Goal: Task Accomplishment & Management: Manage account settings

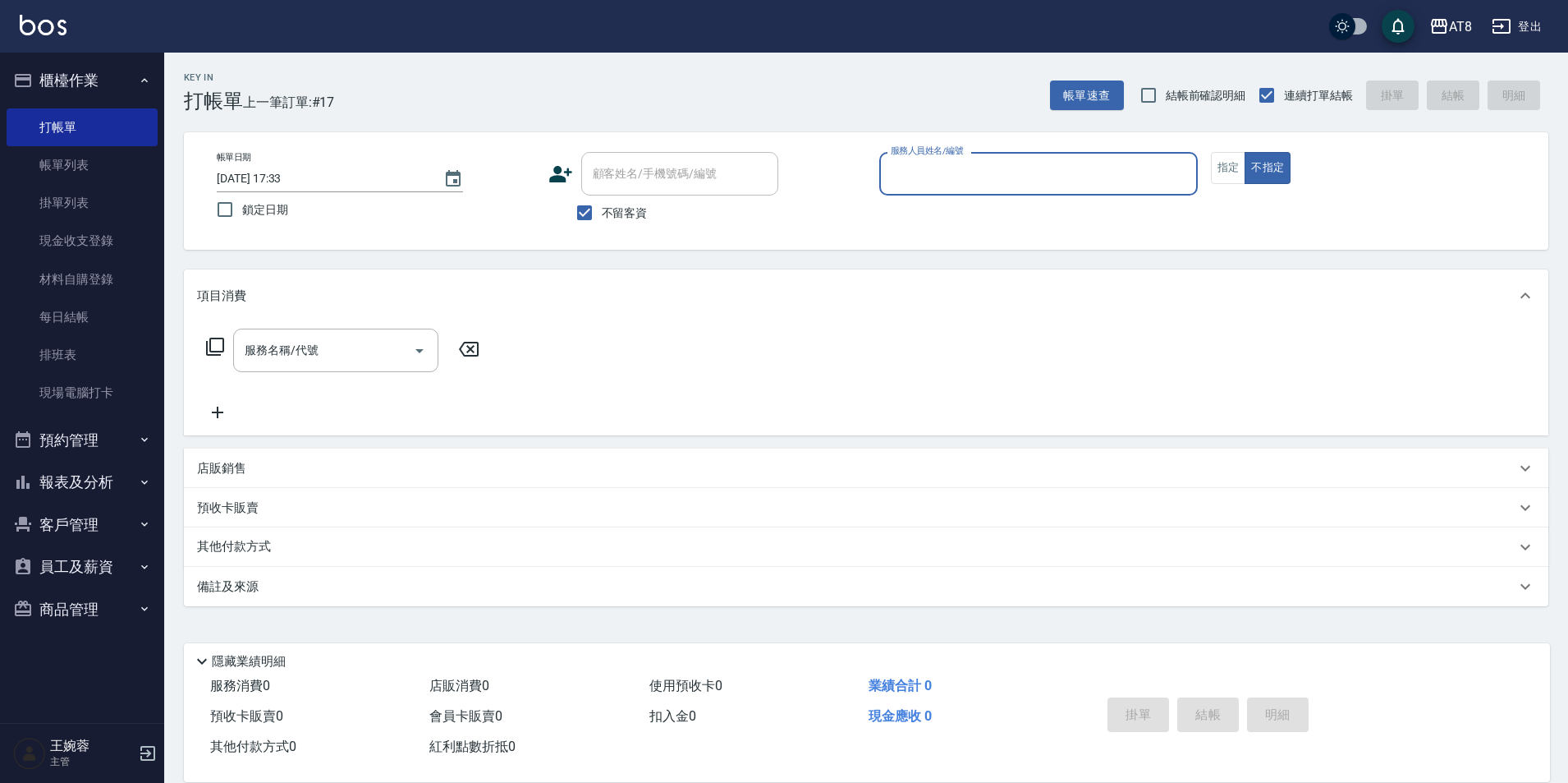
scroll to position [8, 0]
type input "[PERSON_NAME]-7"
type button "false"
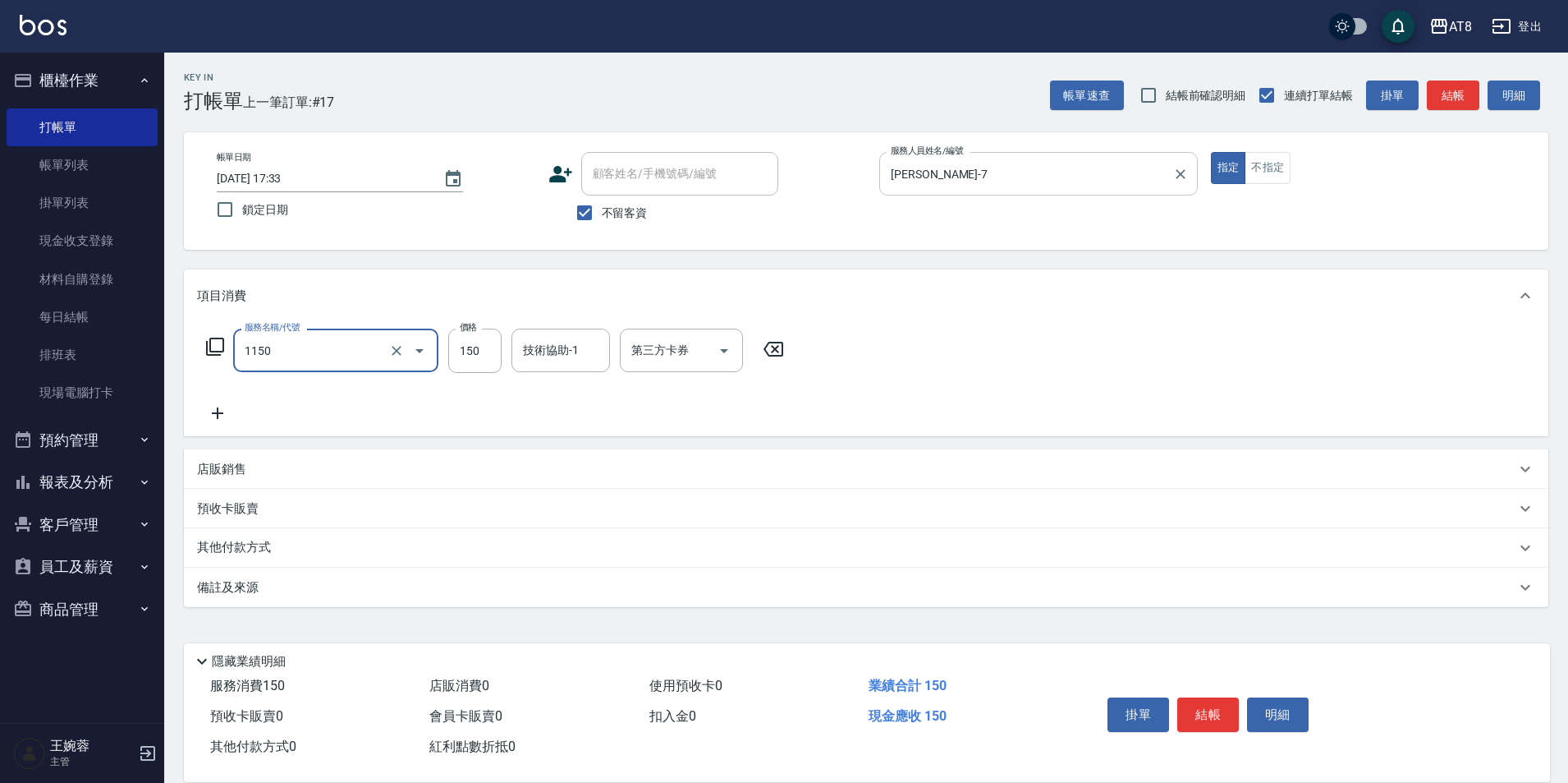
type input "洗髮(1150)"
type input "200"
click at [554, 356] on input "技術協助-1" at bounding box center [561, 350] width 84 height 29
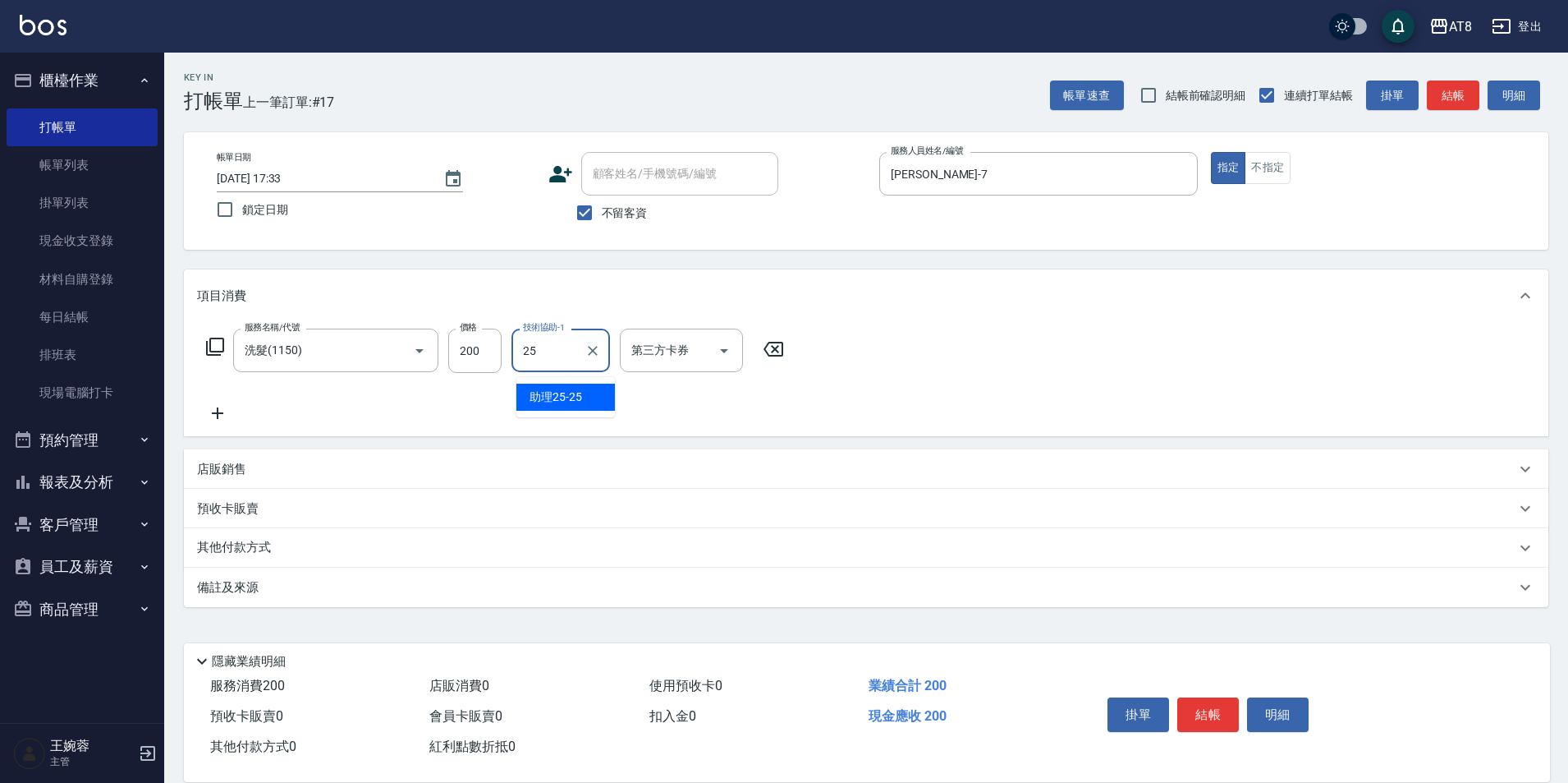
type input "助理25-25"
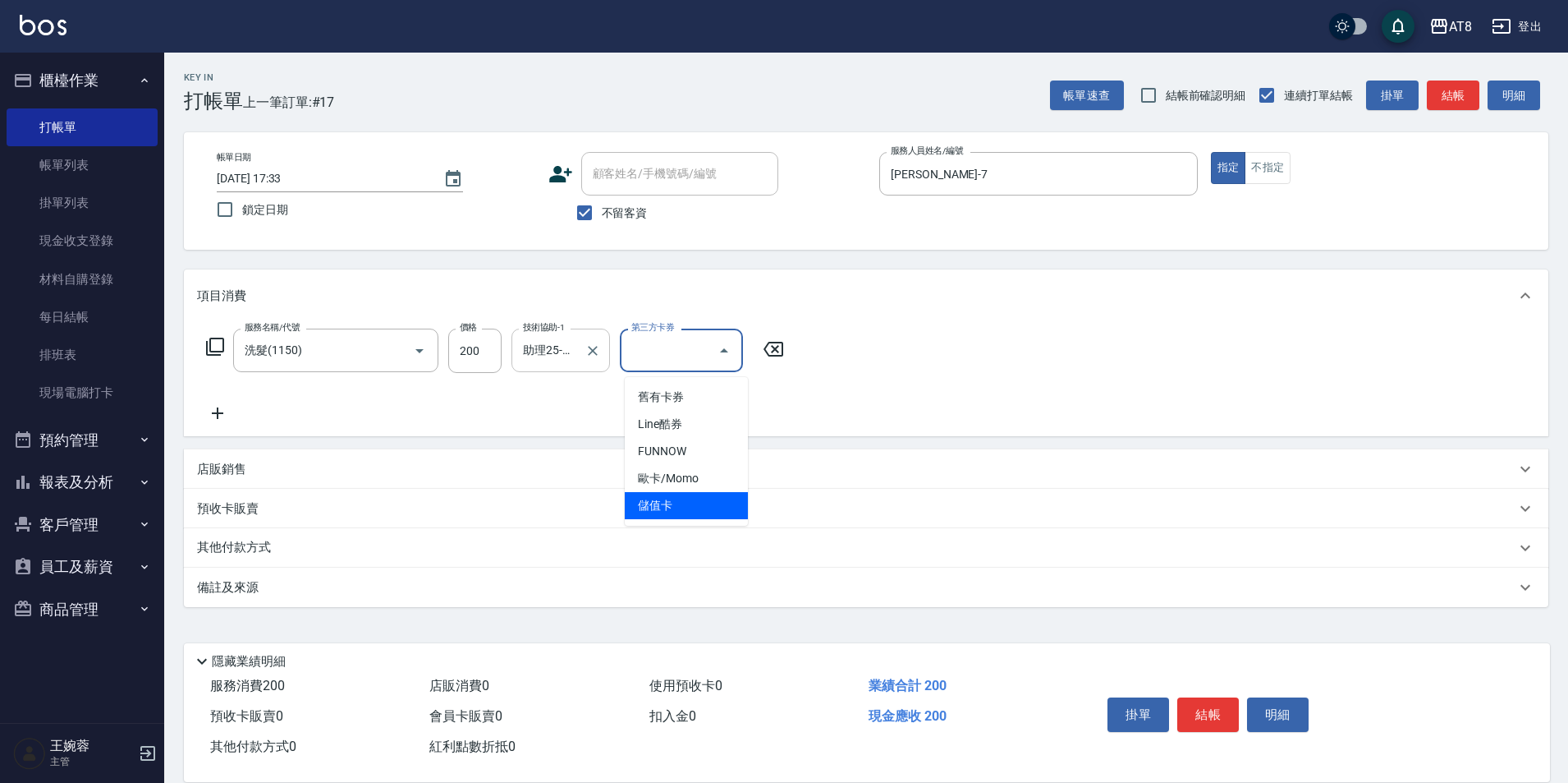
type input "儲值卡"
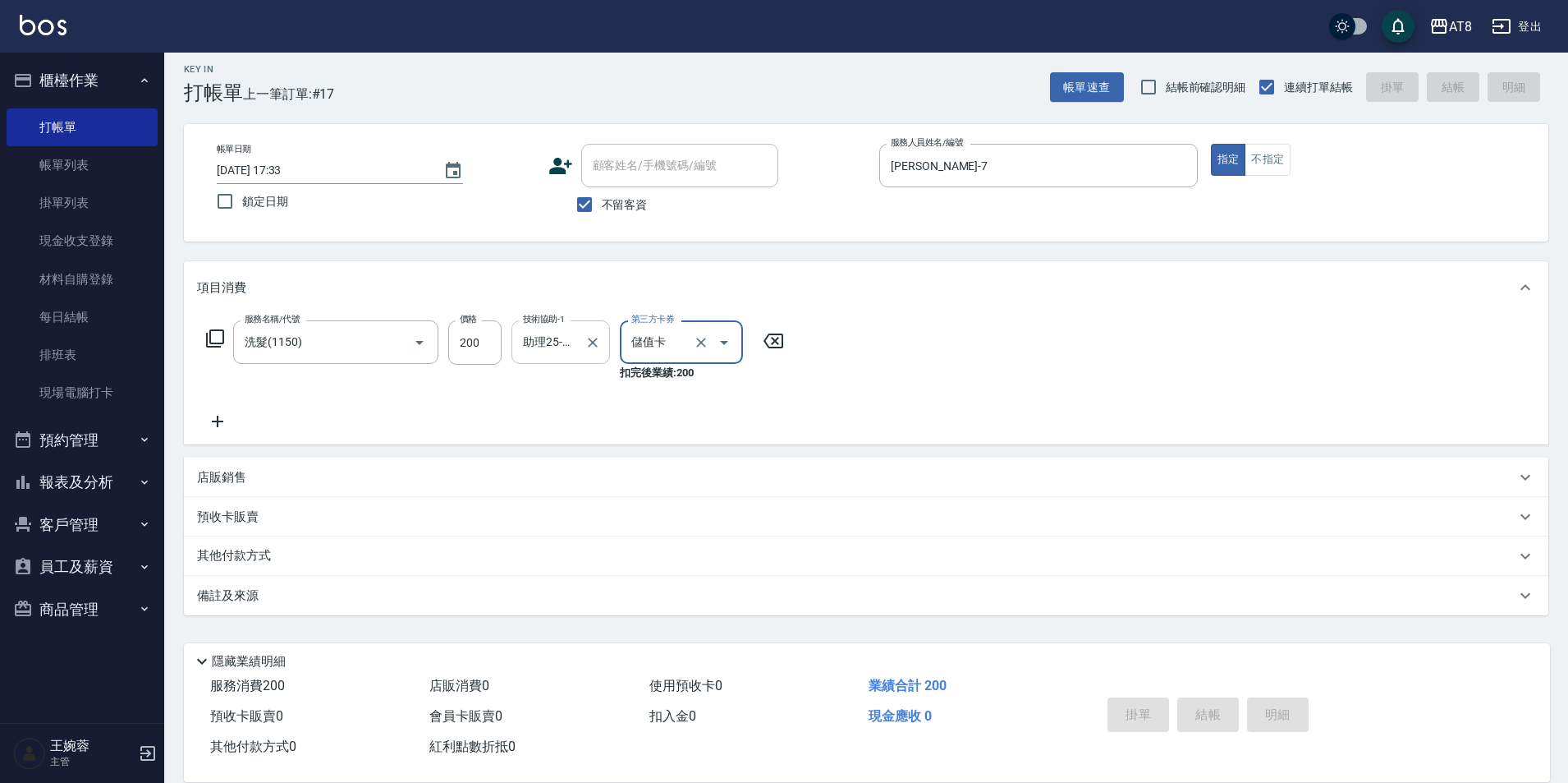
type input "[DATE] 21:04"
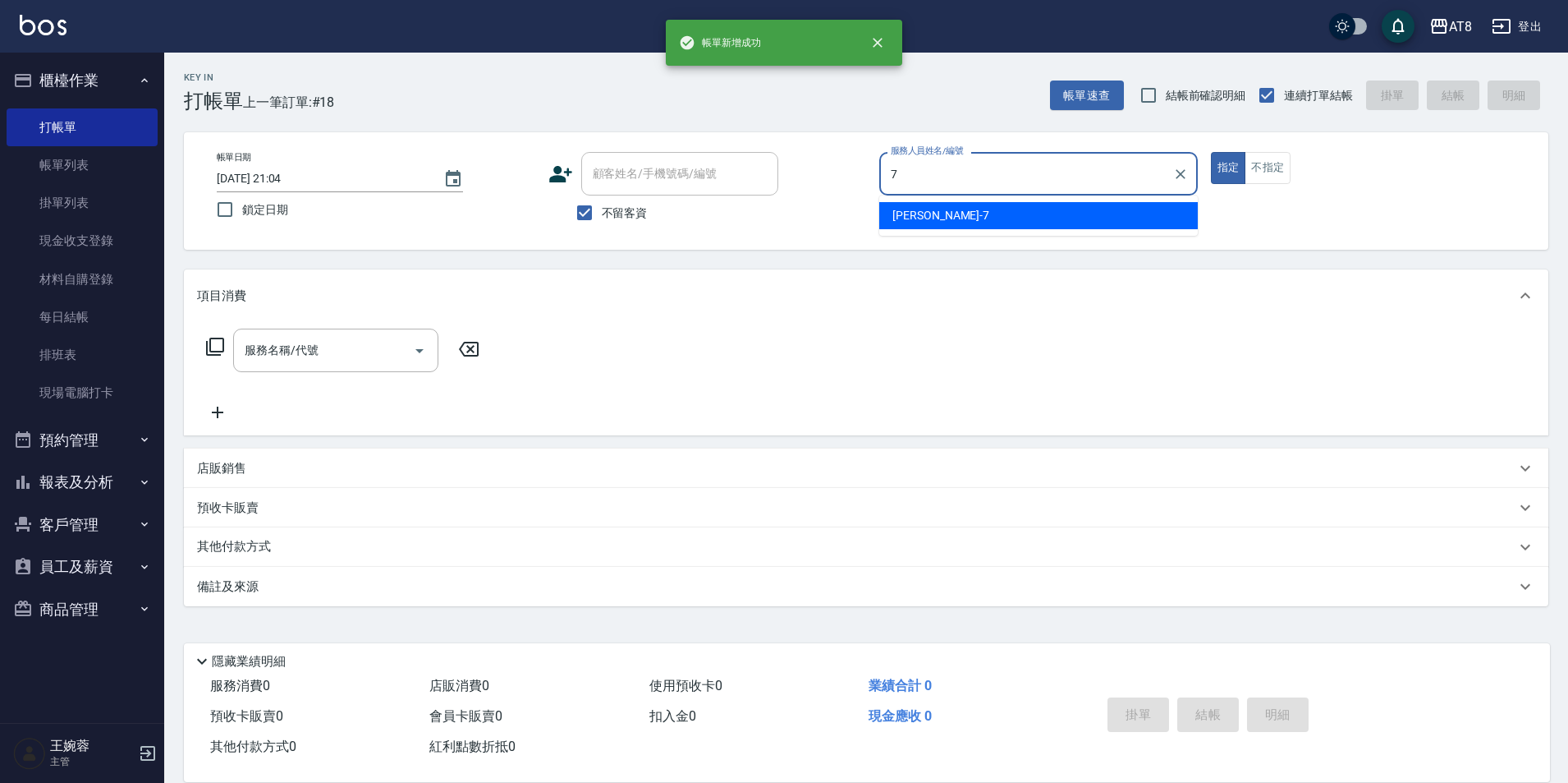
type input "NINA-7"
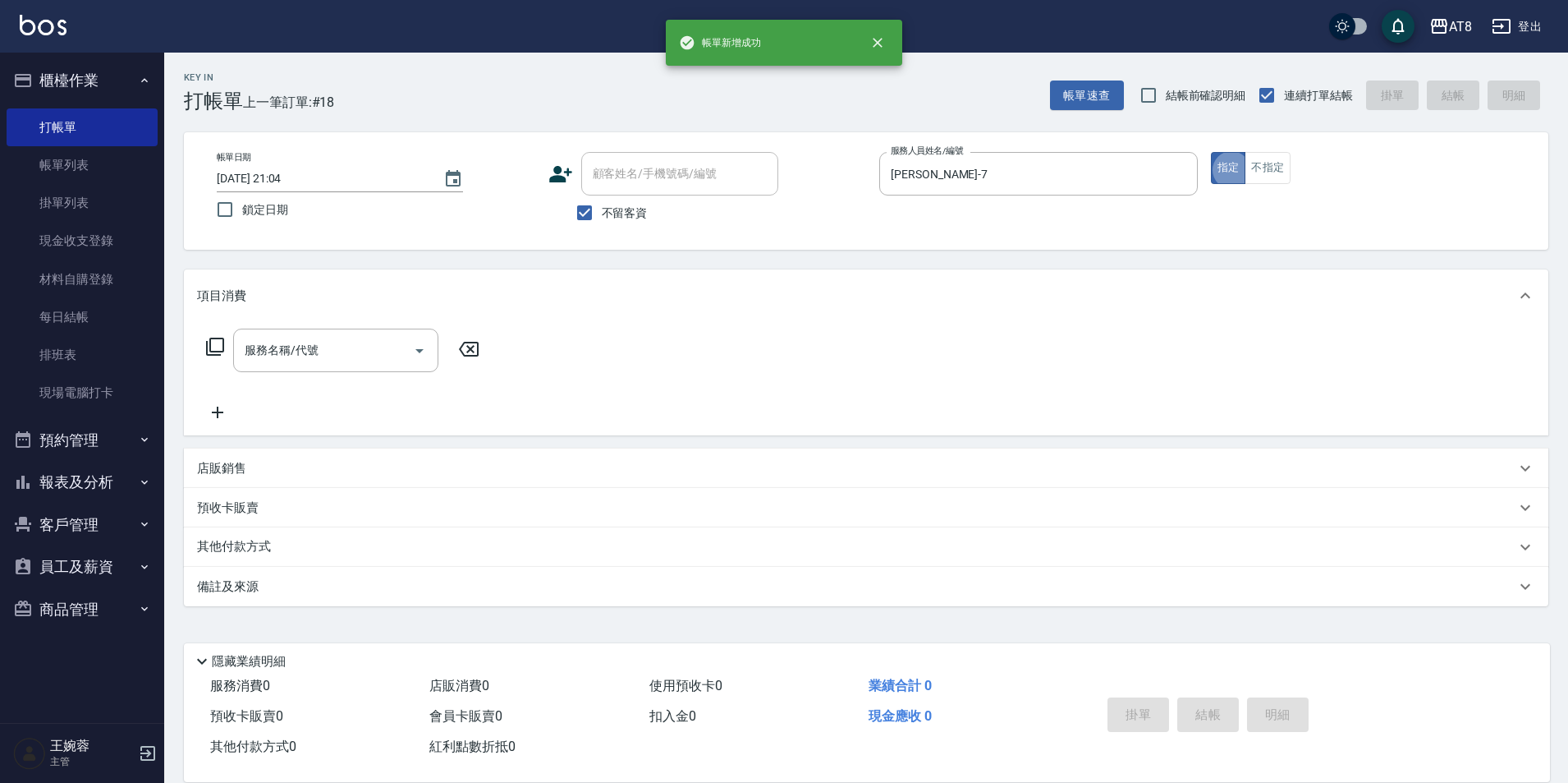
type button "true"
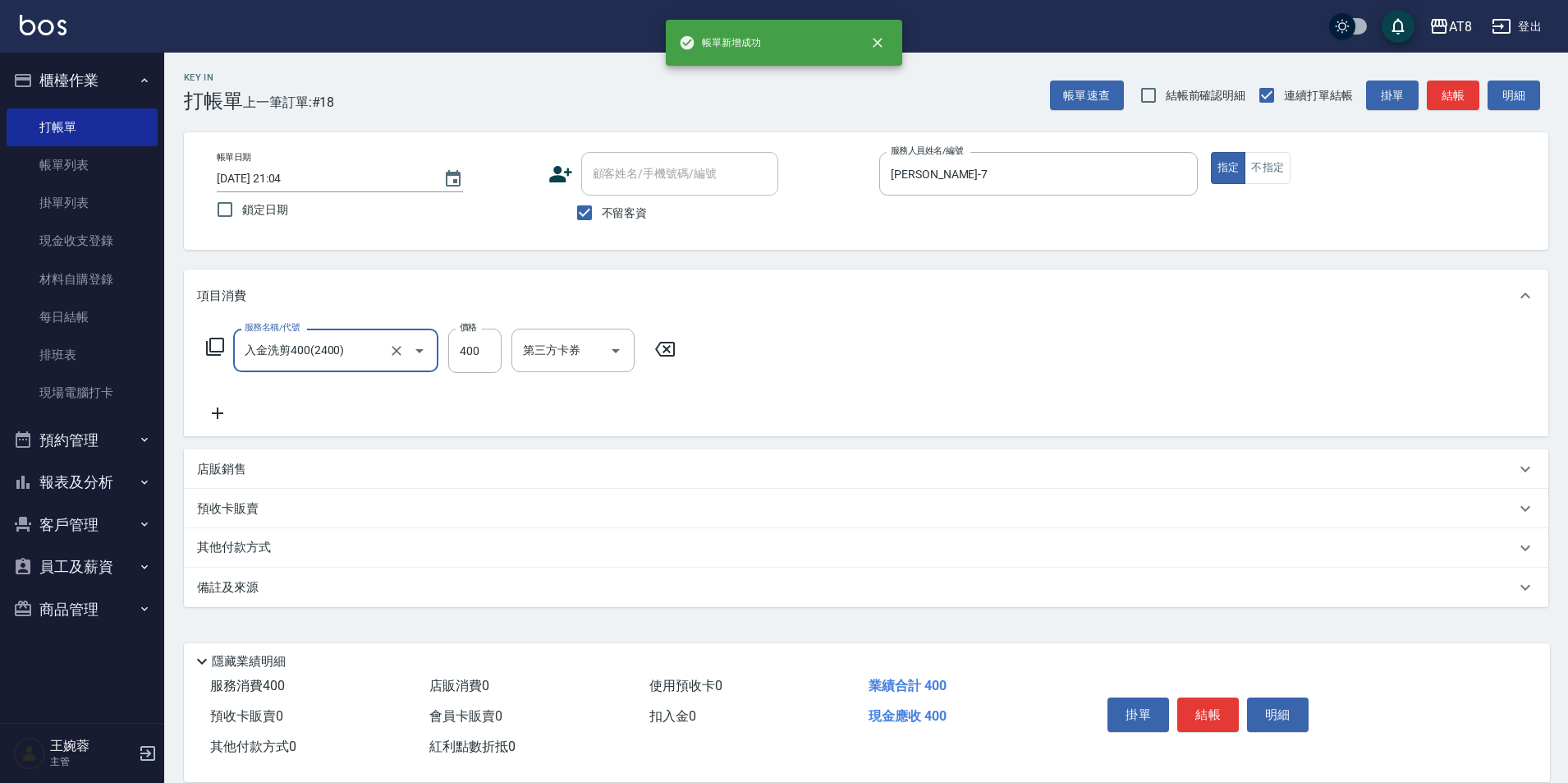
type input "入金洗剪400(2400)"
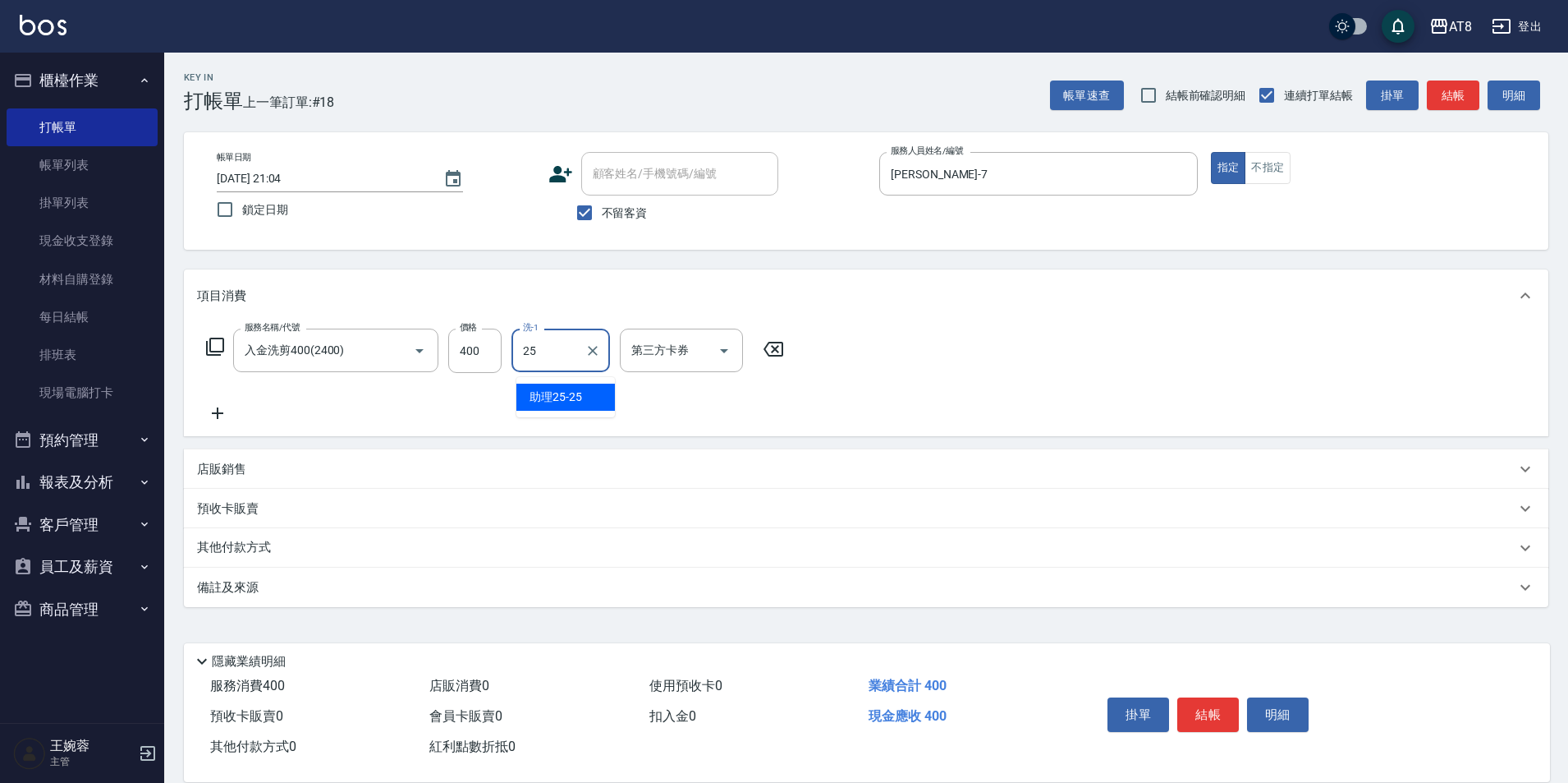
type input "助理25-25"
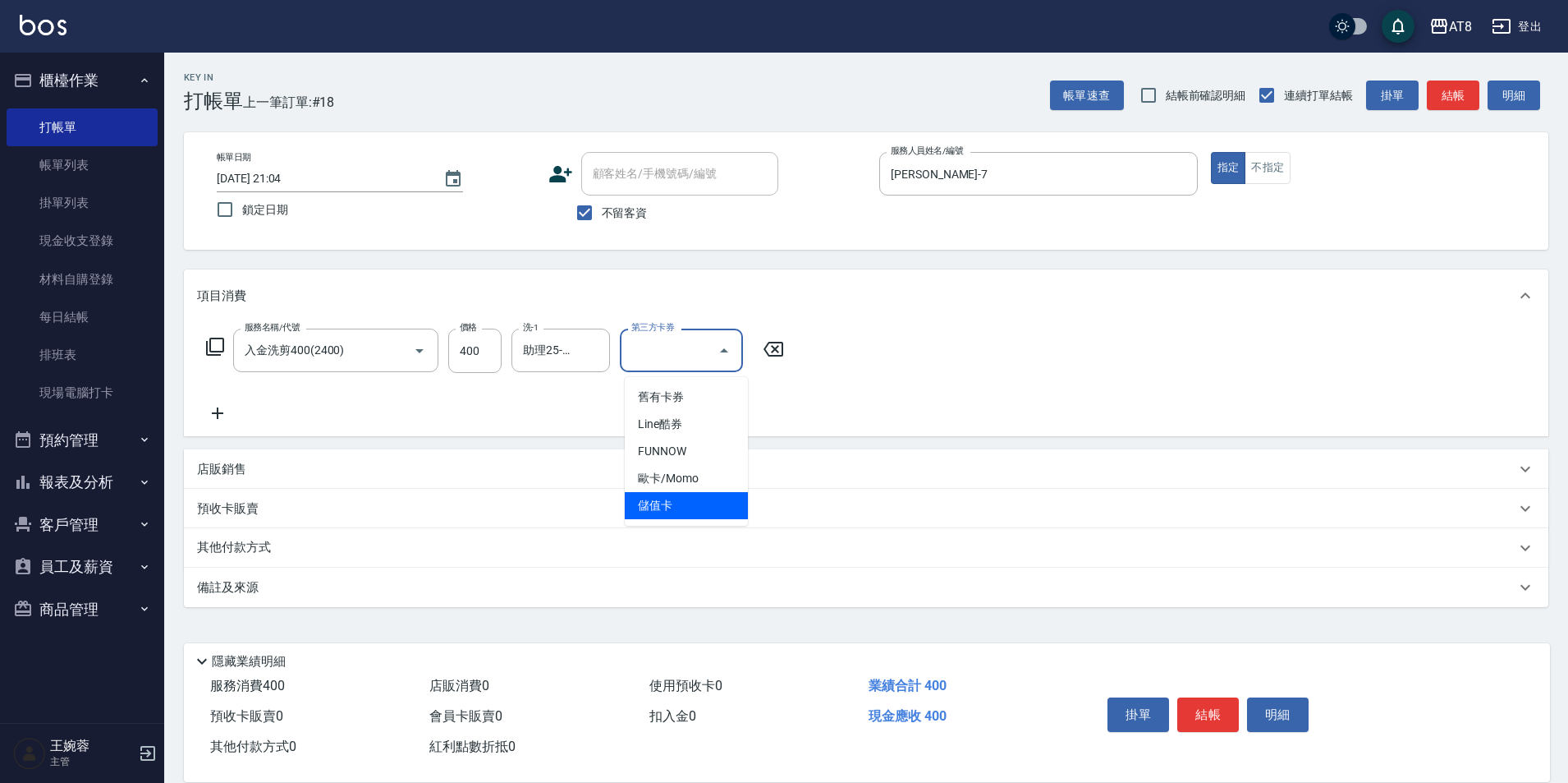
type input "儲值卡"
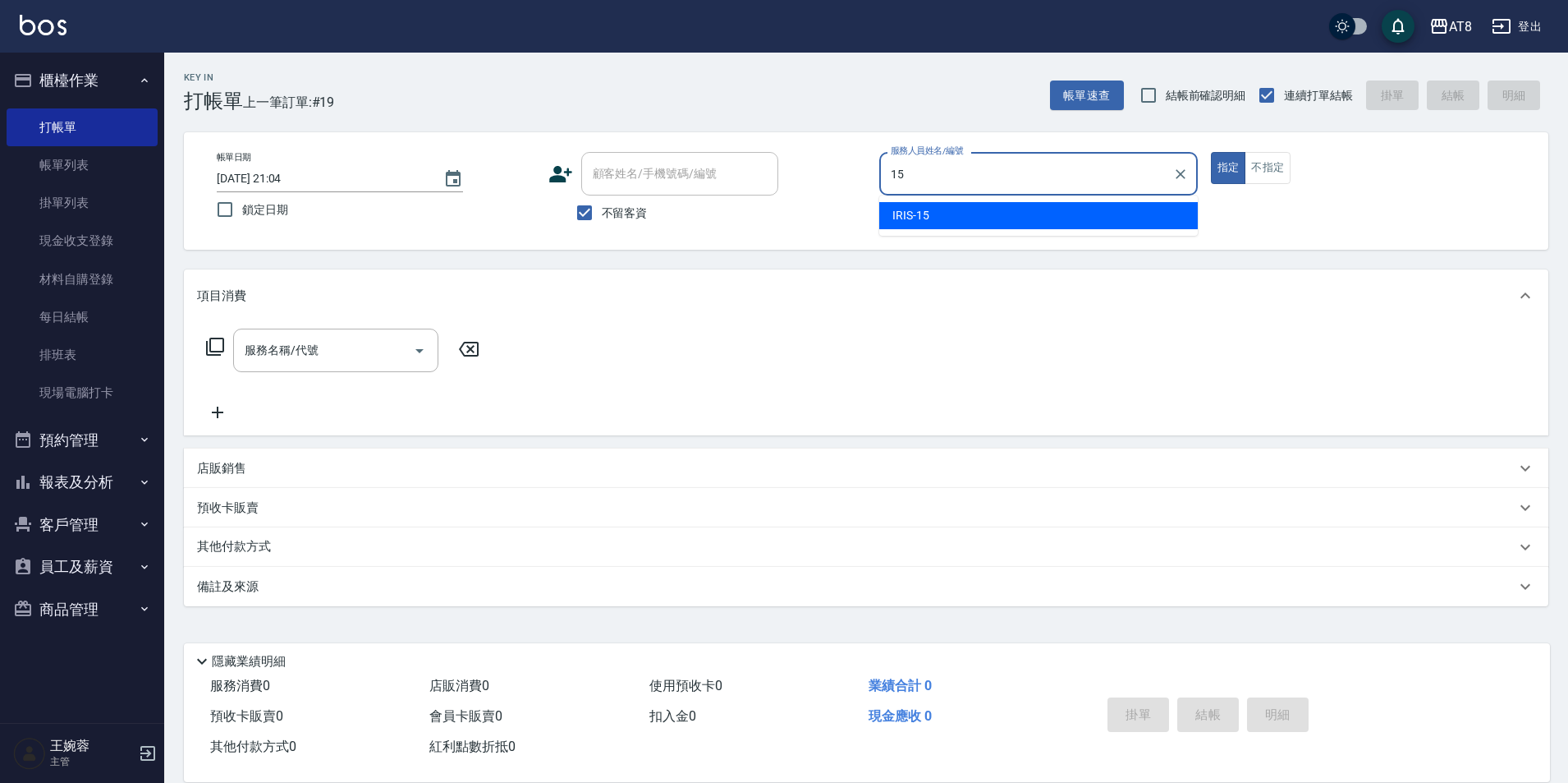
type input "IRIS-15"
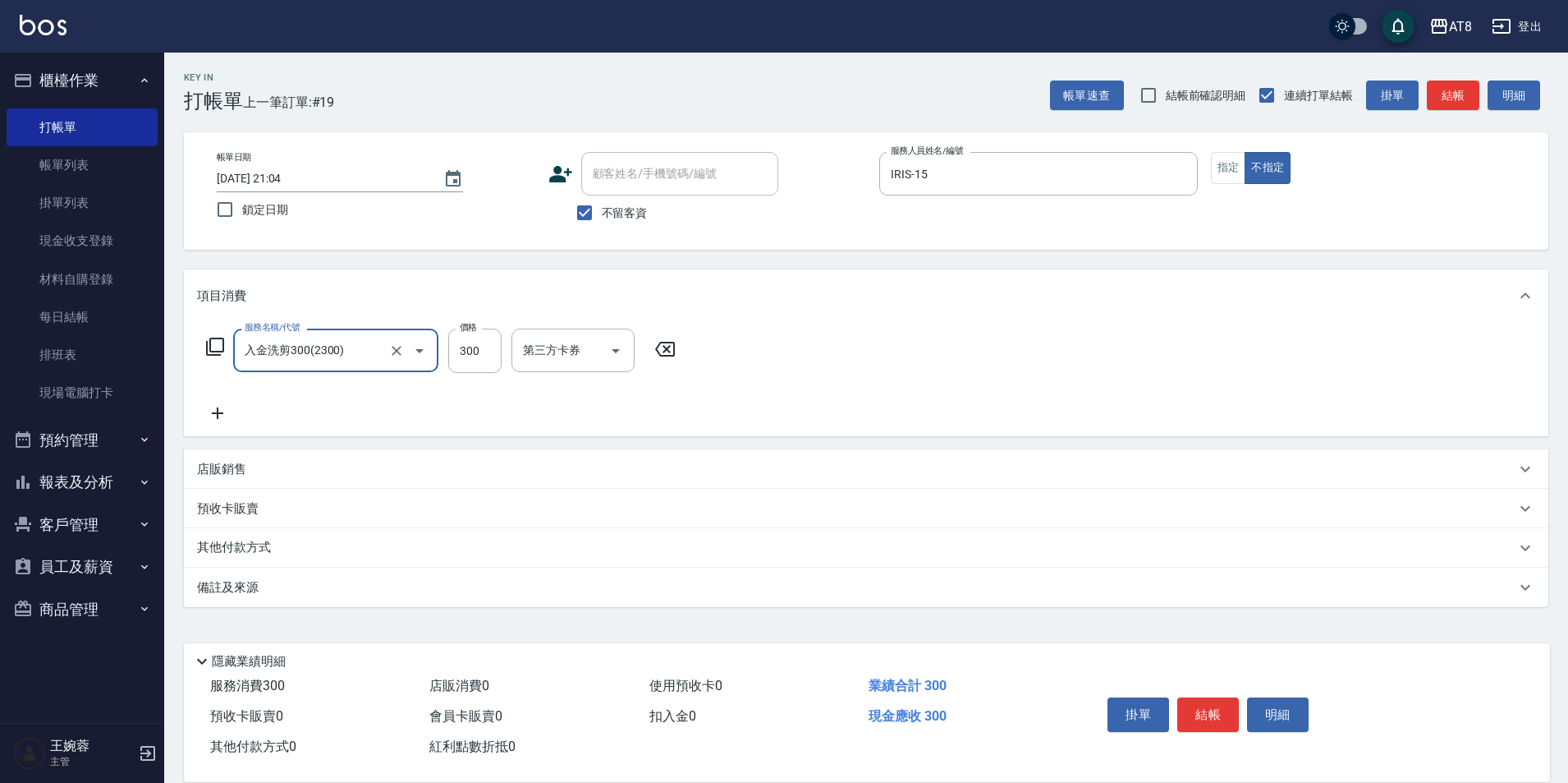
type input "入金洗剪300(2300)"
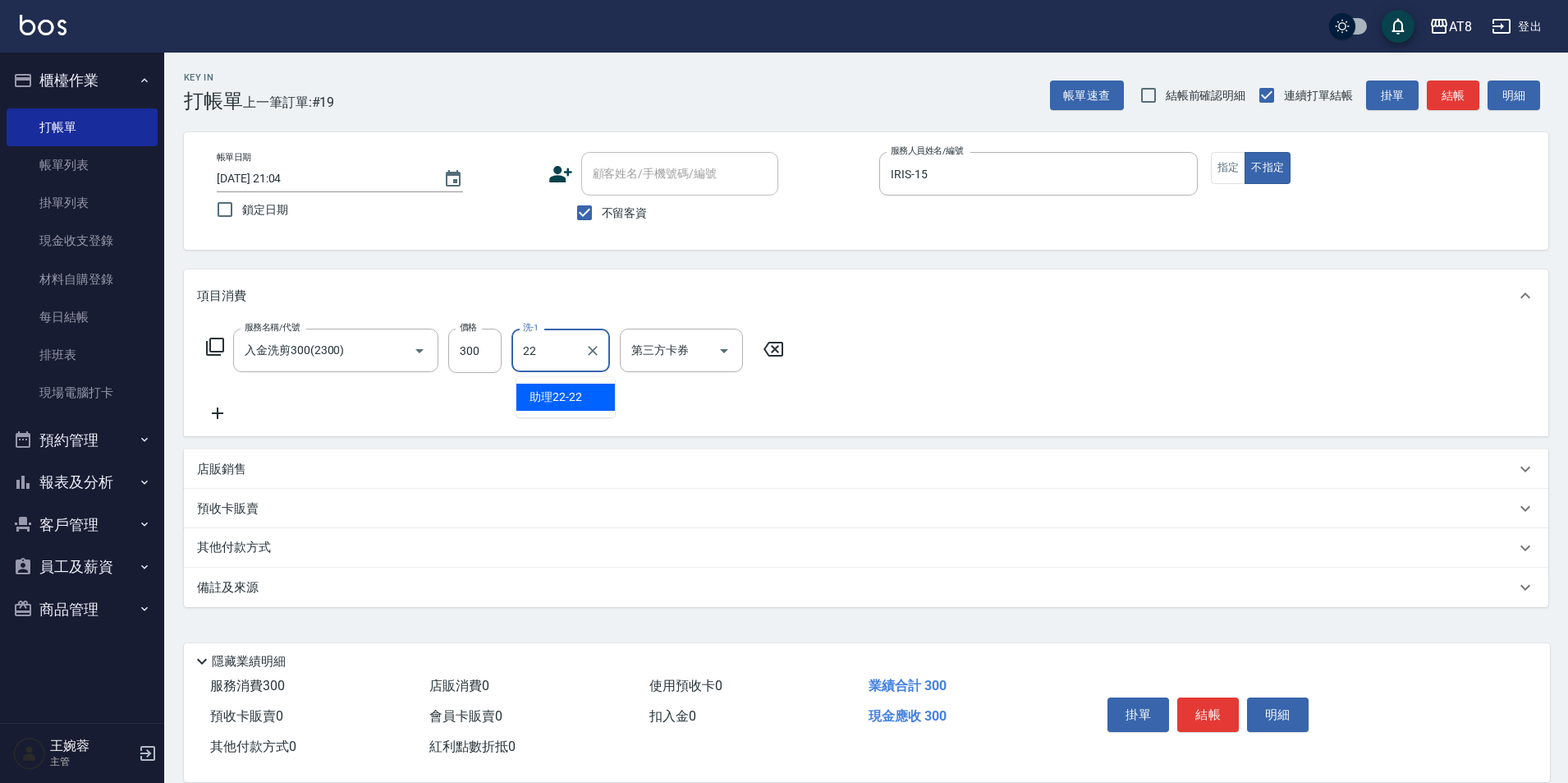
type input "助理22-22"
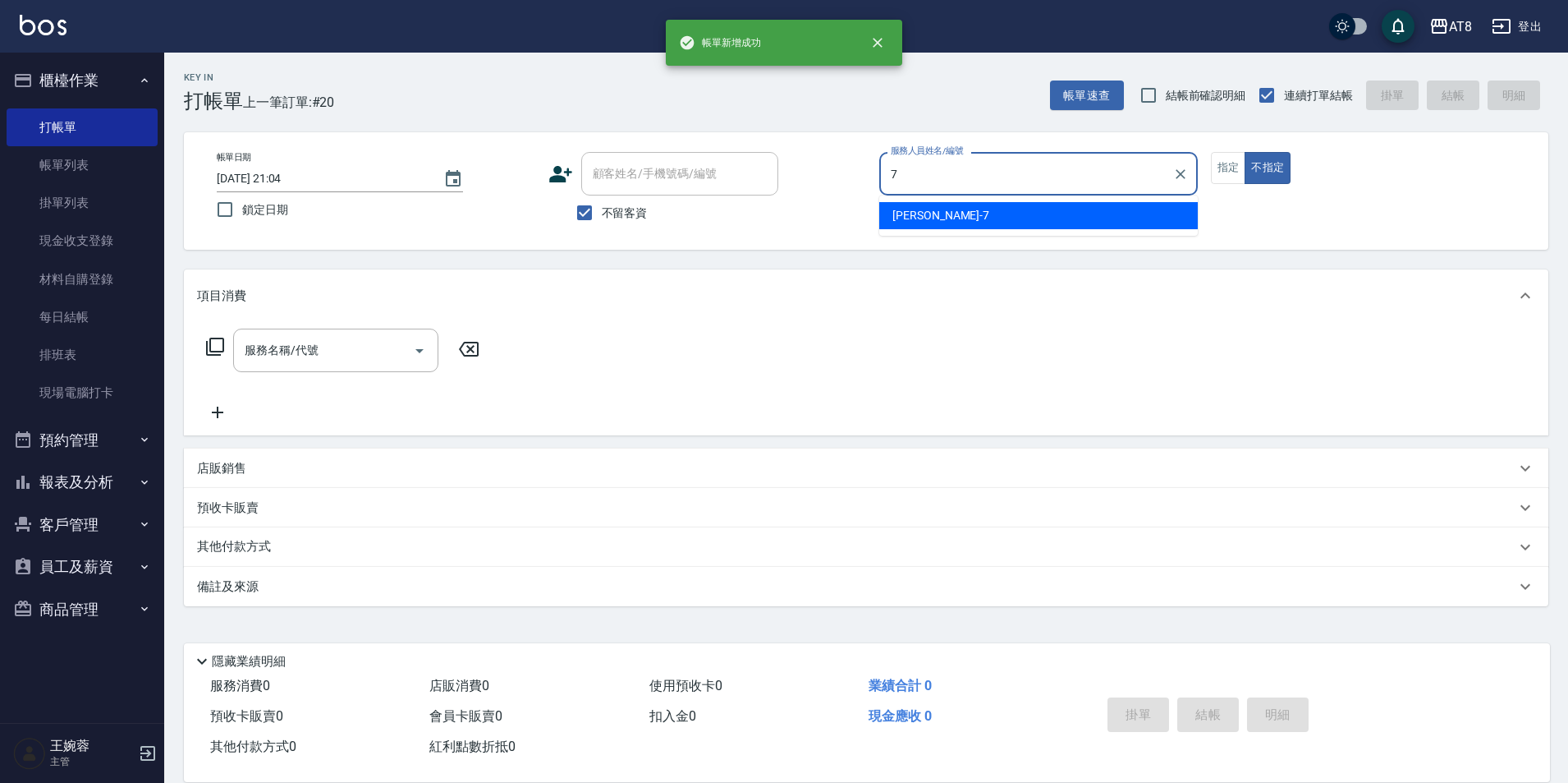
type input "NINA-7"
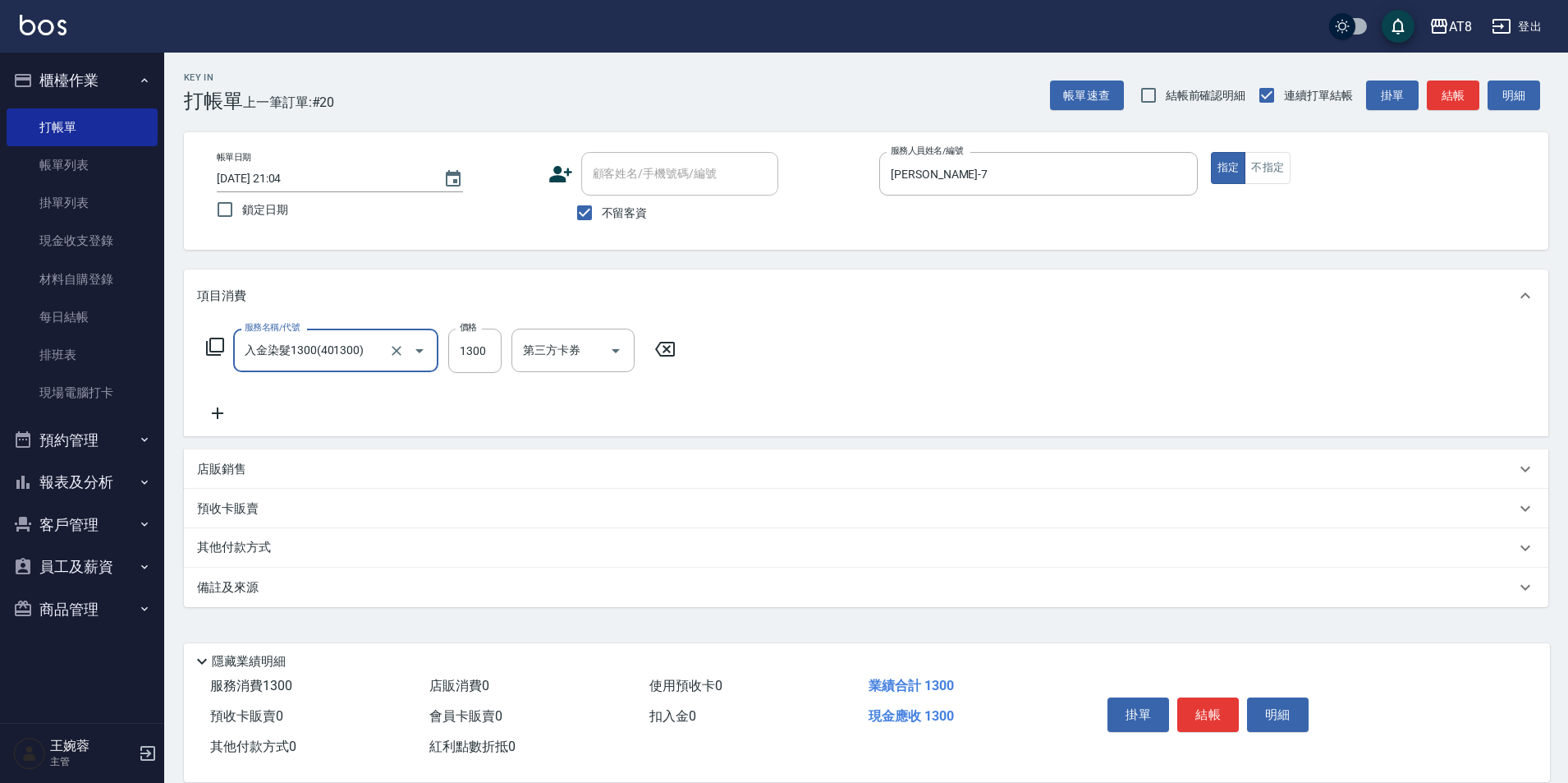
type input "入金染髮1300(401300)"
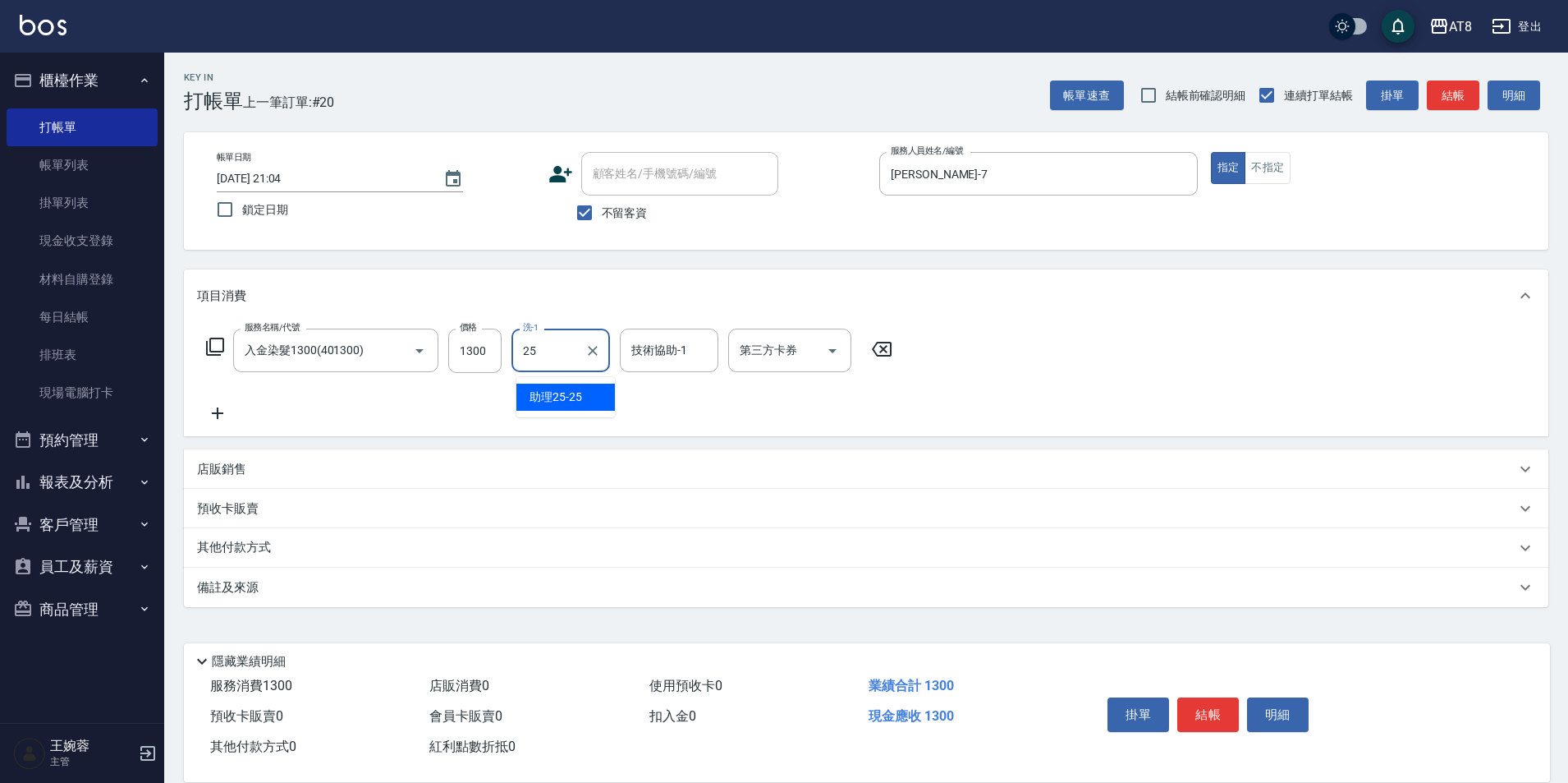
type input "助理25-25"
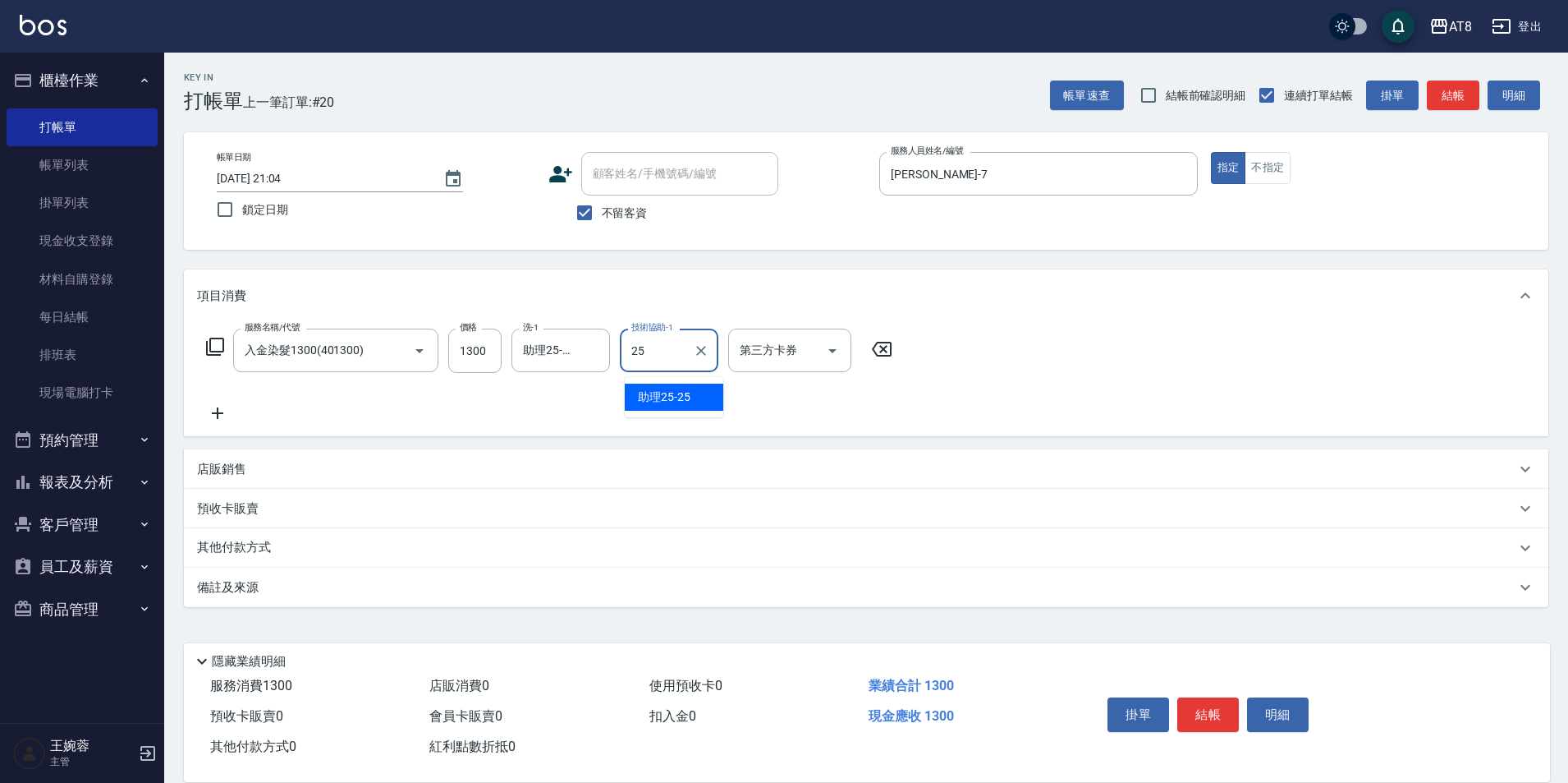
type input "助理25-25"
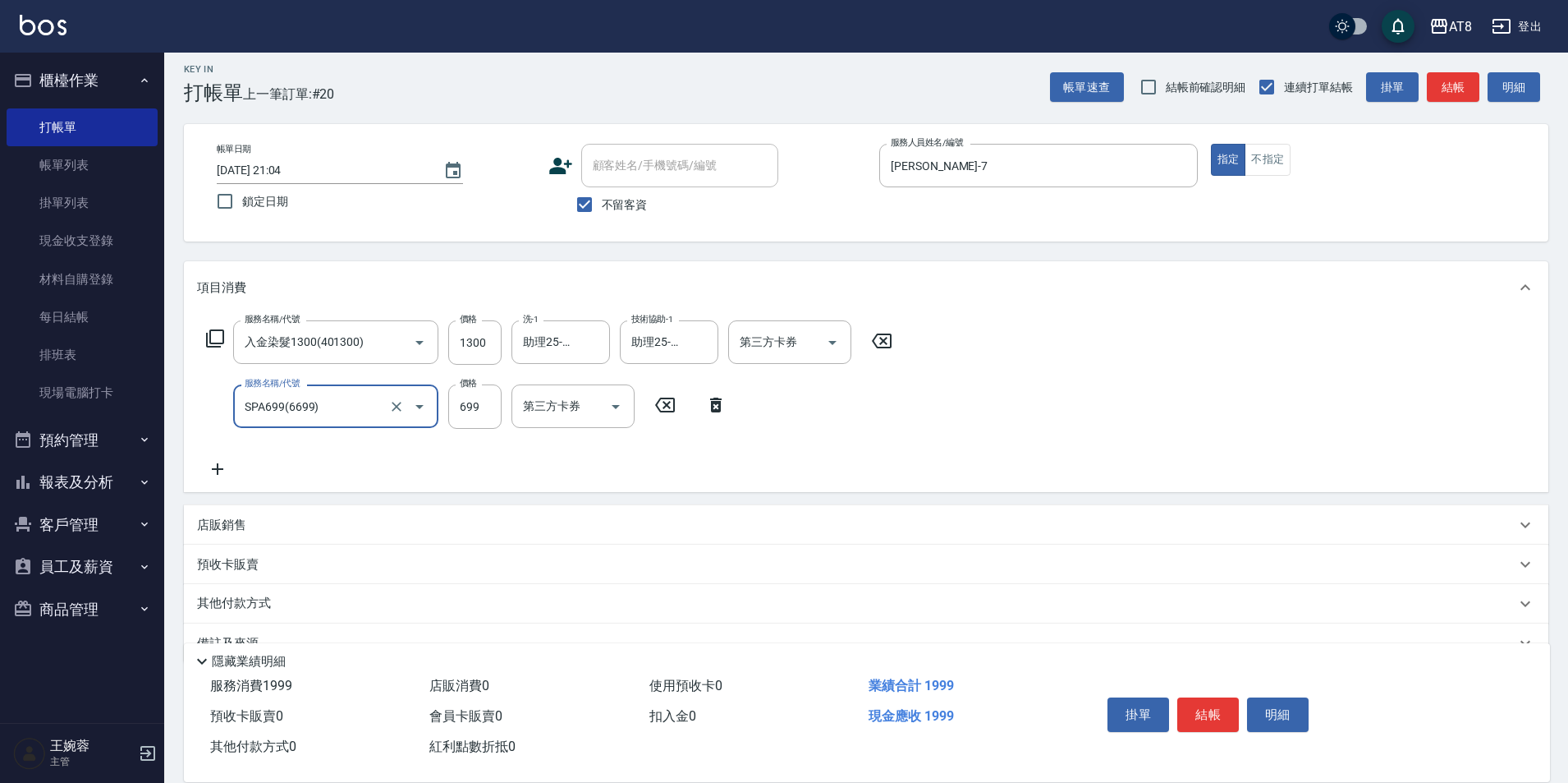
type input "SPA699(6699)"
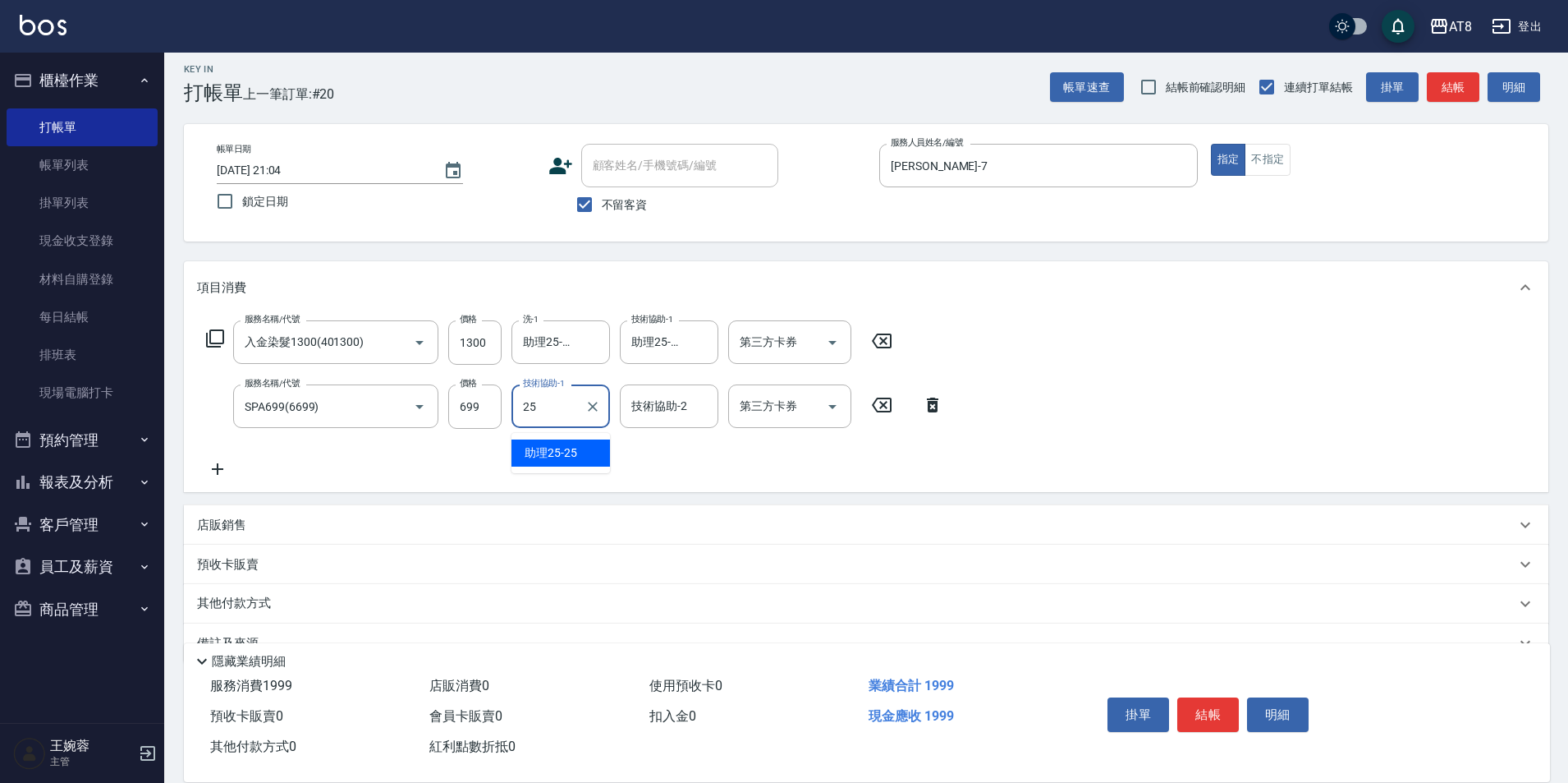
type input "助理25-25"
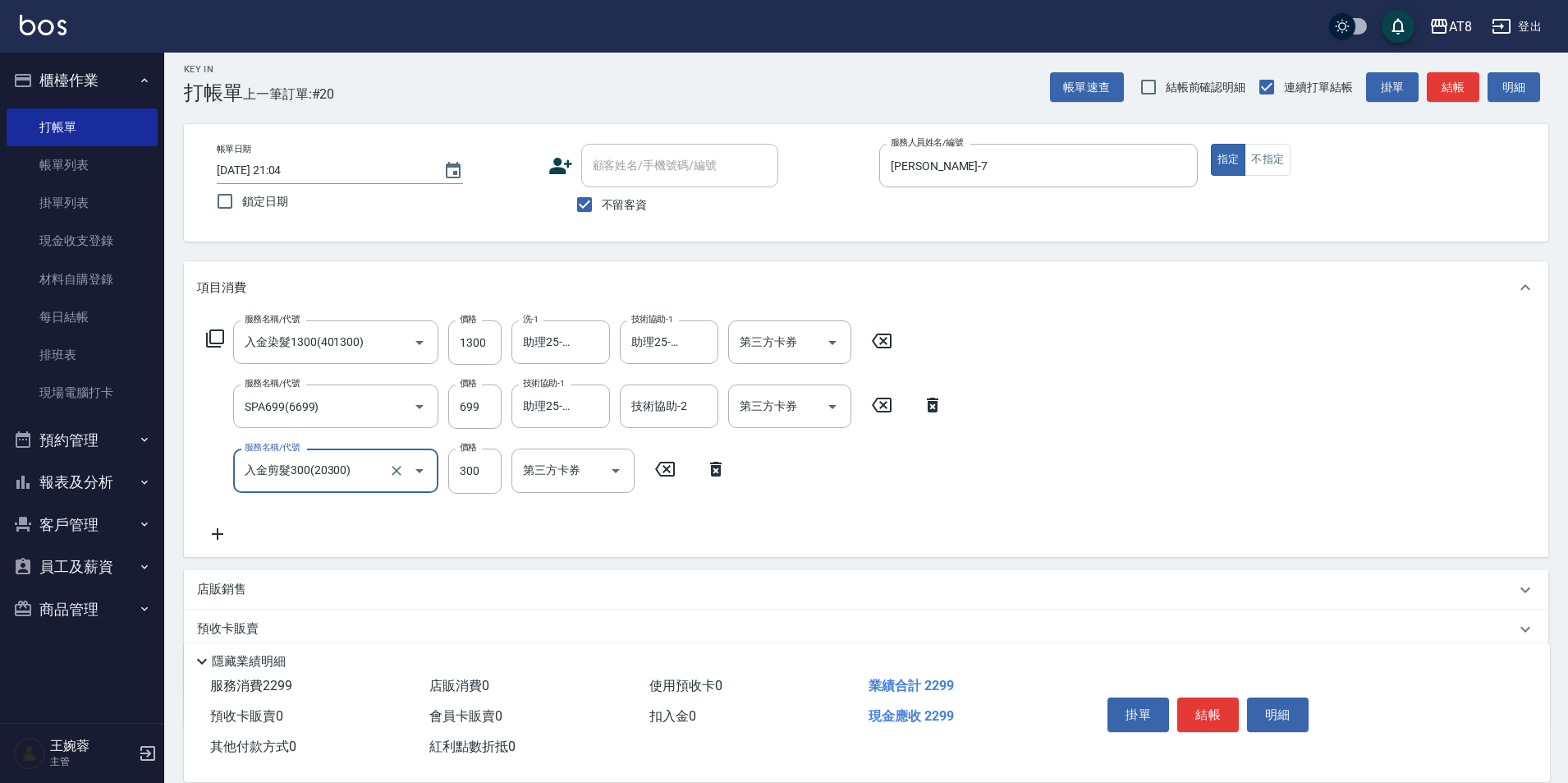
type input "入金剪髮300(20300)"
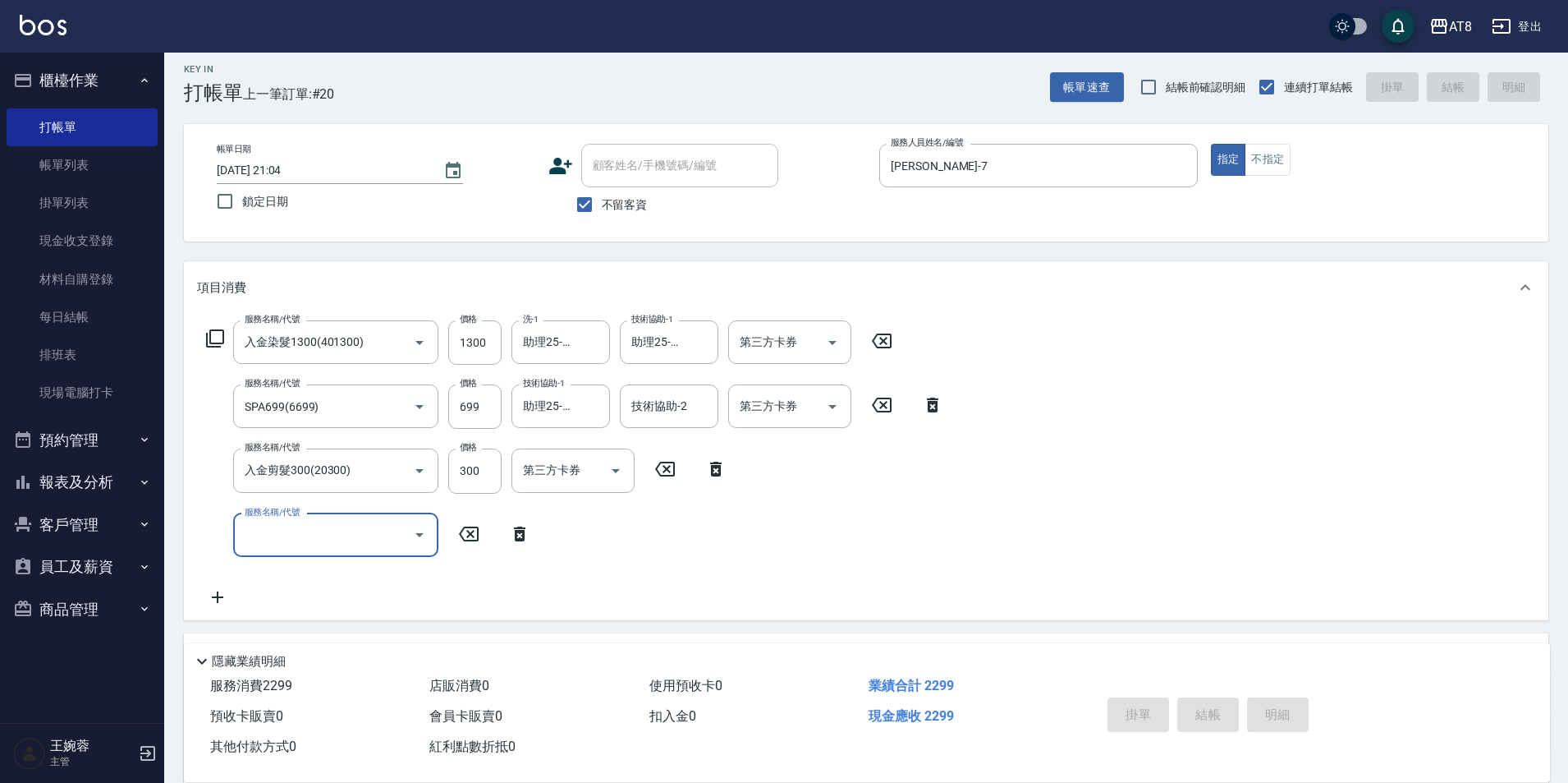
type input "2025/09/11 21:05"
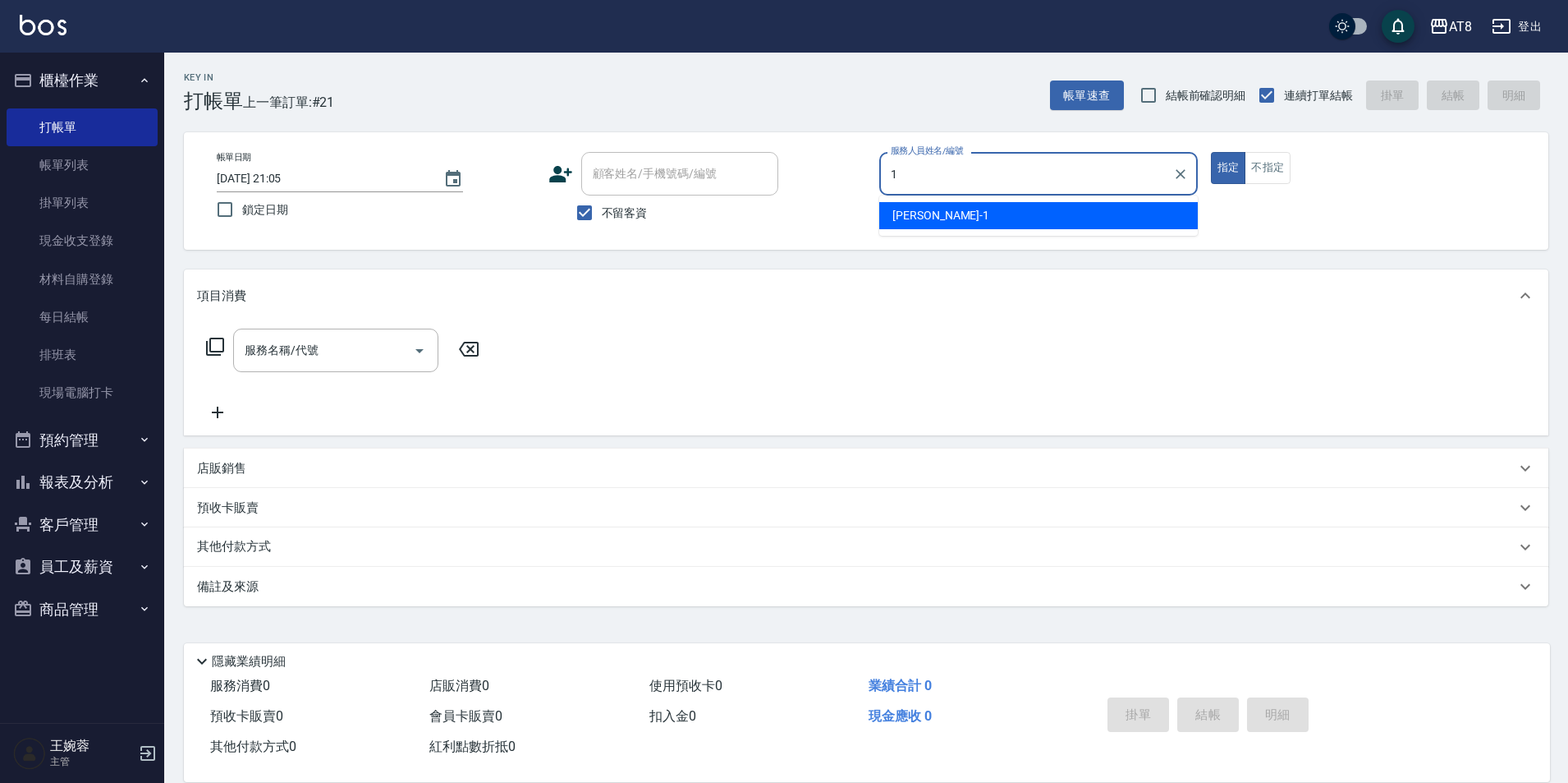
type input "YUKI-1"
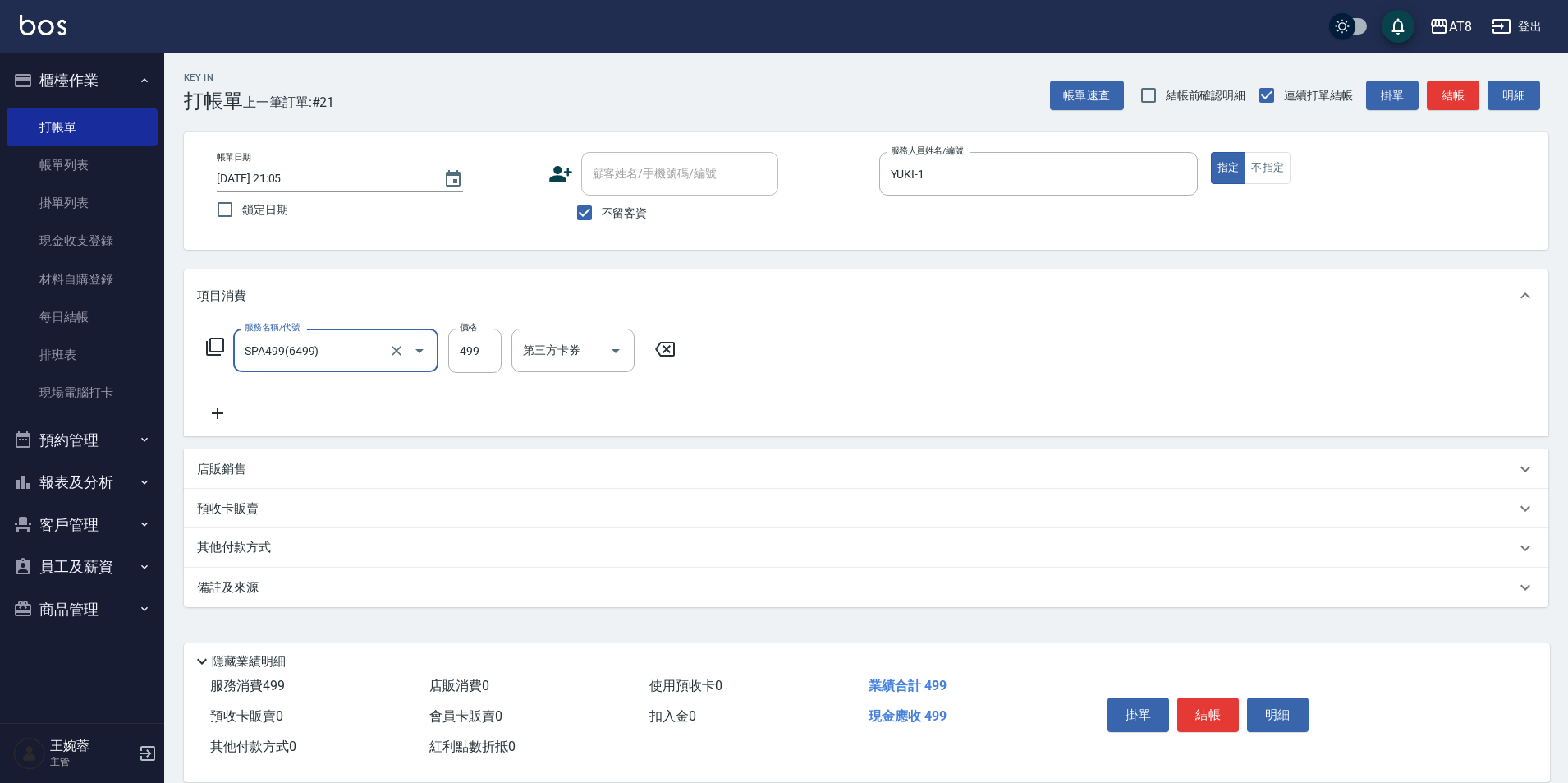
type input "SPA499(6499)"
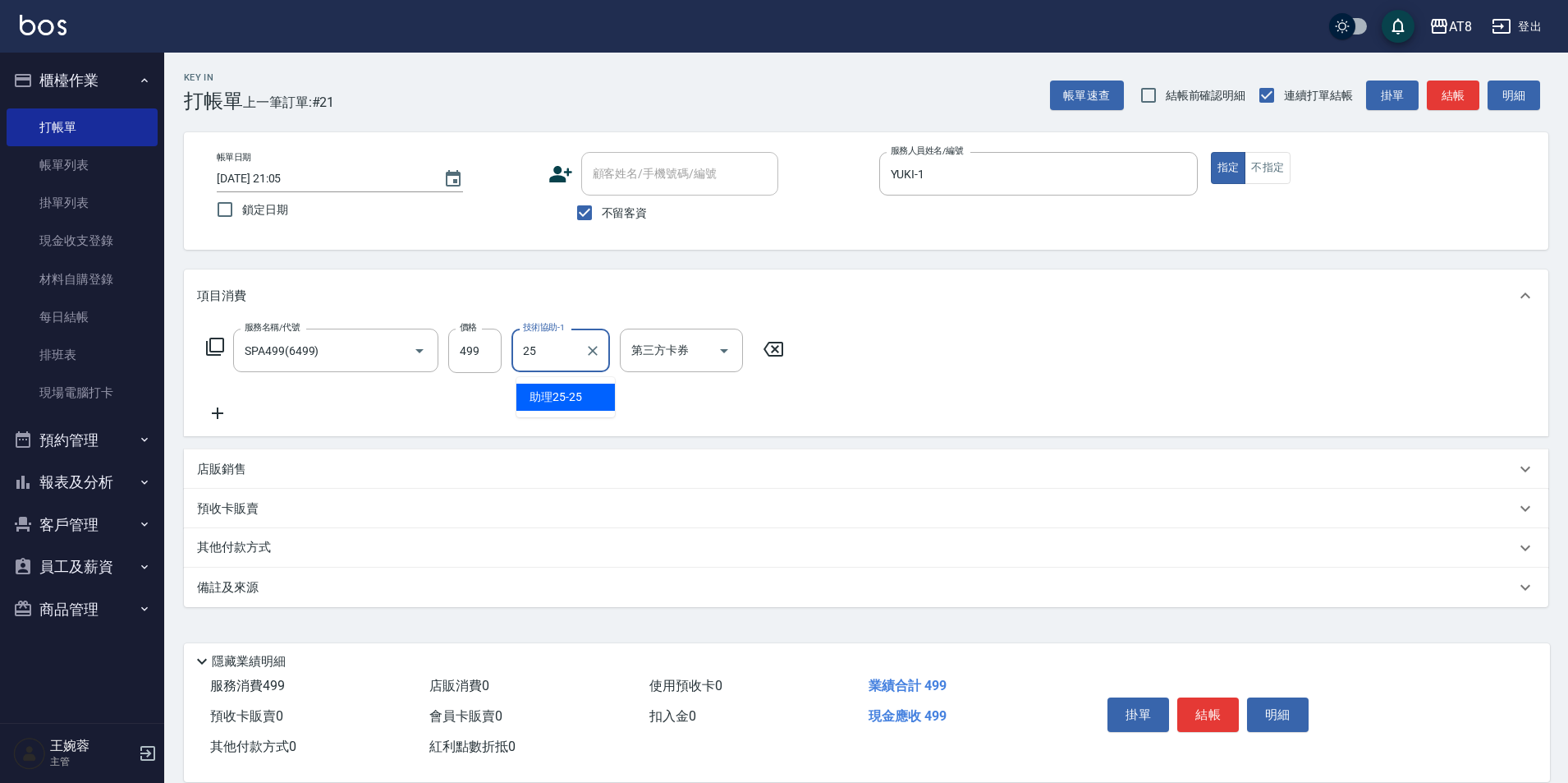
type input "助理25-25"
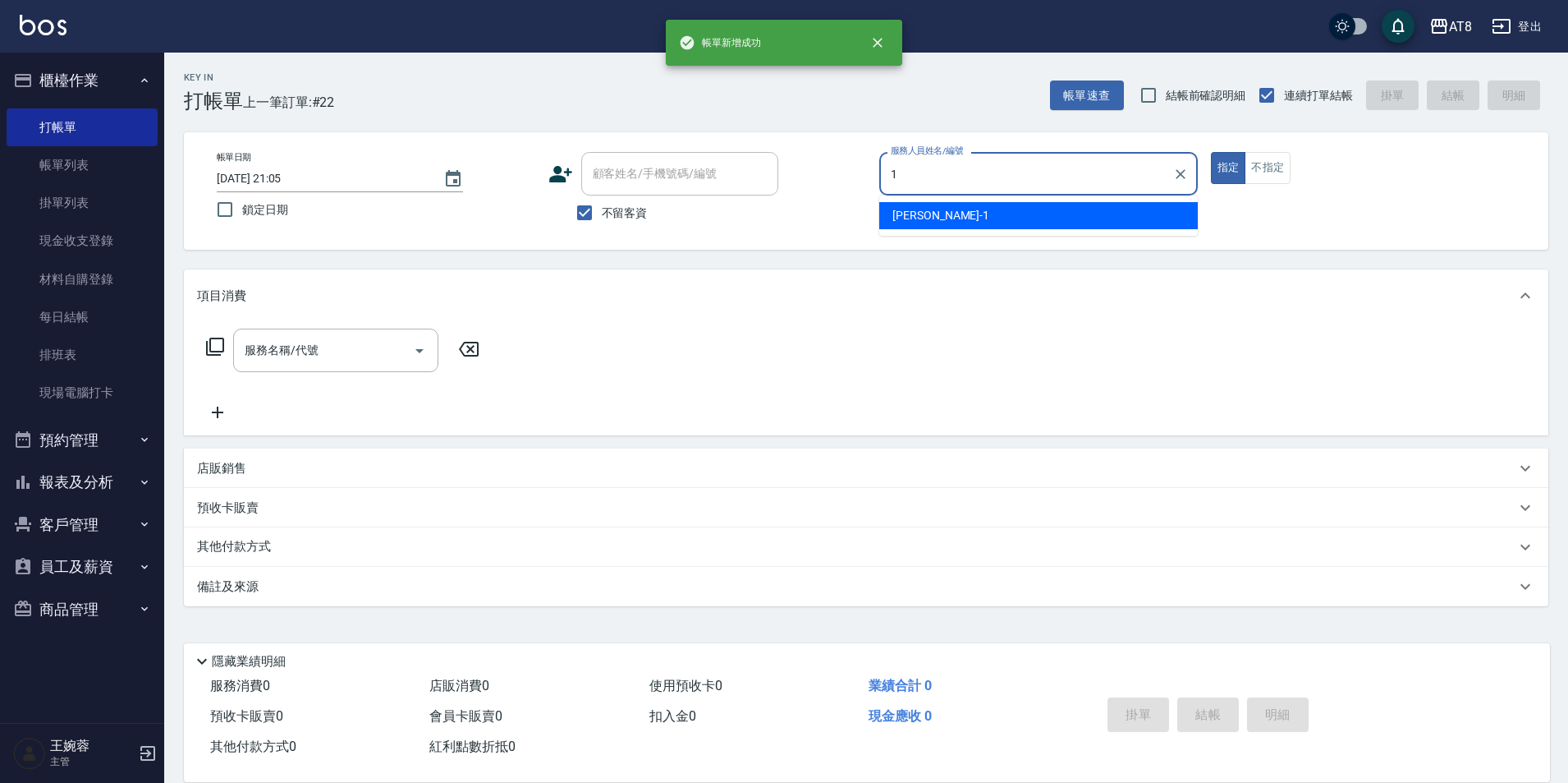
type input "YUKI-1"
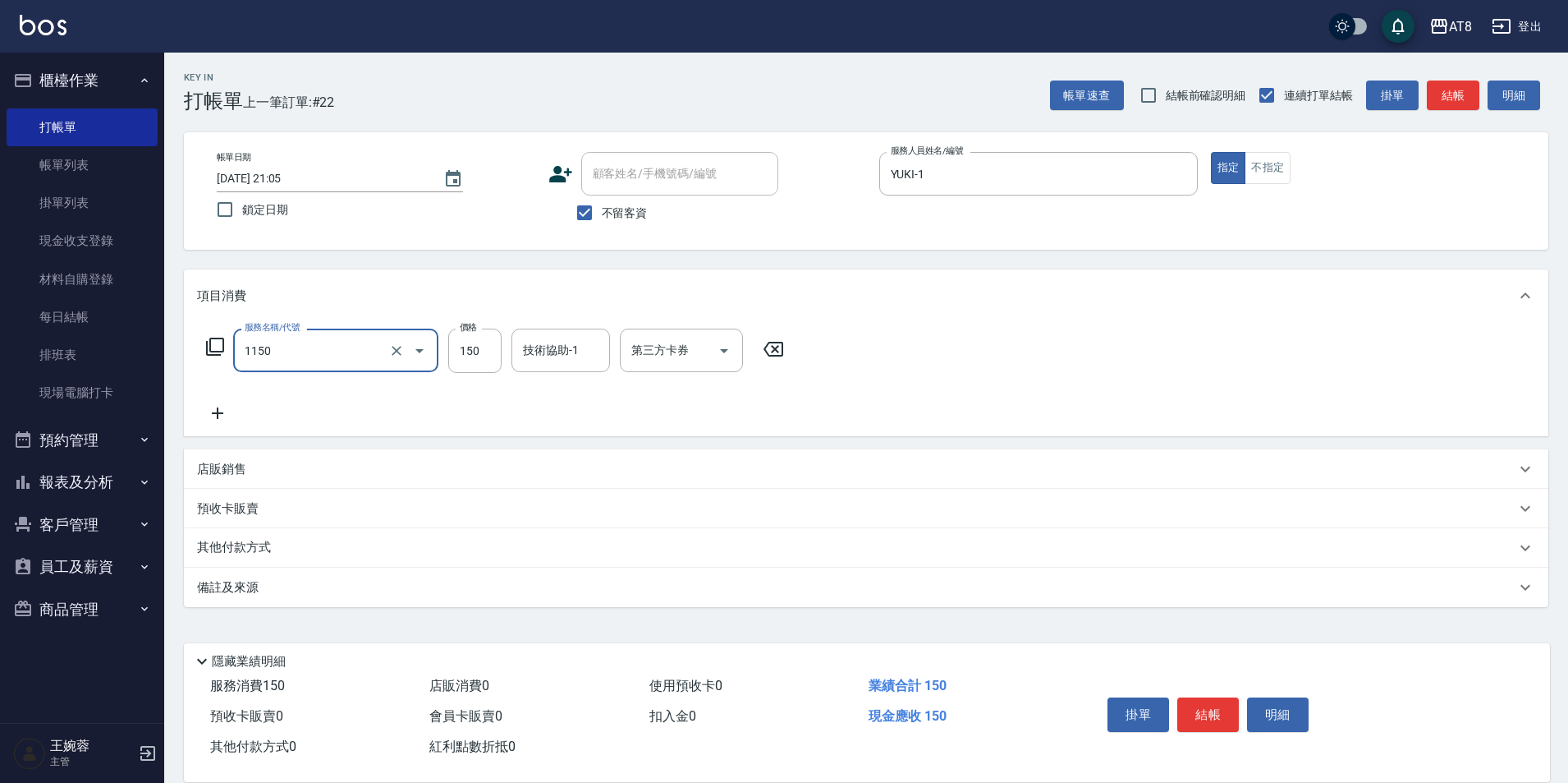
type input "洗髮(1150)"
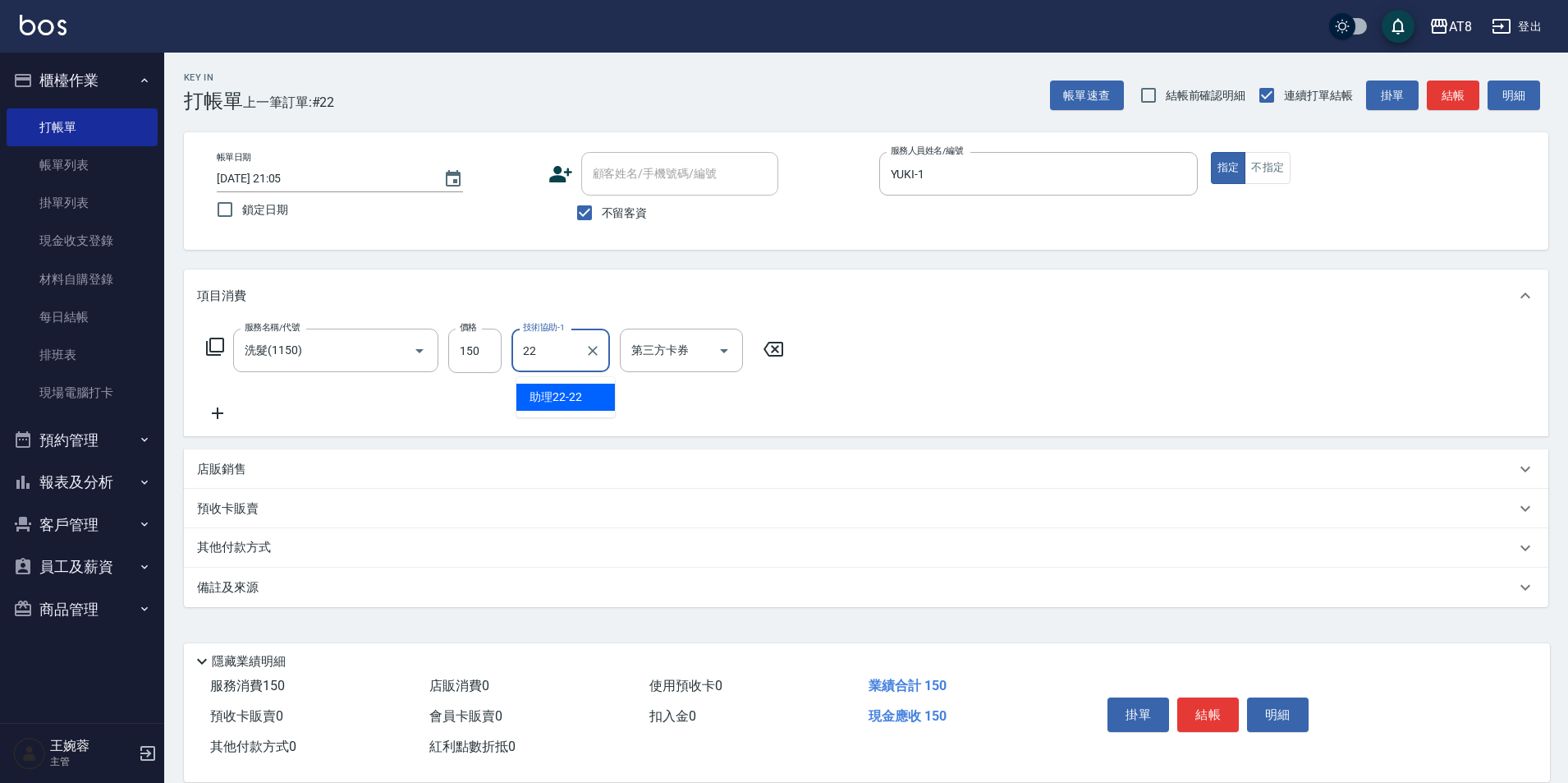
type input "助理22-22"
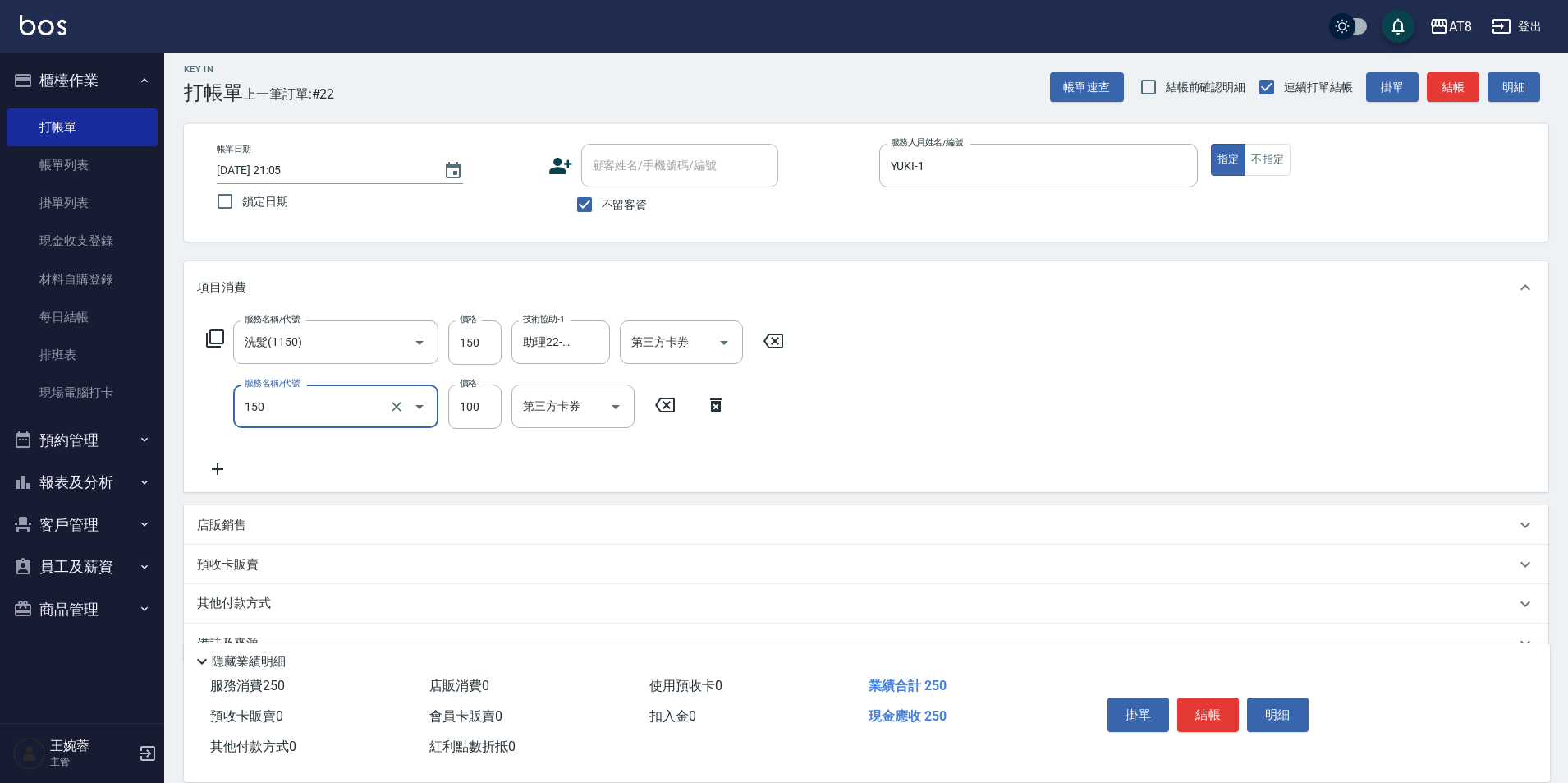
type input "抓造型(150)"
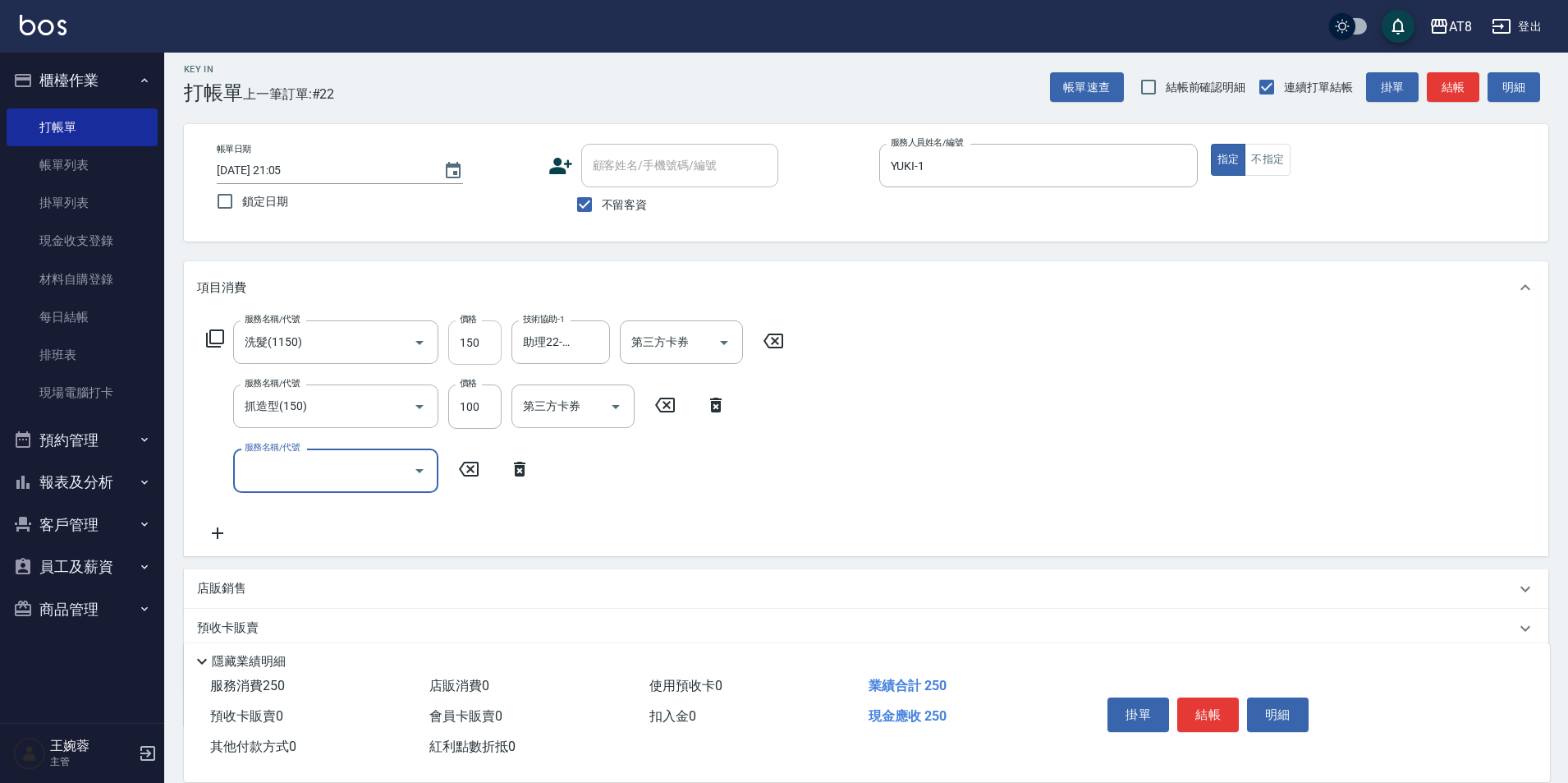
click at [495, 345] on input "150" at bounding box center [475, 342] width 54 height 45
type input "200"
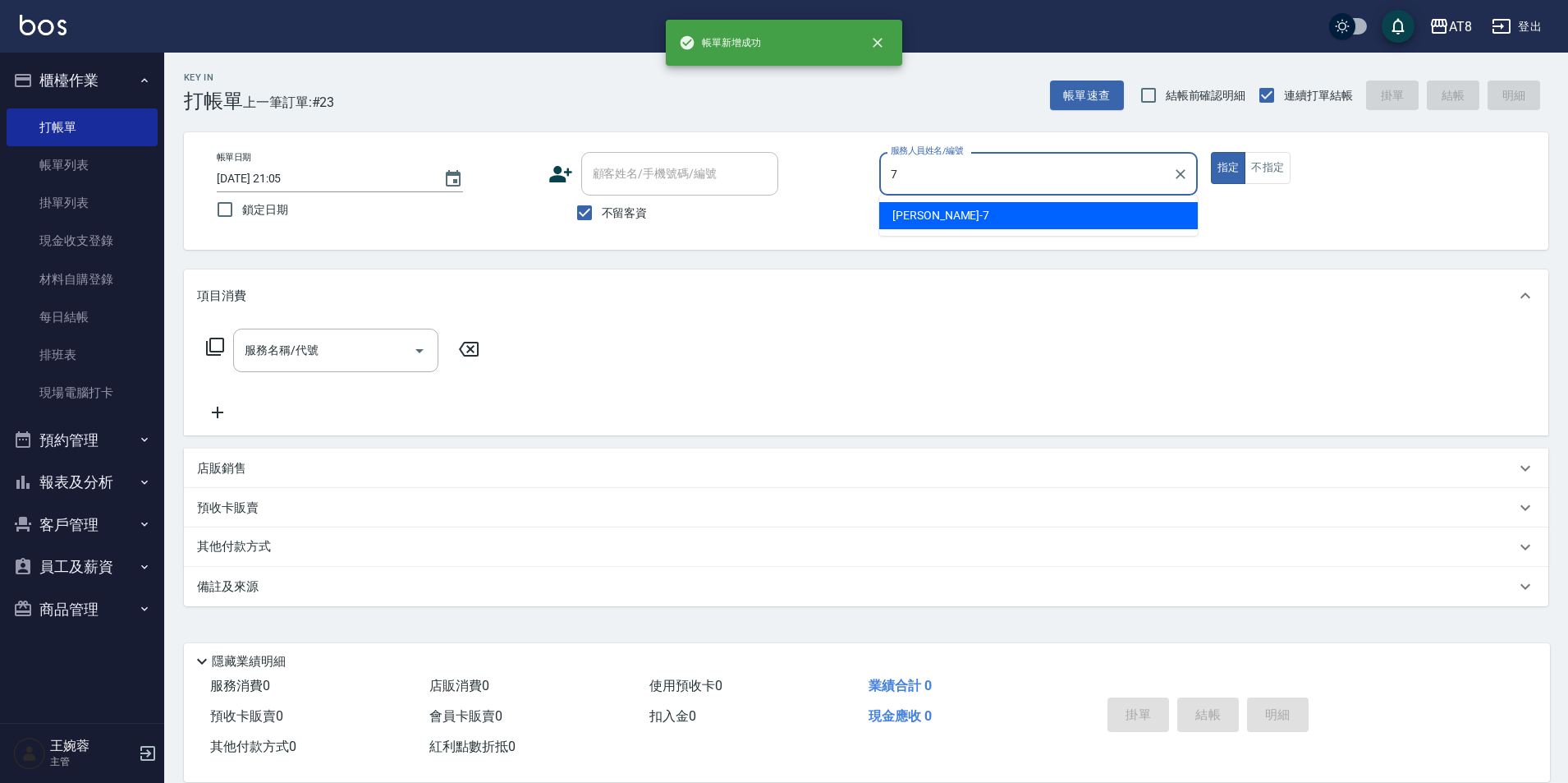
type input "NINA-7"
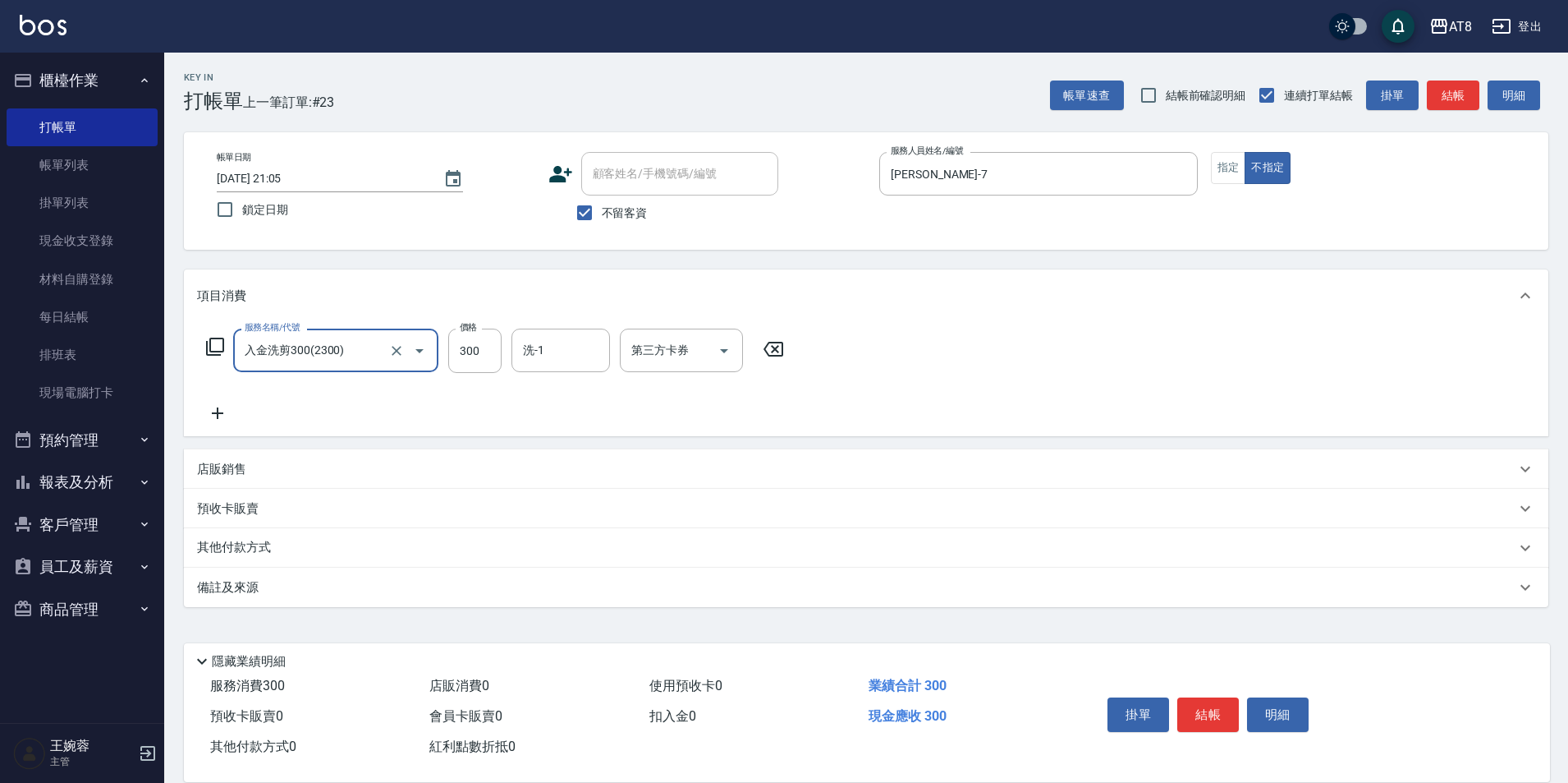
type input "入金洗剪300(2300)"
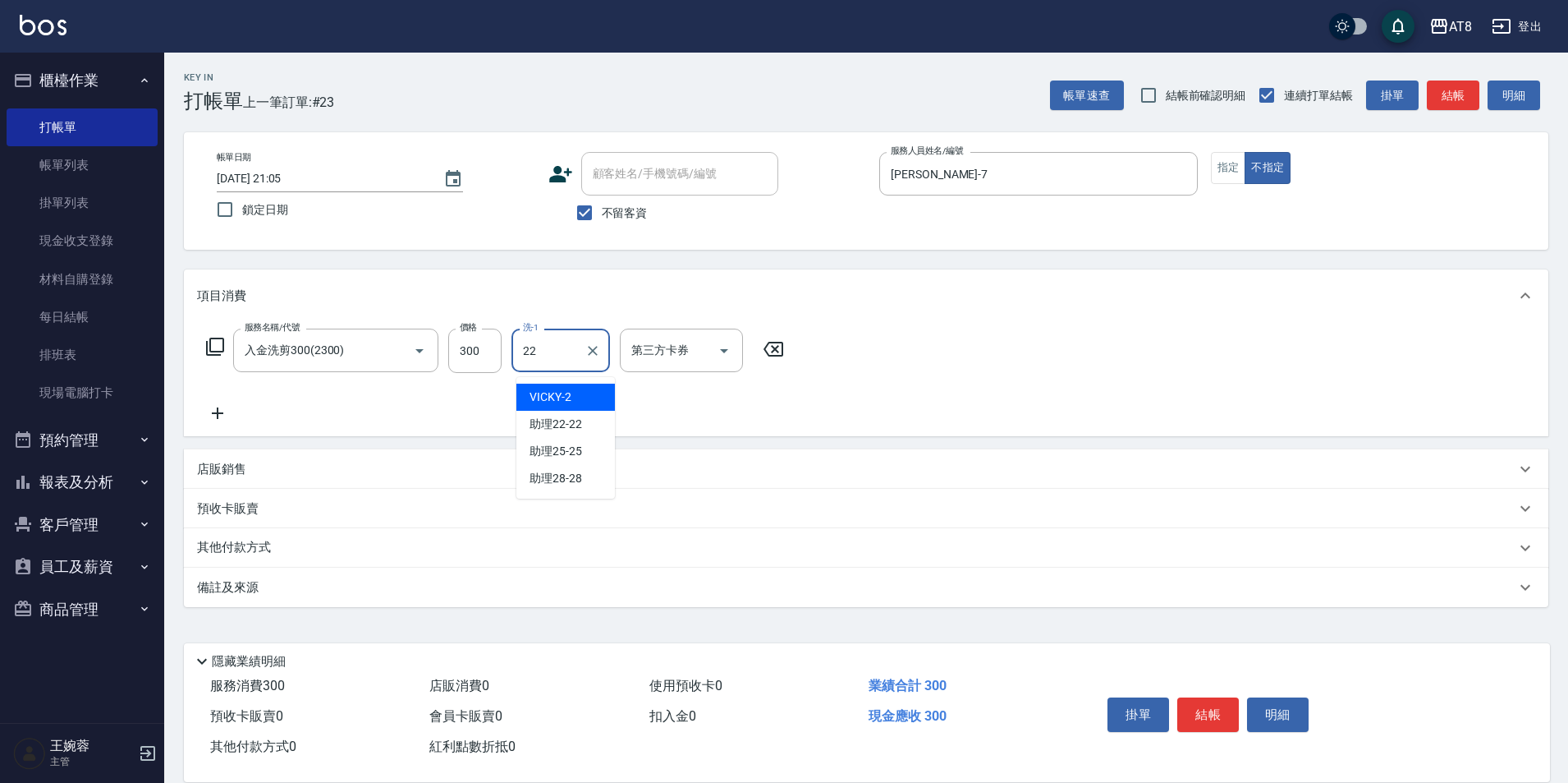
type input "助理22-22"
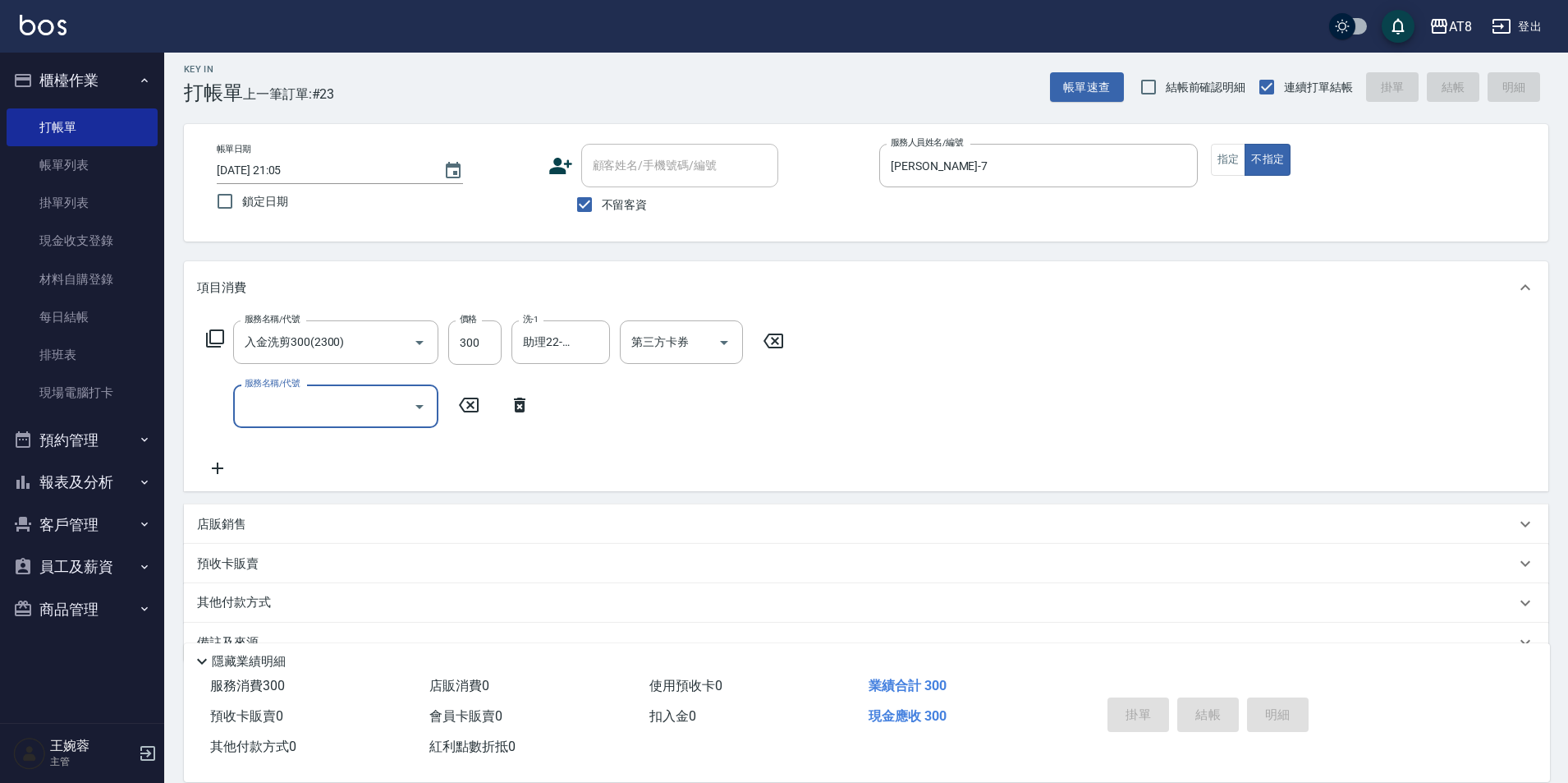
type input "2025/09/11 21:06"
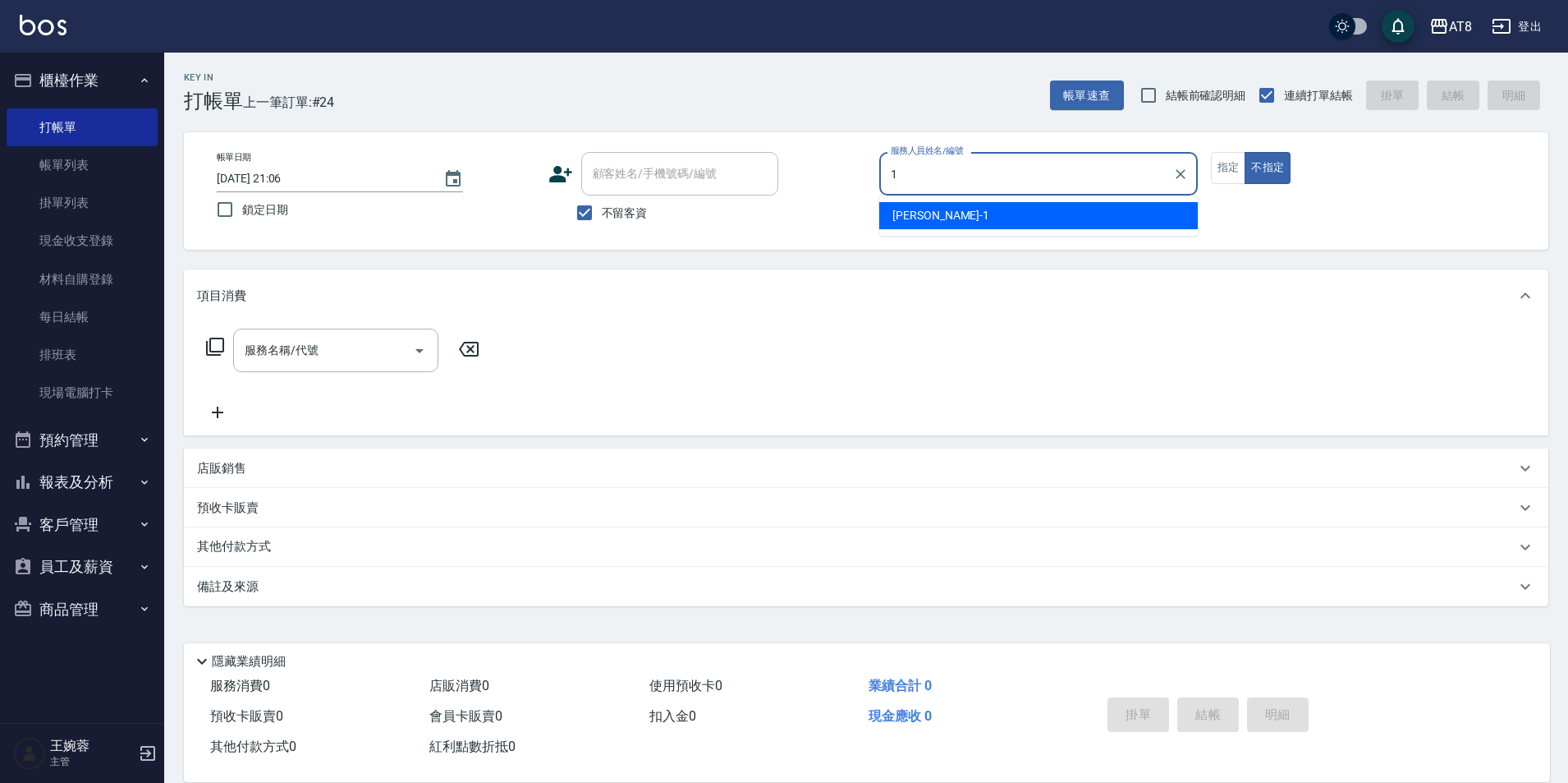
type input "YUKI-1"
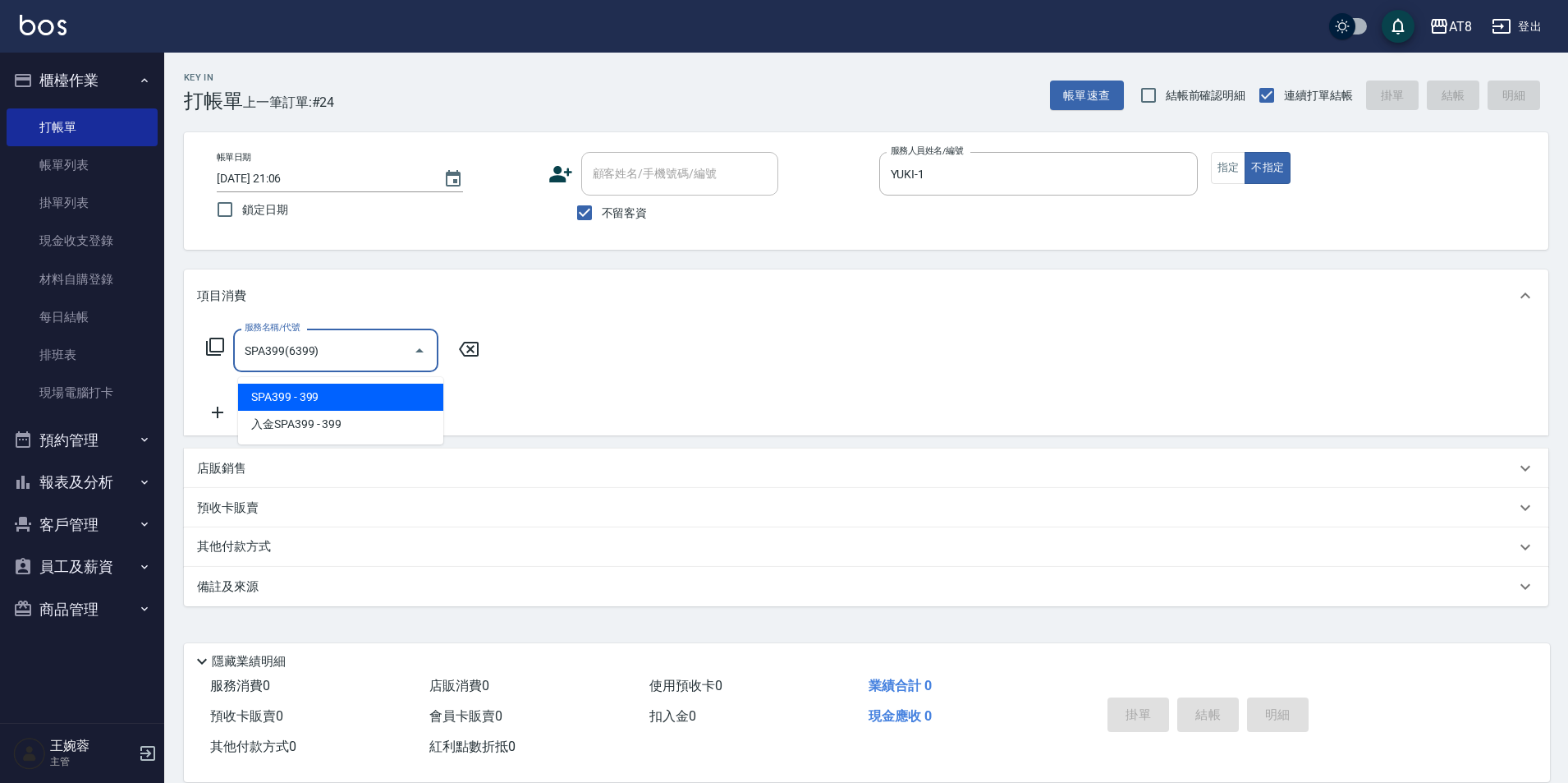
type input "SPA399(6399)"
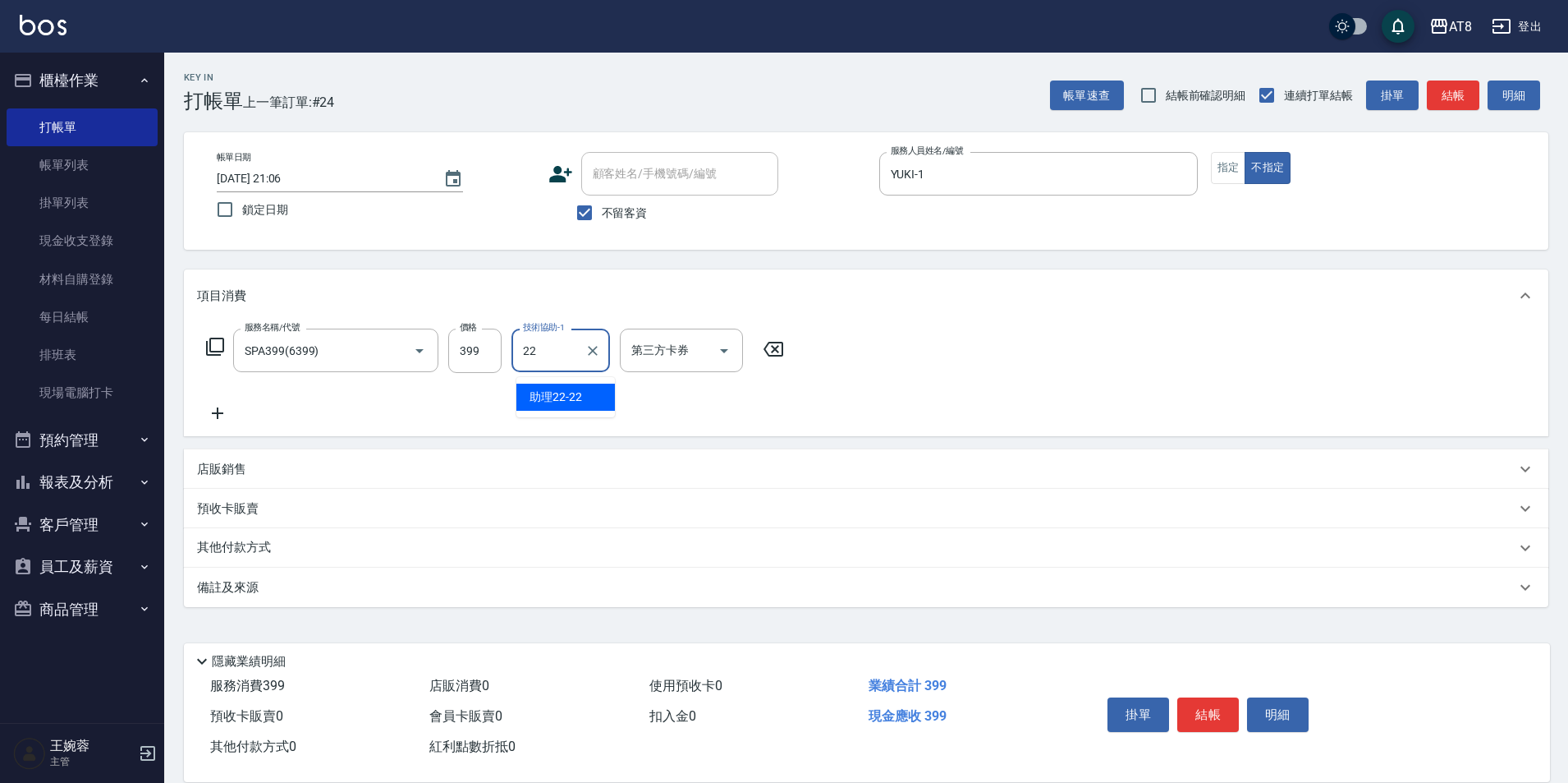
type input "助理22-22"
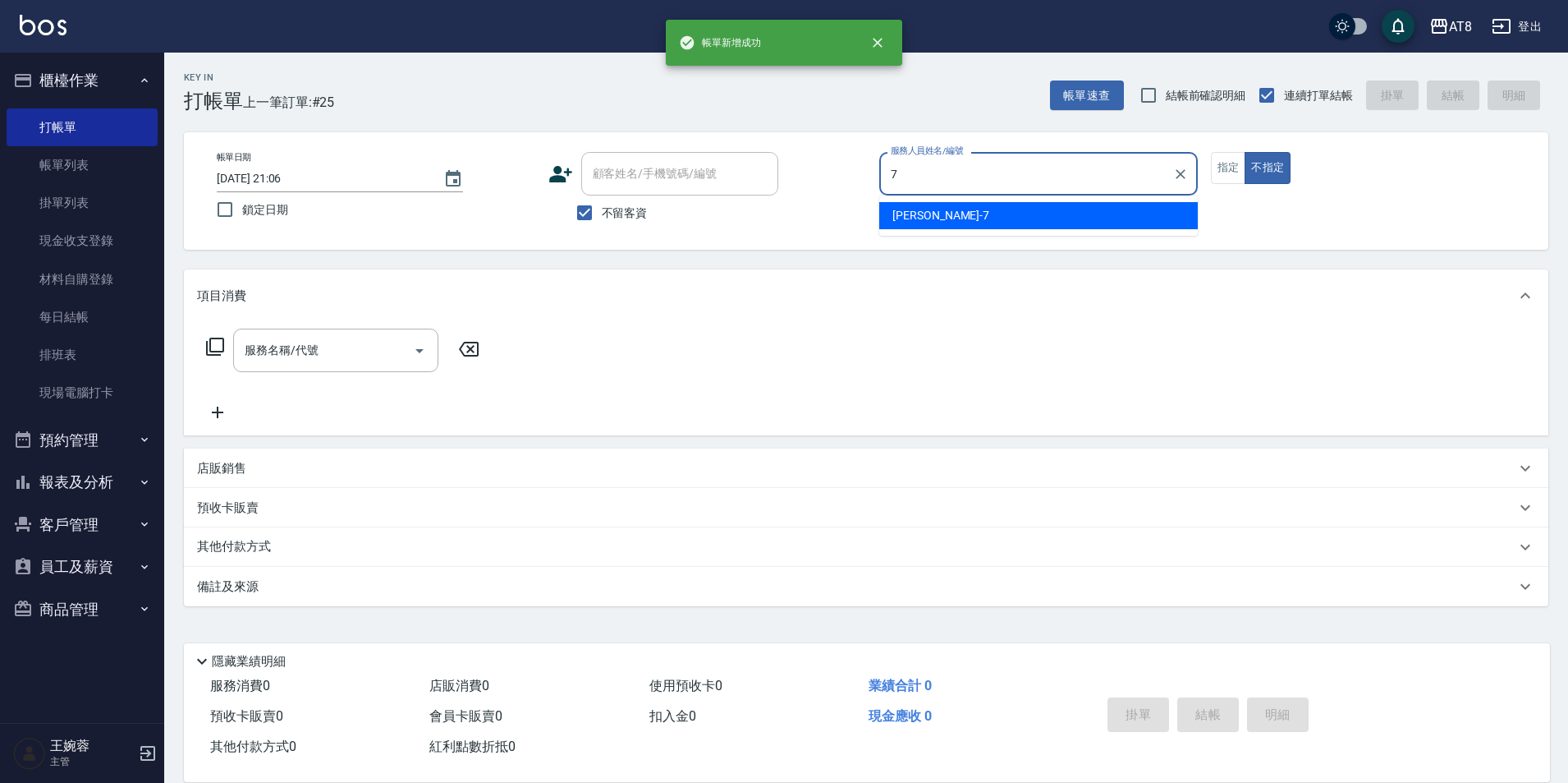
type input "NINA-7"
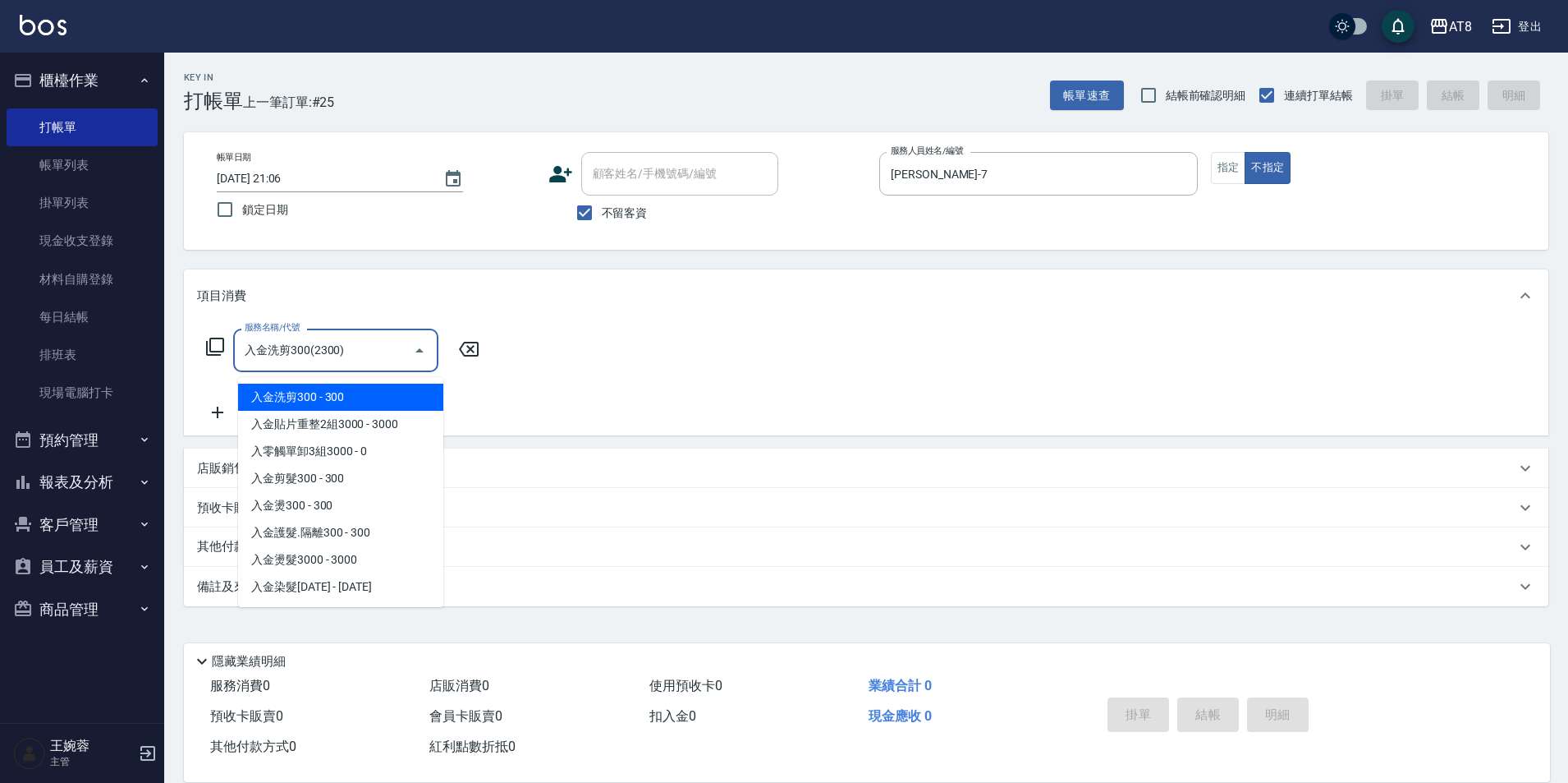
type input "入金洗剪300(2300)"
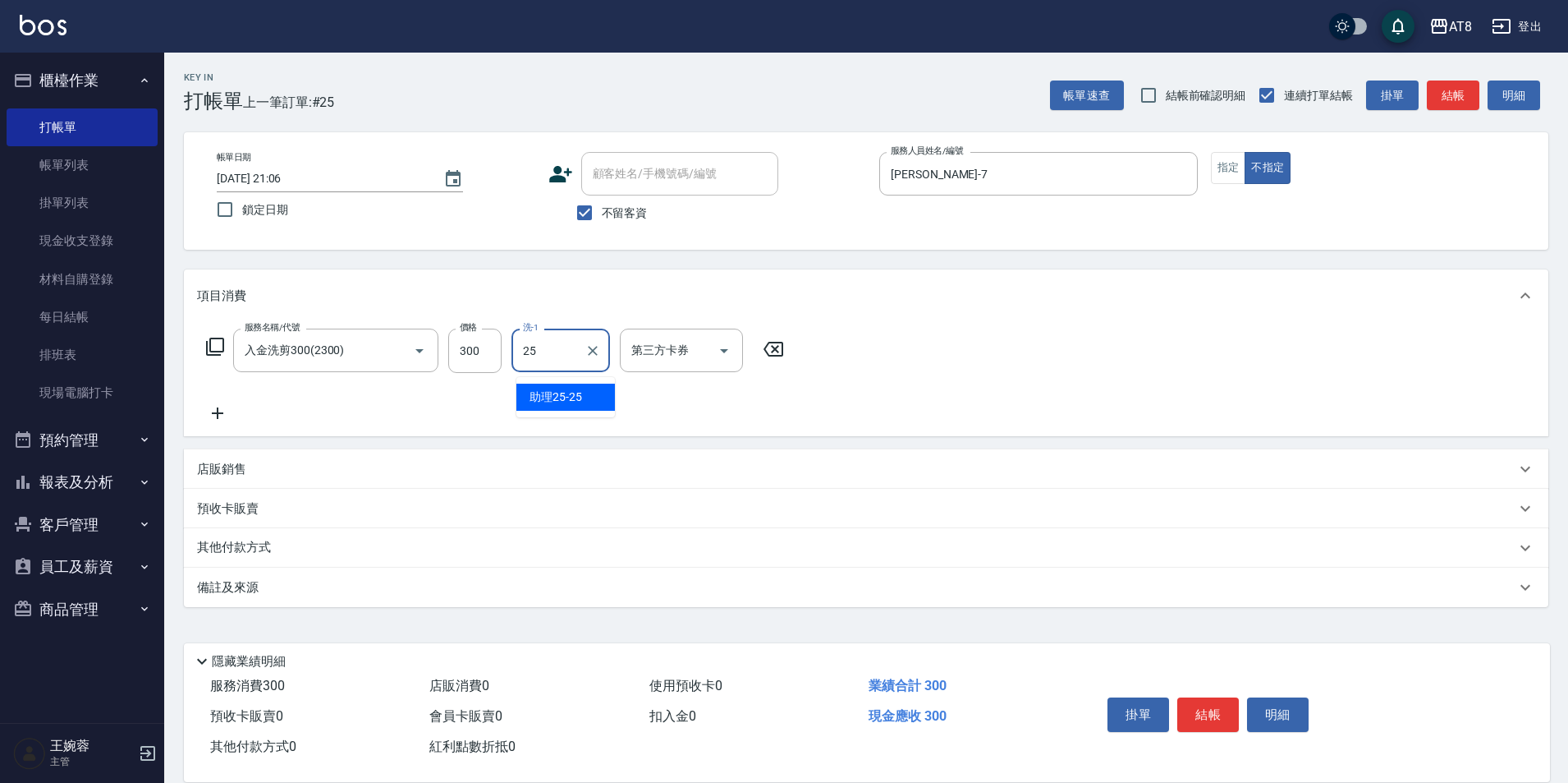
type input "助理25-25"
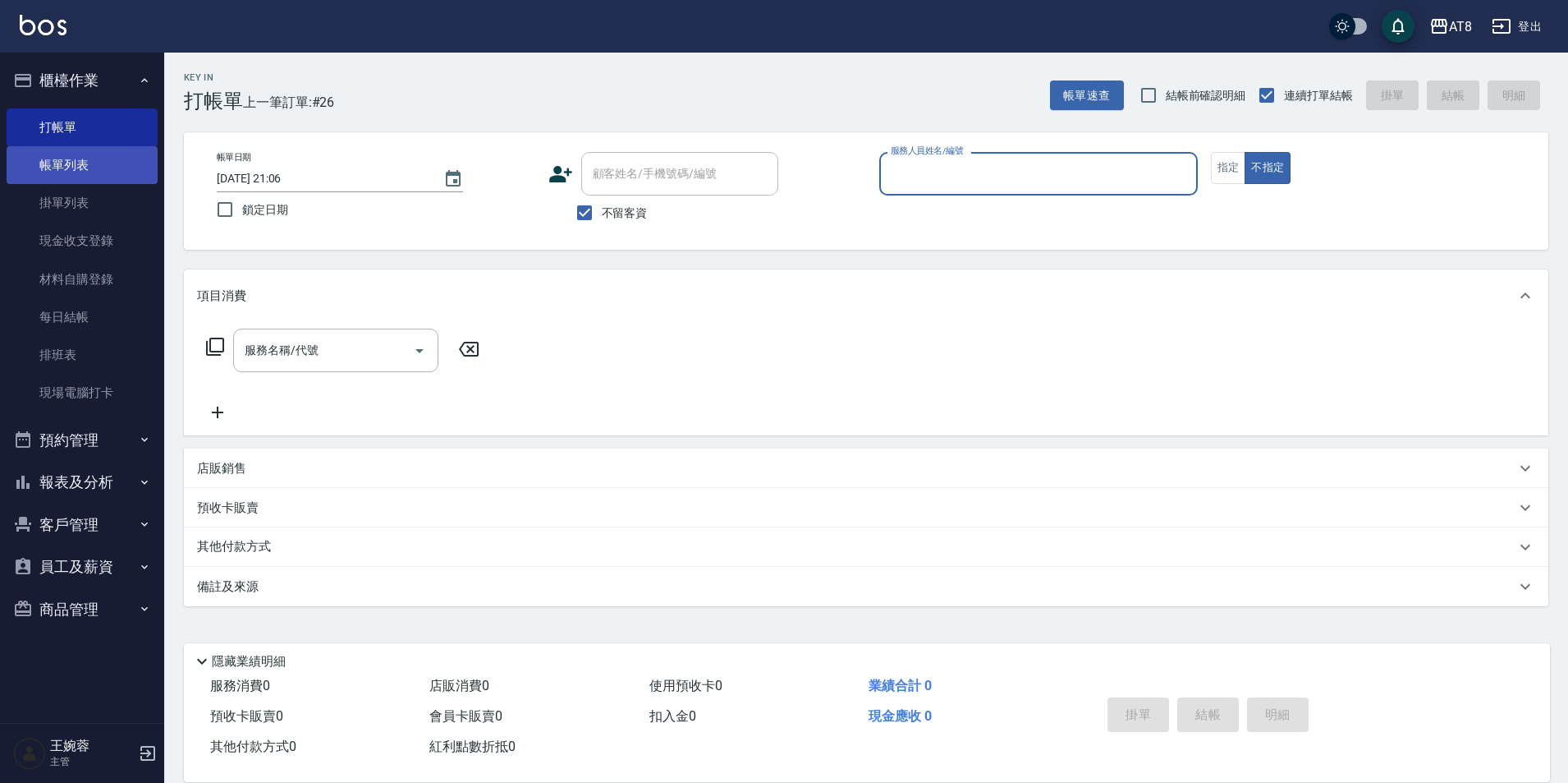
click at [82, 158] on link "帳單列表" at bounding box center [83, 165] width 151 height 38
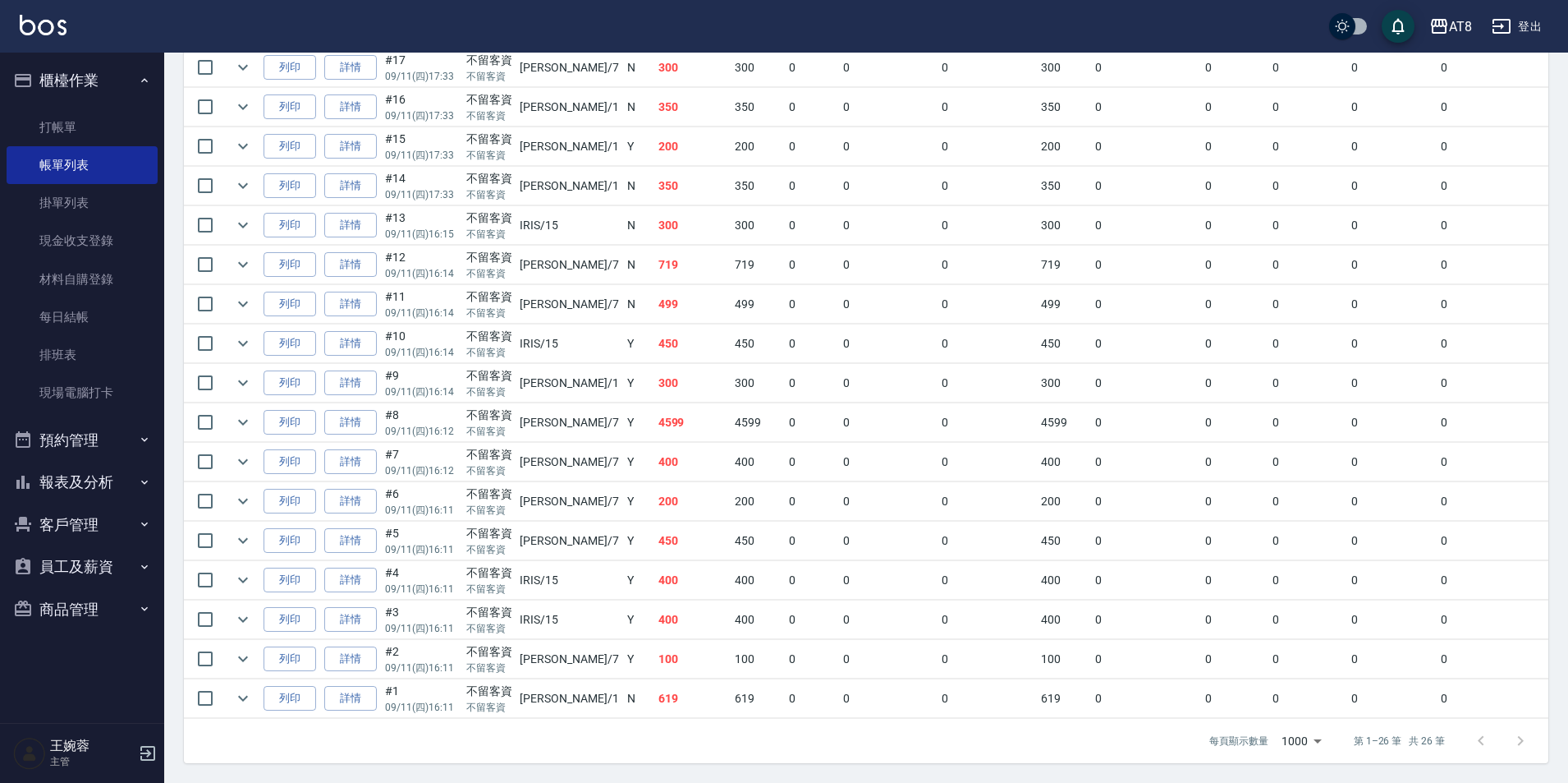
scroll to position [948, 0]
drag, startPoint x: 1567, startPoint y: 497, endPoint x: 1575, endPoint y: 427, distance: 70.5
click at [377, 436] on link "詳情" at bounding box center [350, 423] width 53 height 26
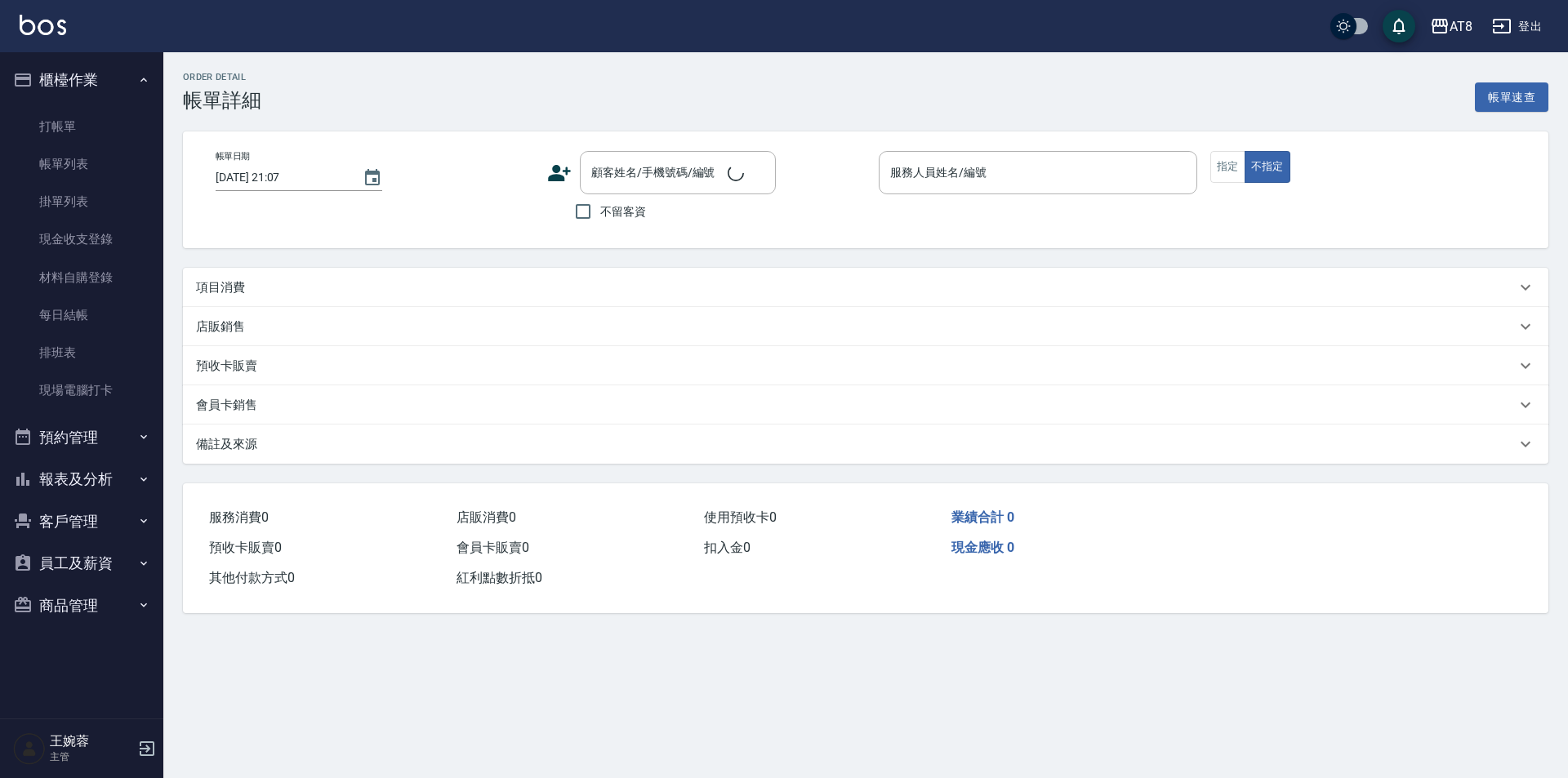
type input "2025/09/11 16:12"
checkbox input "true"
type input "NINA-7"
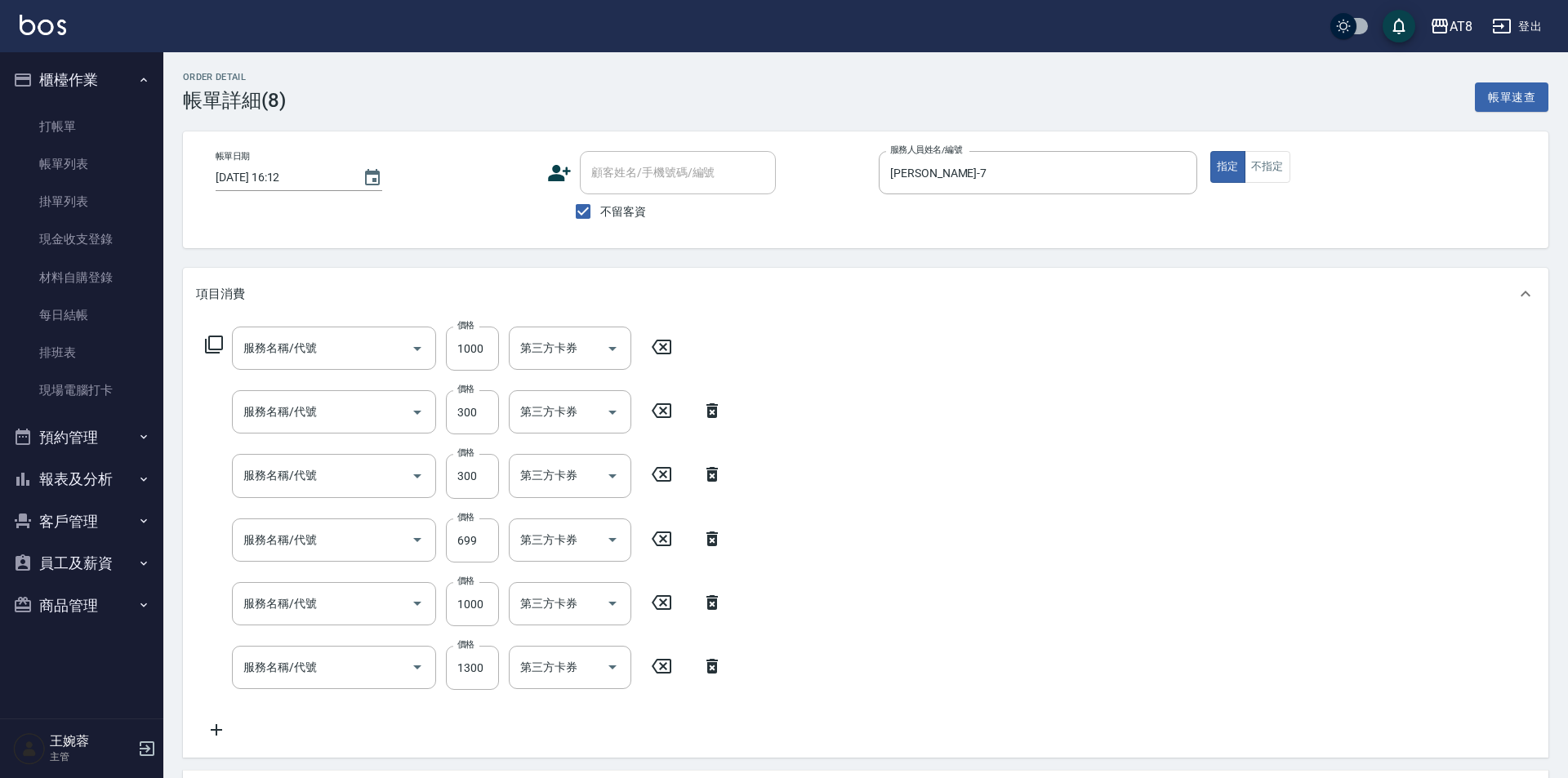
type input "入金護髮1000(501000)"
type input "入金護髮.隔離300(50300)"
type input "入金剪髮300(20300)"
type input "SPA699(6699)"
type input "入金染髮1000(401000)"
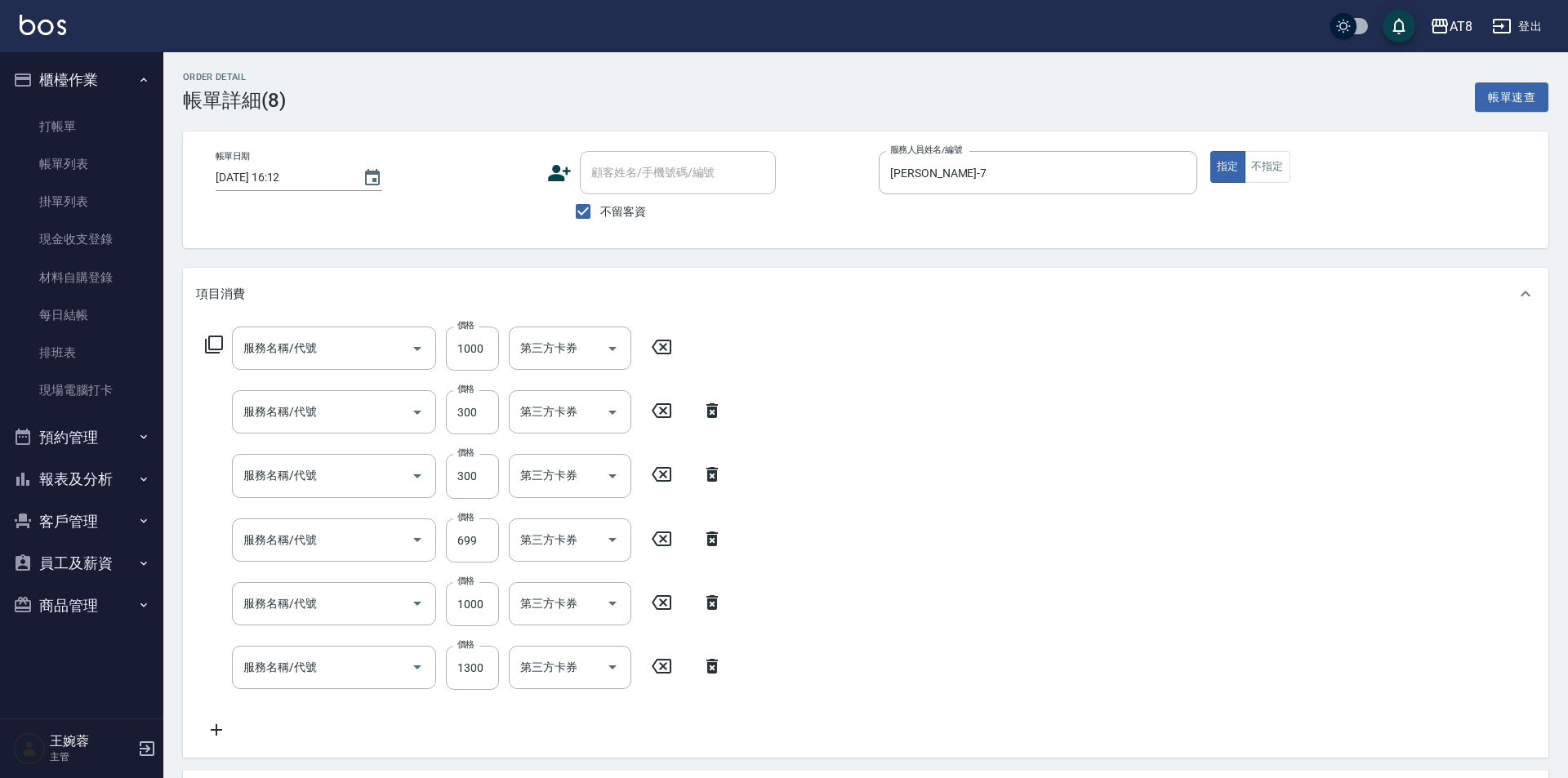
type input "入金染髮1300(401300)"
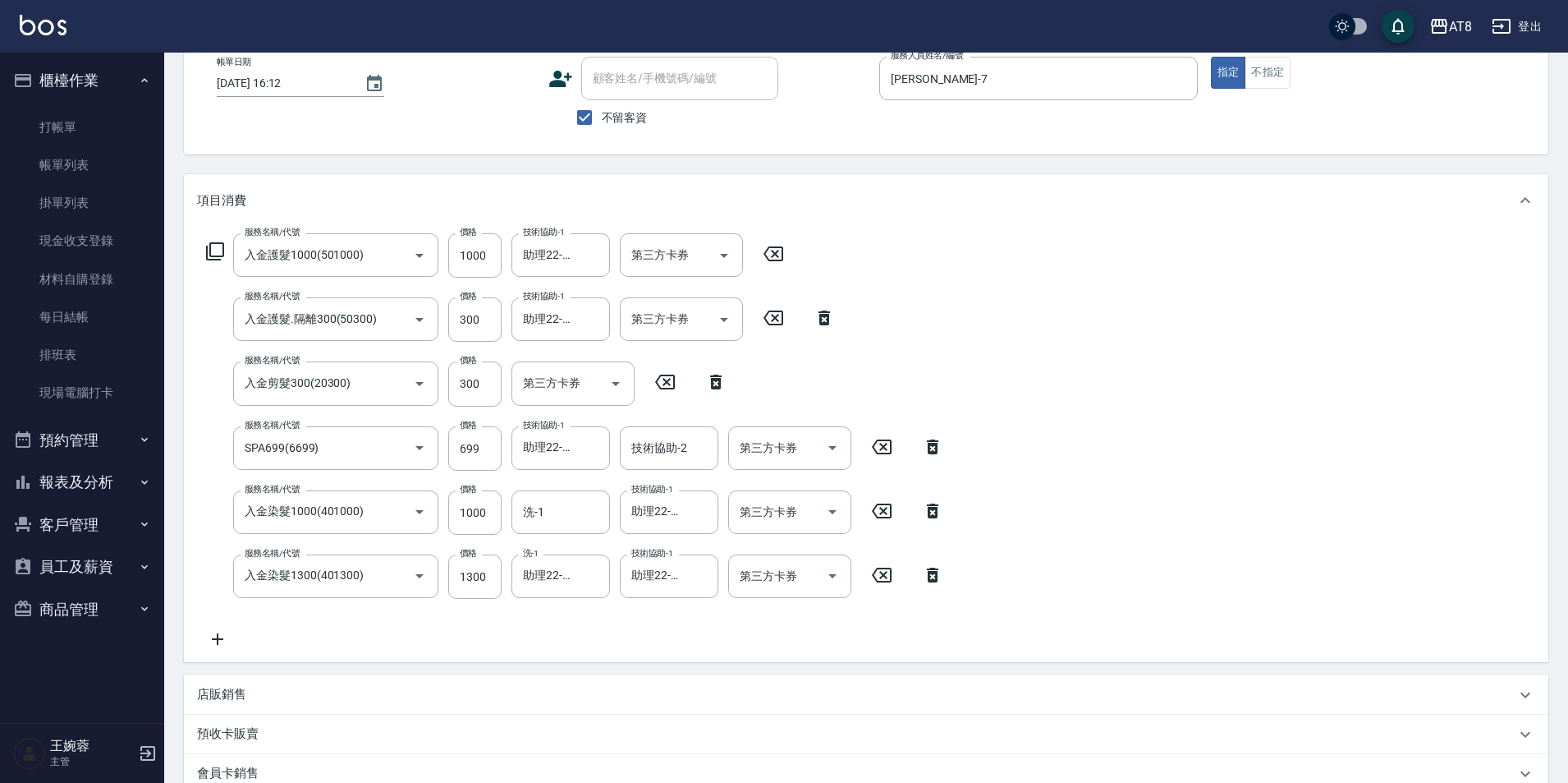
scroll to position [103, 0]
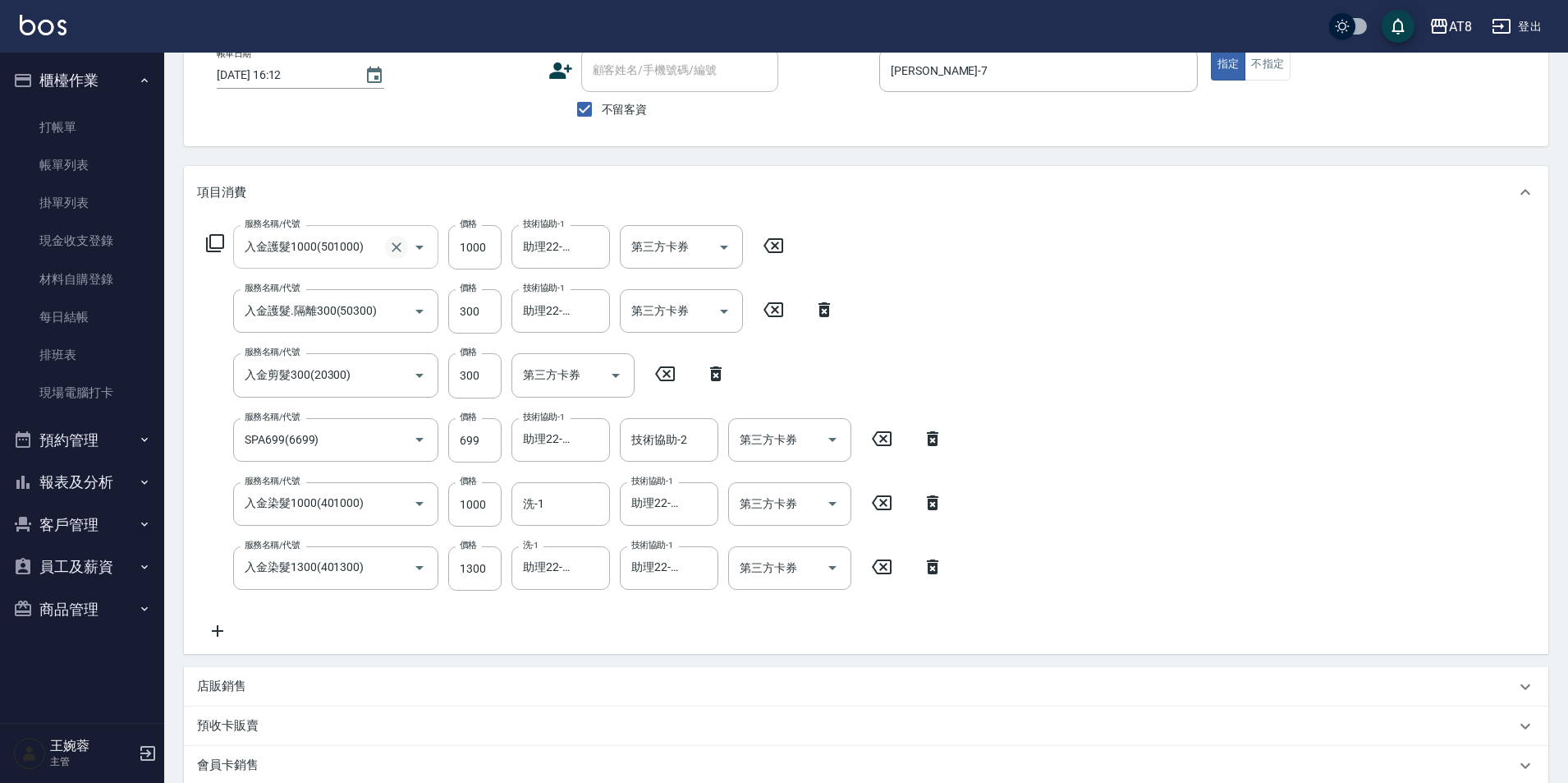
click at [399, 253] on icon "Clear" at bounding box center [397, 248] width 10 height 10
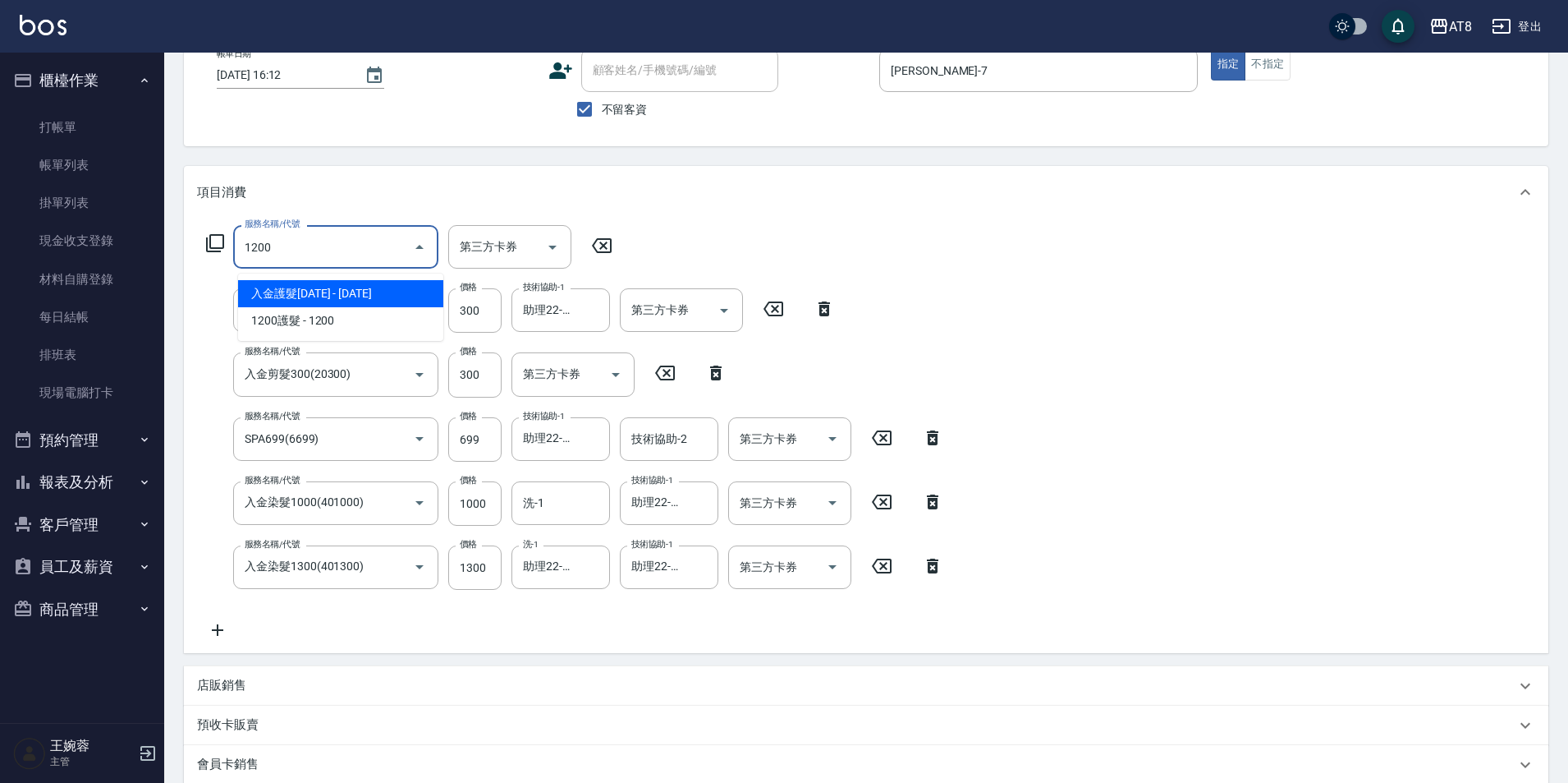
type input "入金護髮1200(501200)"
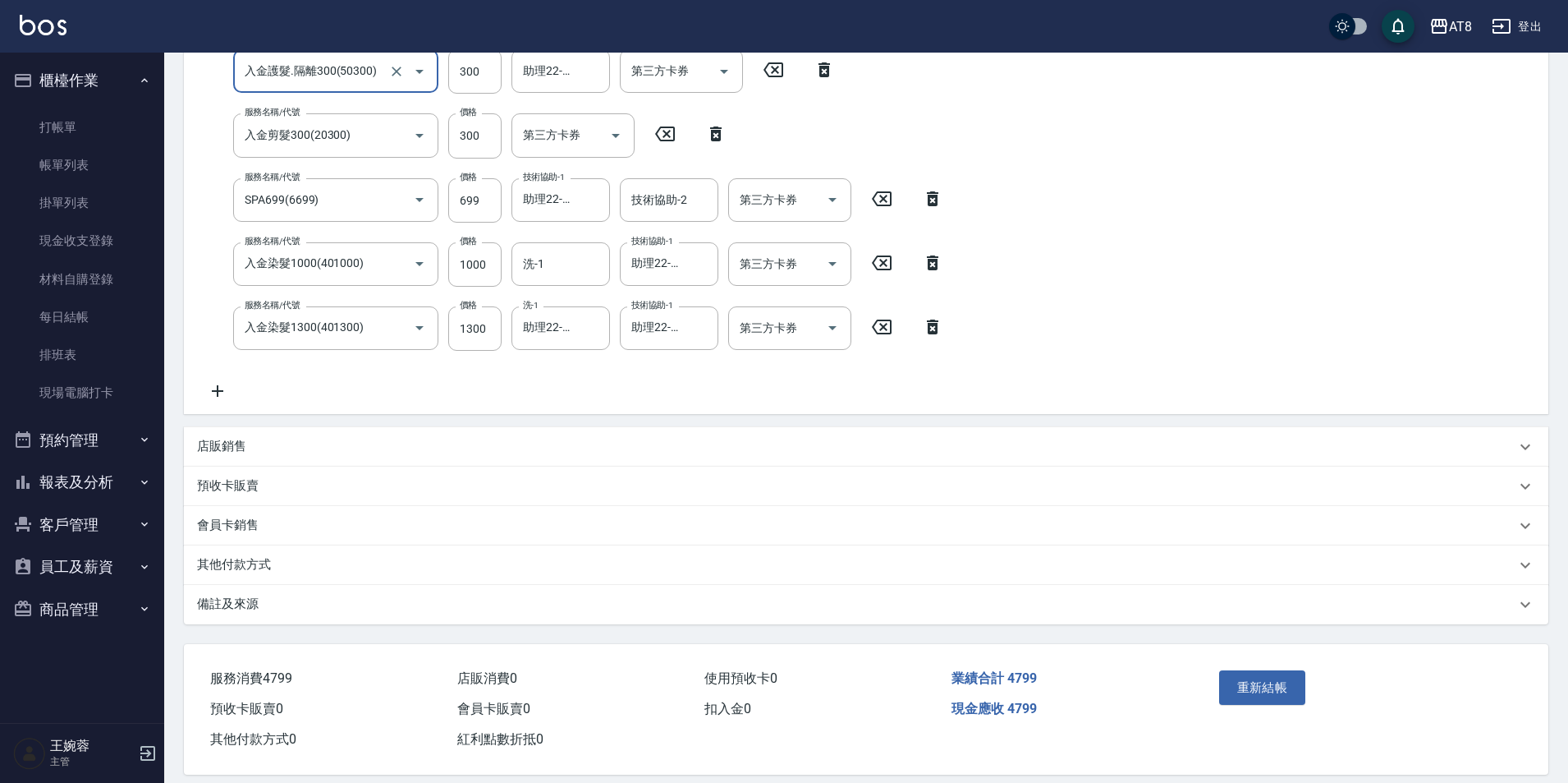
scroll to position [384, 0]
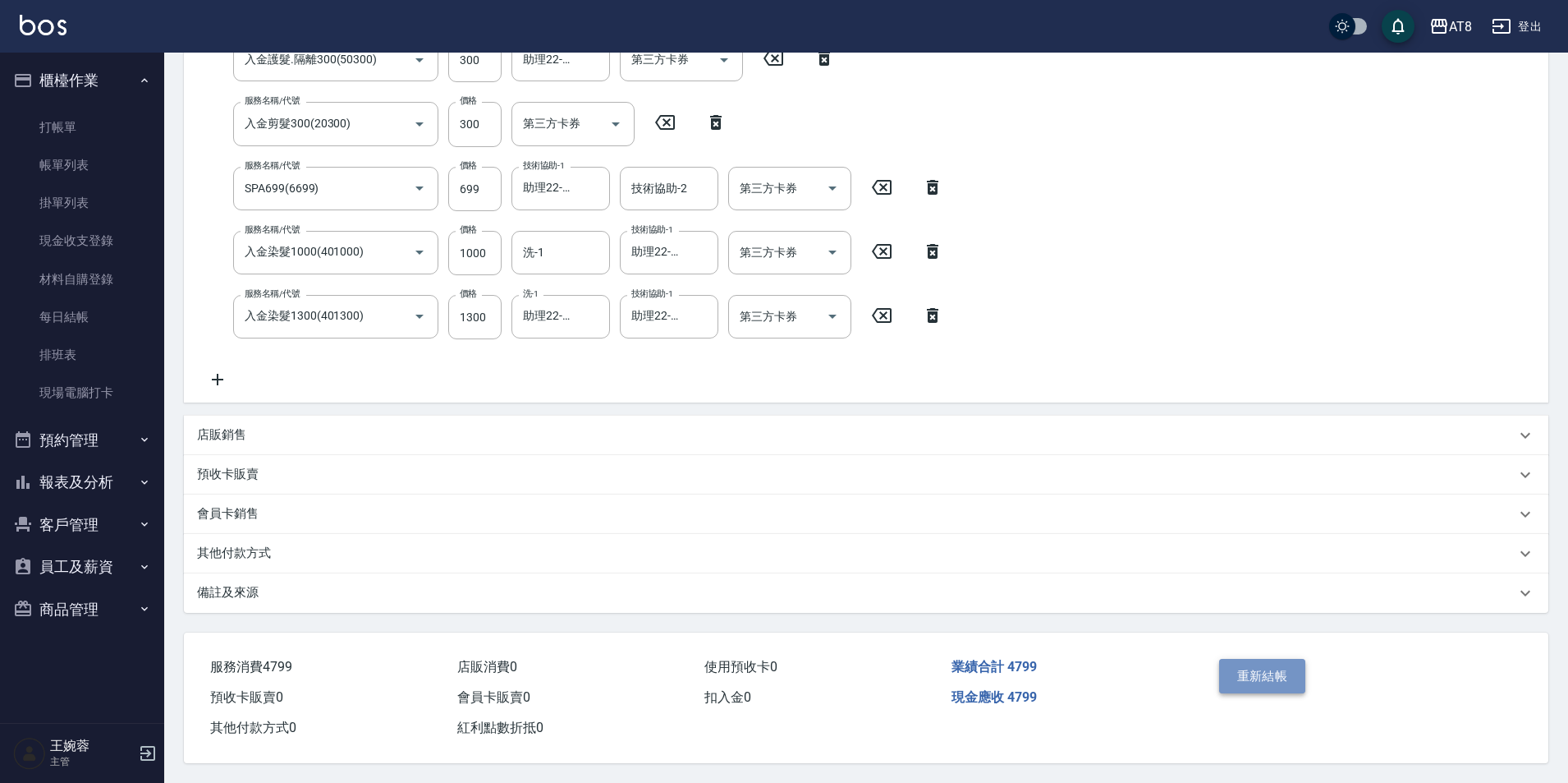
click at [1280, 663] on button "重新結帳" at bounding box center [1263, 676] width 87 height 35
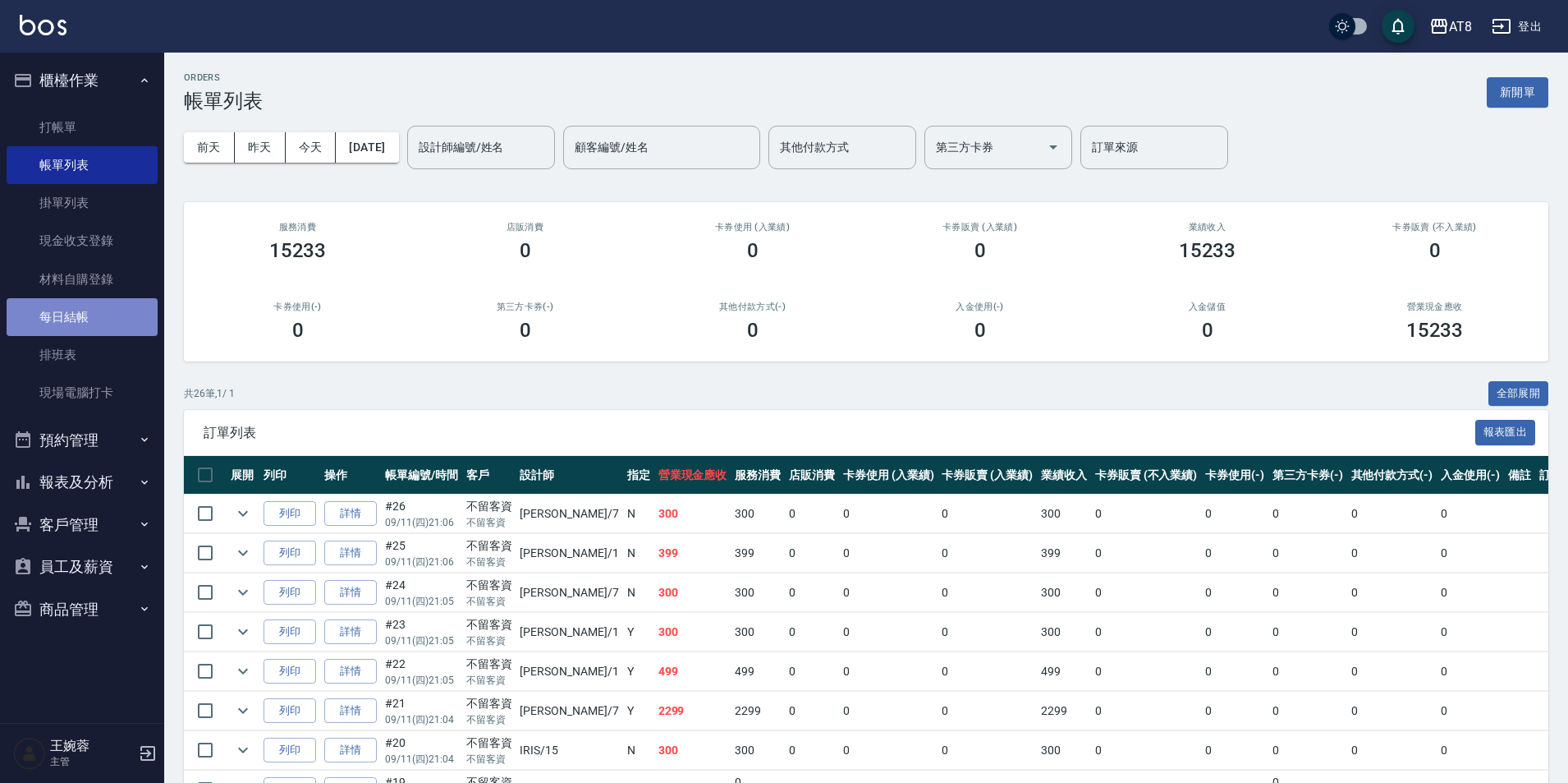
click at [93, 300] on link "每日結帳" at bounding box center [83, 317] width 151 height 38
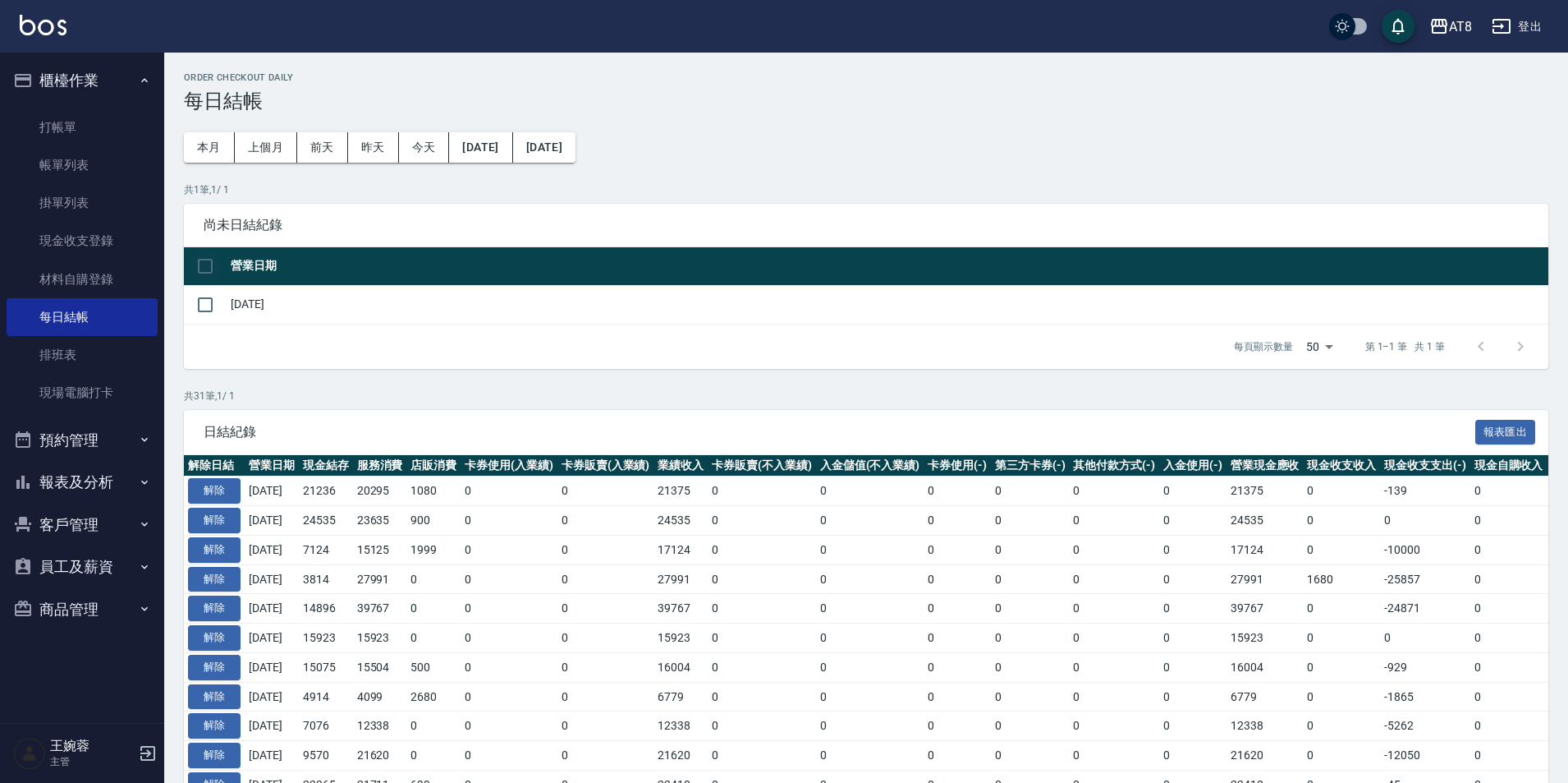
click at [221, 266] on input "checkbox" at bounding box center [205, 266] width 35 height 35
checkbox input "true"
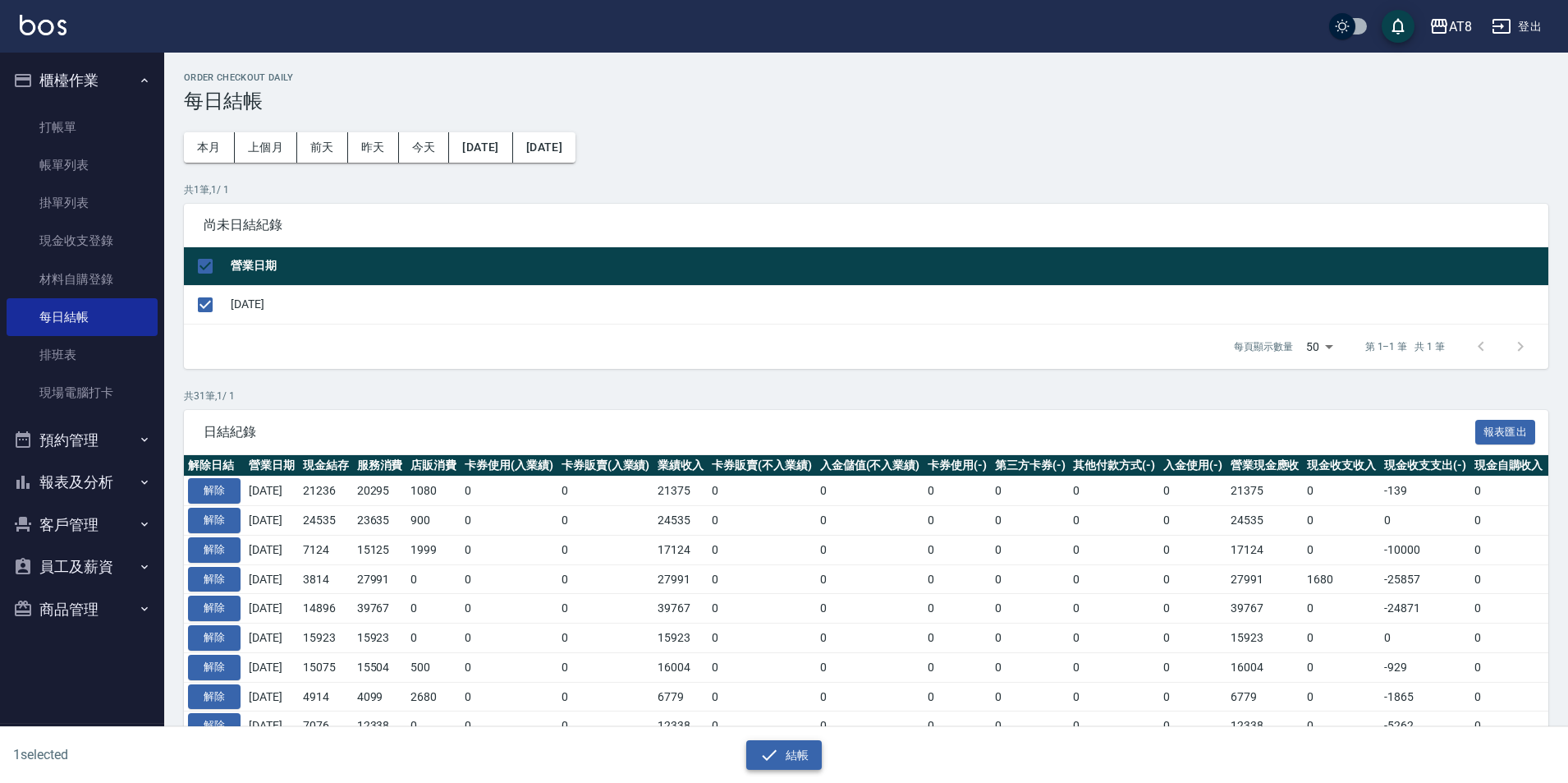
click at [806, 750] on button "結帳" at bounding box center [784, 755] width 77 height 31
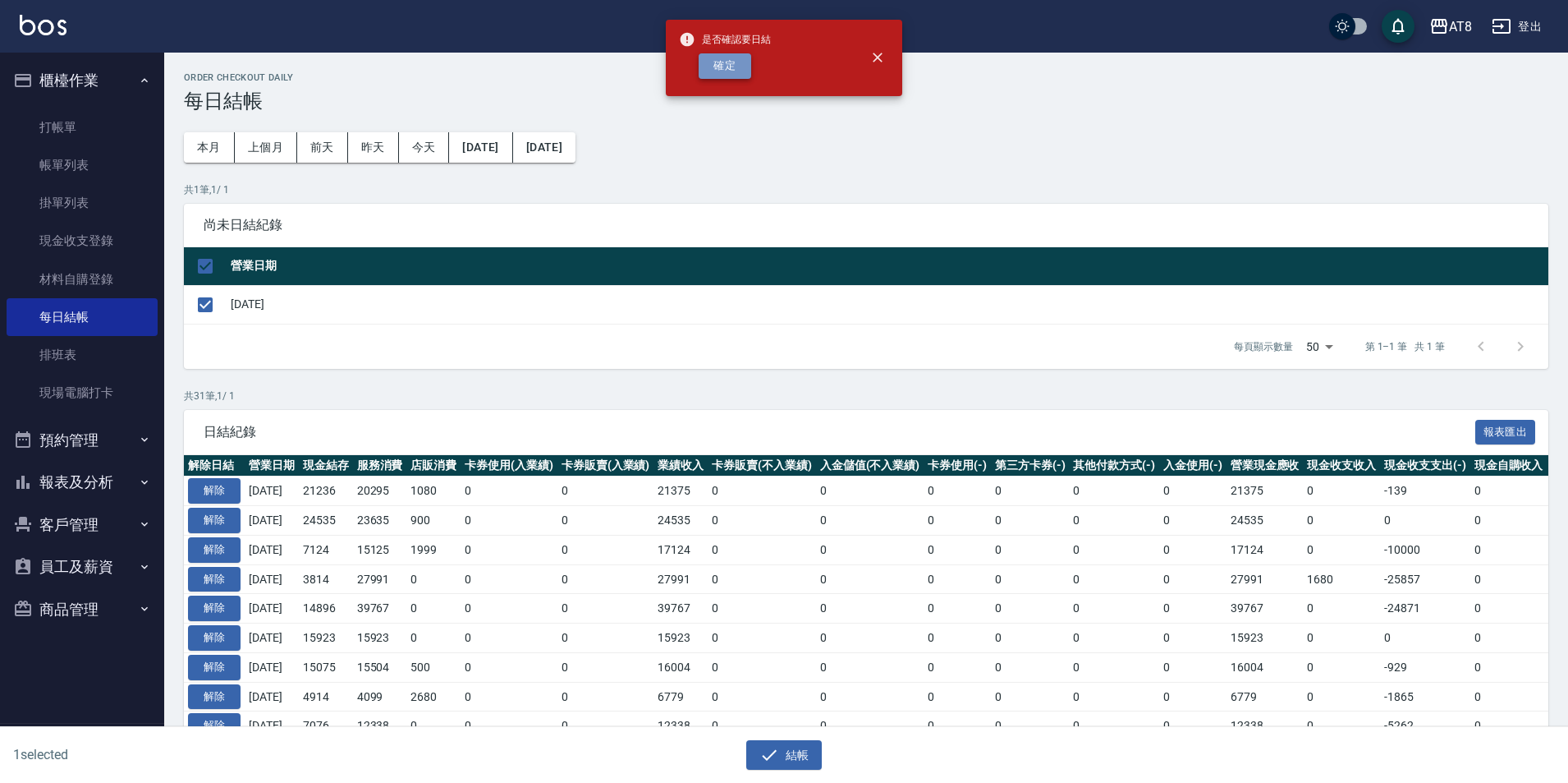
click at [725, 59] on button "確定" at bounding box center [725, 67] width 53 height 26
checkbox input "false"
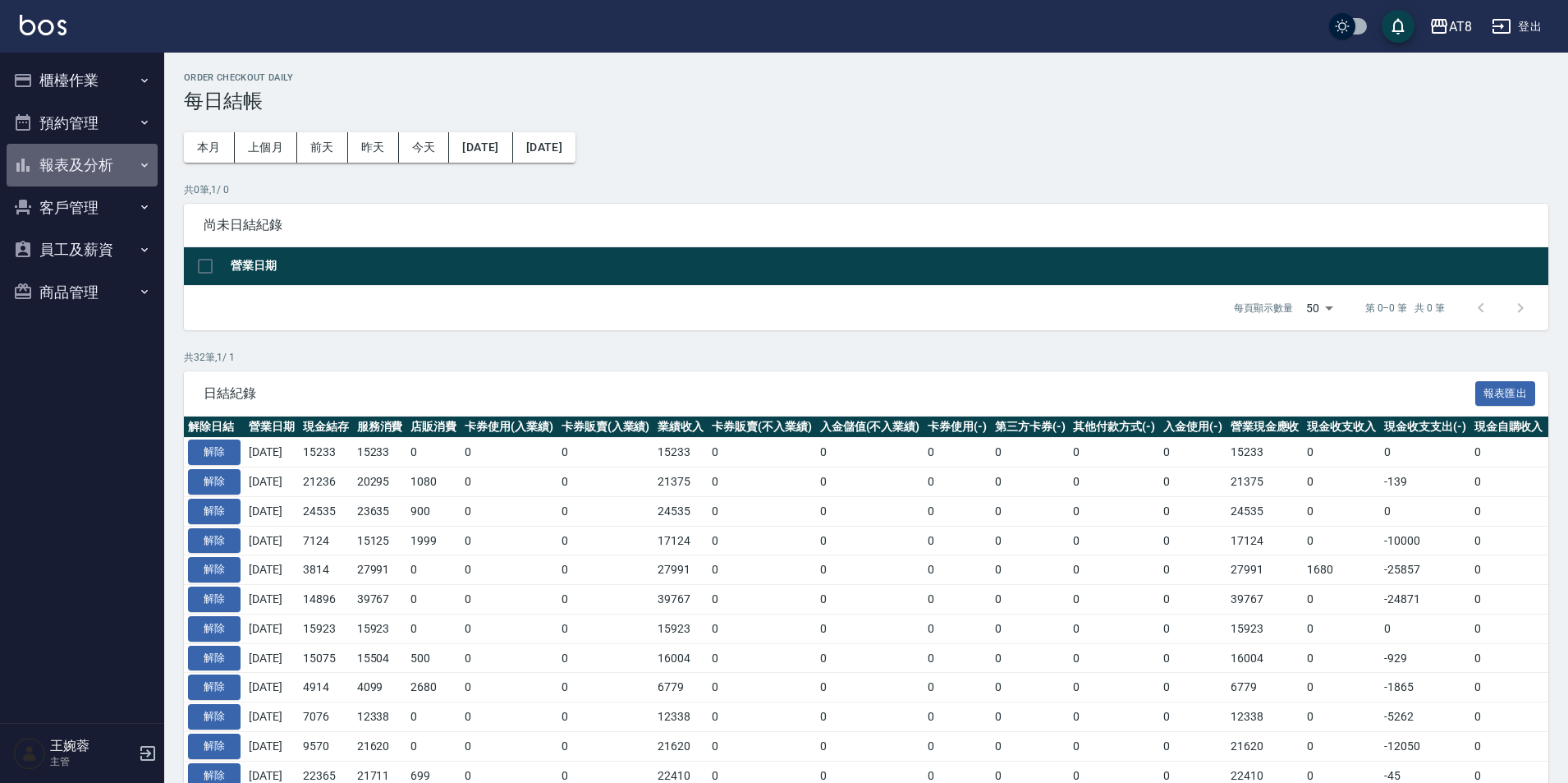
click at [93, 163] on button "報表及分析" at bounding box center [83, 165] width 151 height 43
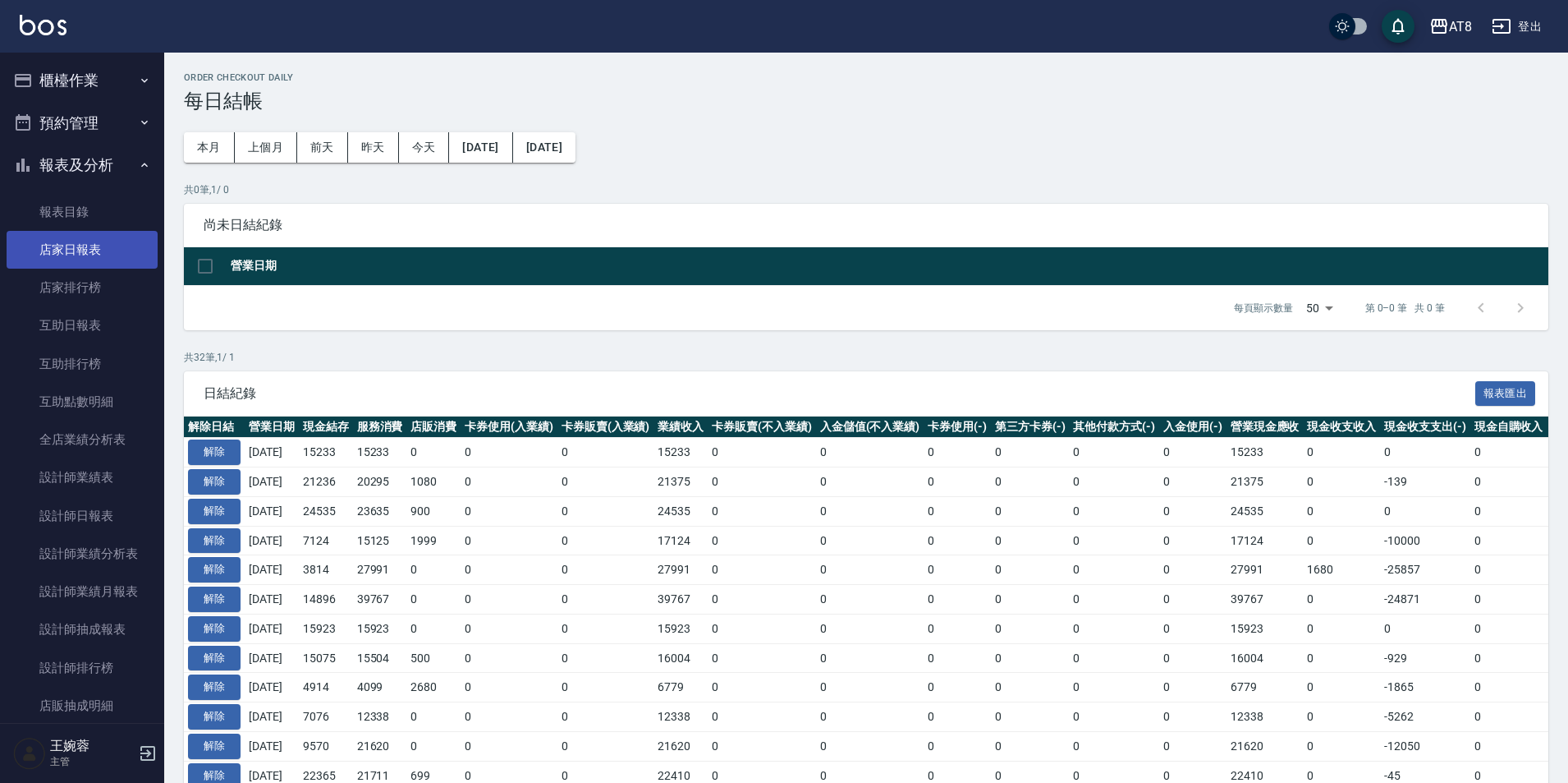
click at [85, 243] on link "店家日報表" at bounding box center [83, 250] width 151 height 38
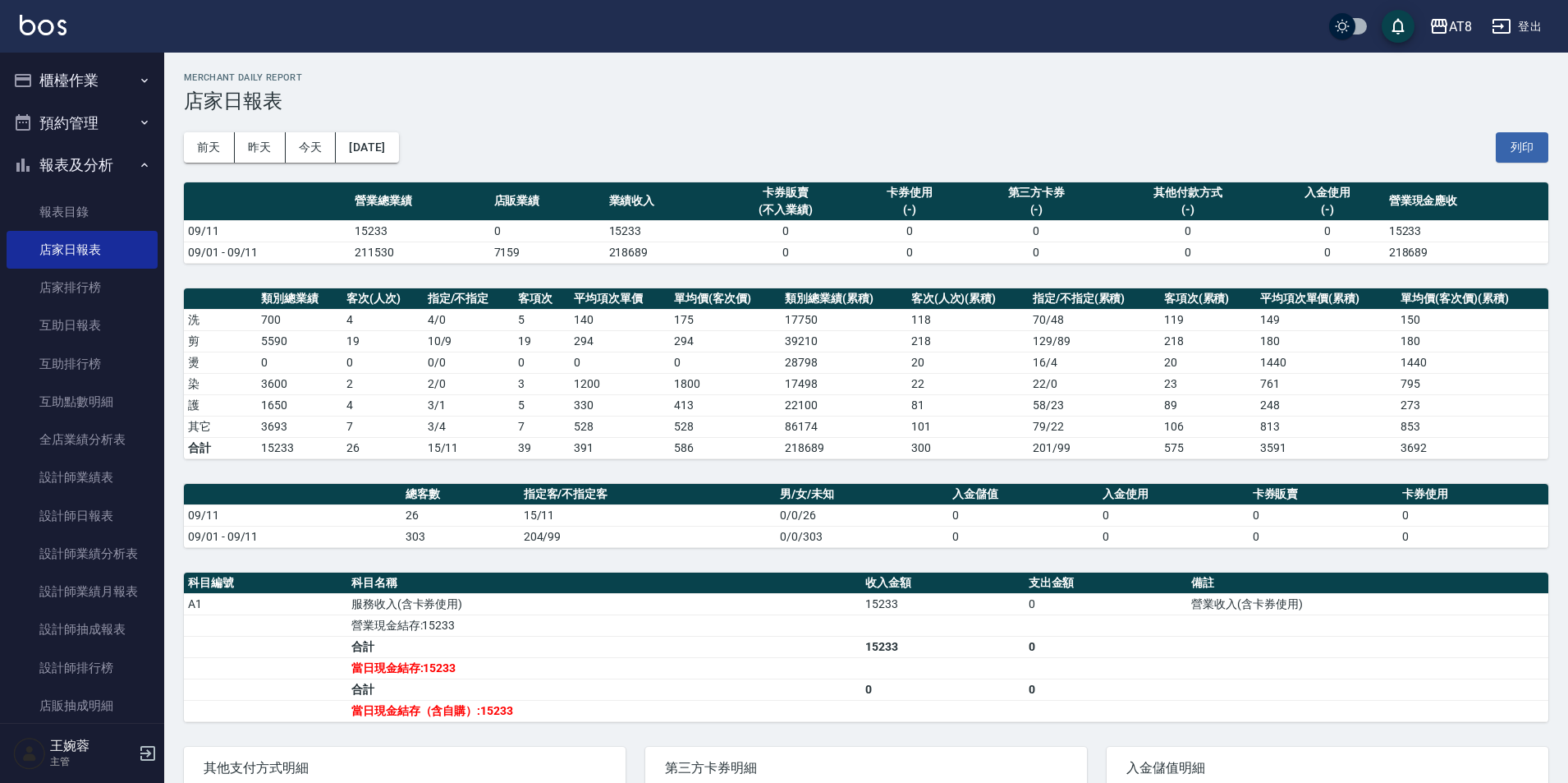
click at [95, 69] on button "櫃檯作業" at bounding box center [83, 80] width 151 height 43
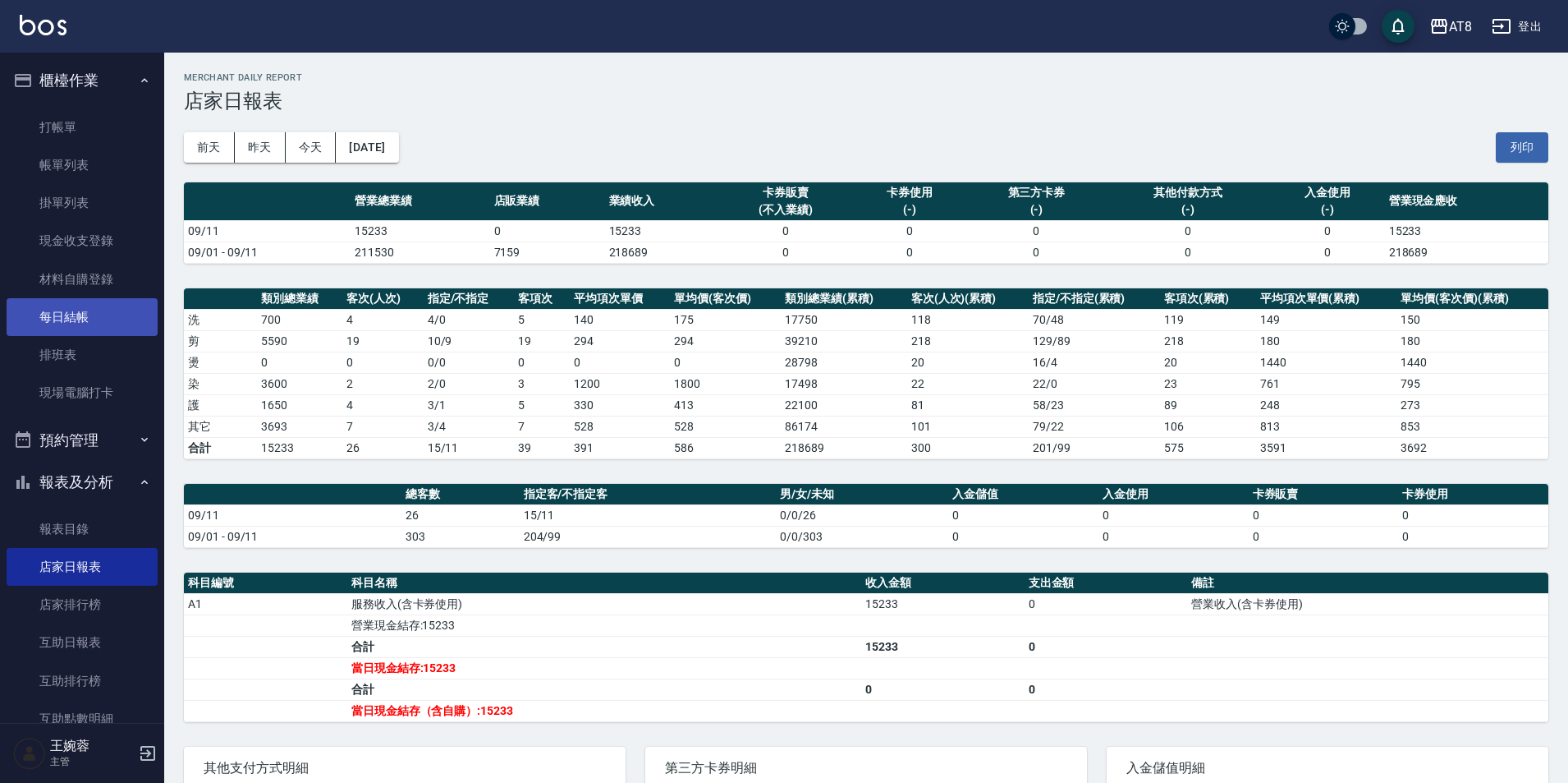
click at [97, 318] on link "每日結帳" at bounding box center [83, 317] width 151 height 38
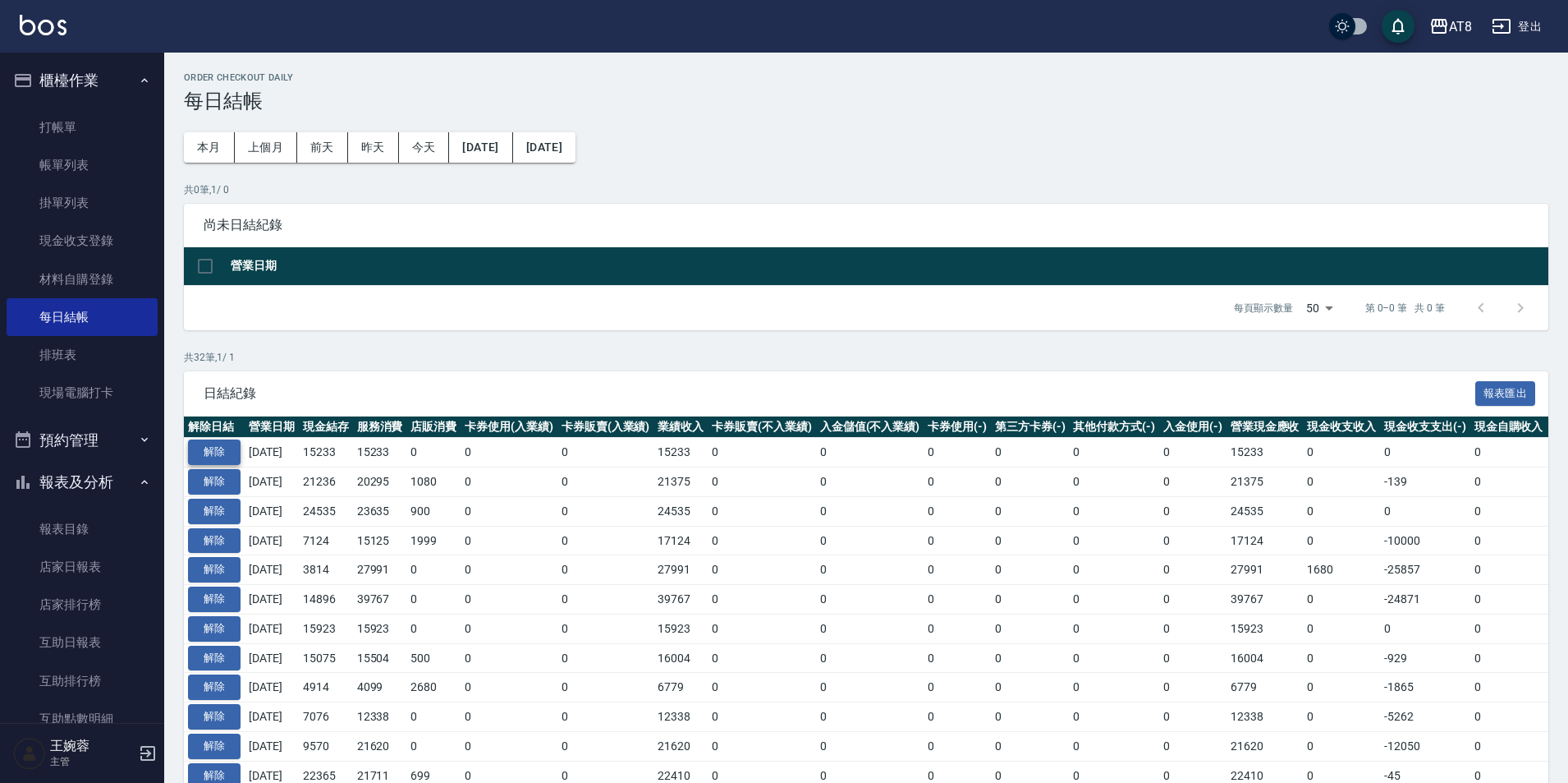
click at [232, 465] on button "解除" at bounding box center [214, 453] width 53 height 26
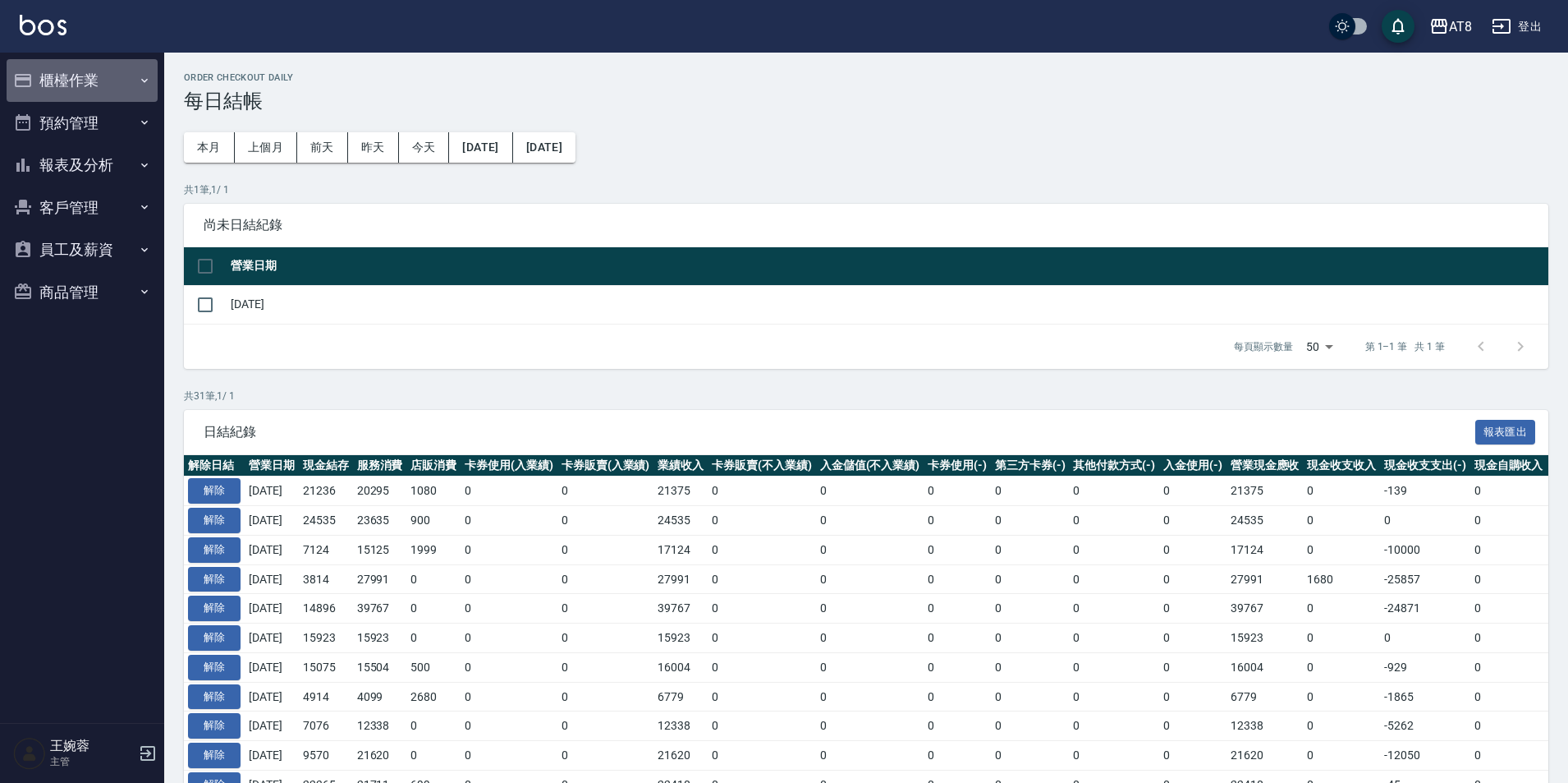
click at [26, 71] on icon "button" at bounding box center [23, 81] width 20 height 20
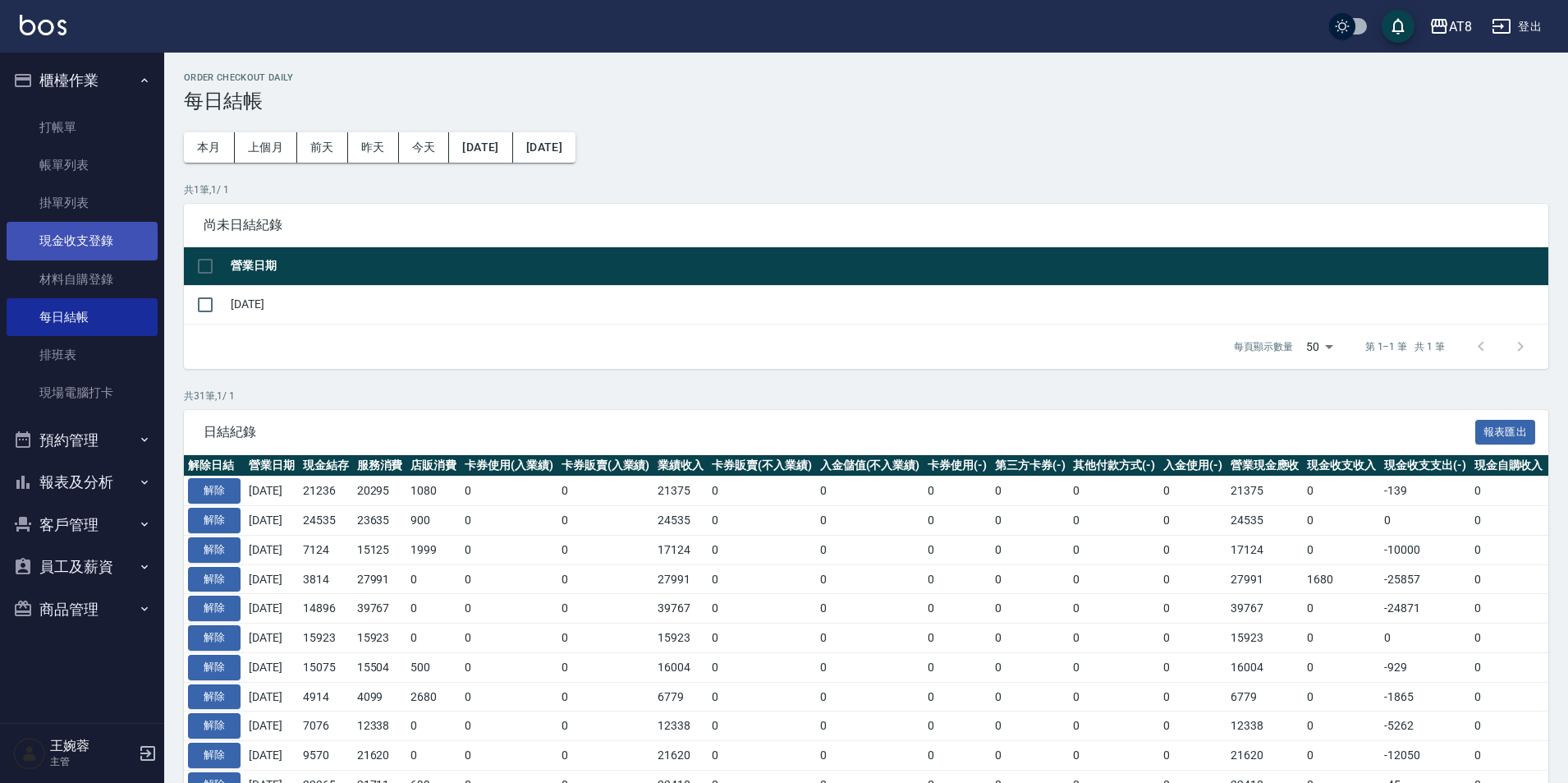
click at [69, 236] on link "現金收支登錄" at bounding box center [83, 241] width 151 height 38
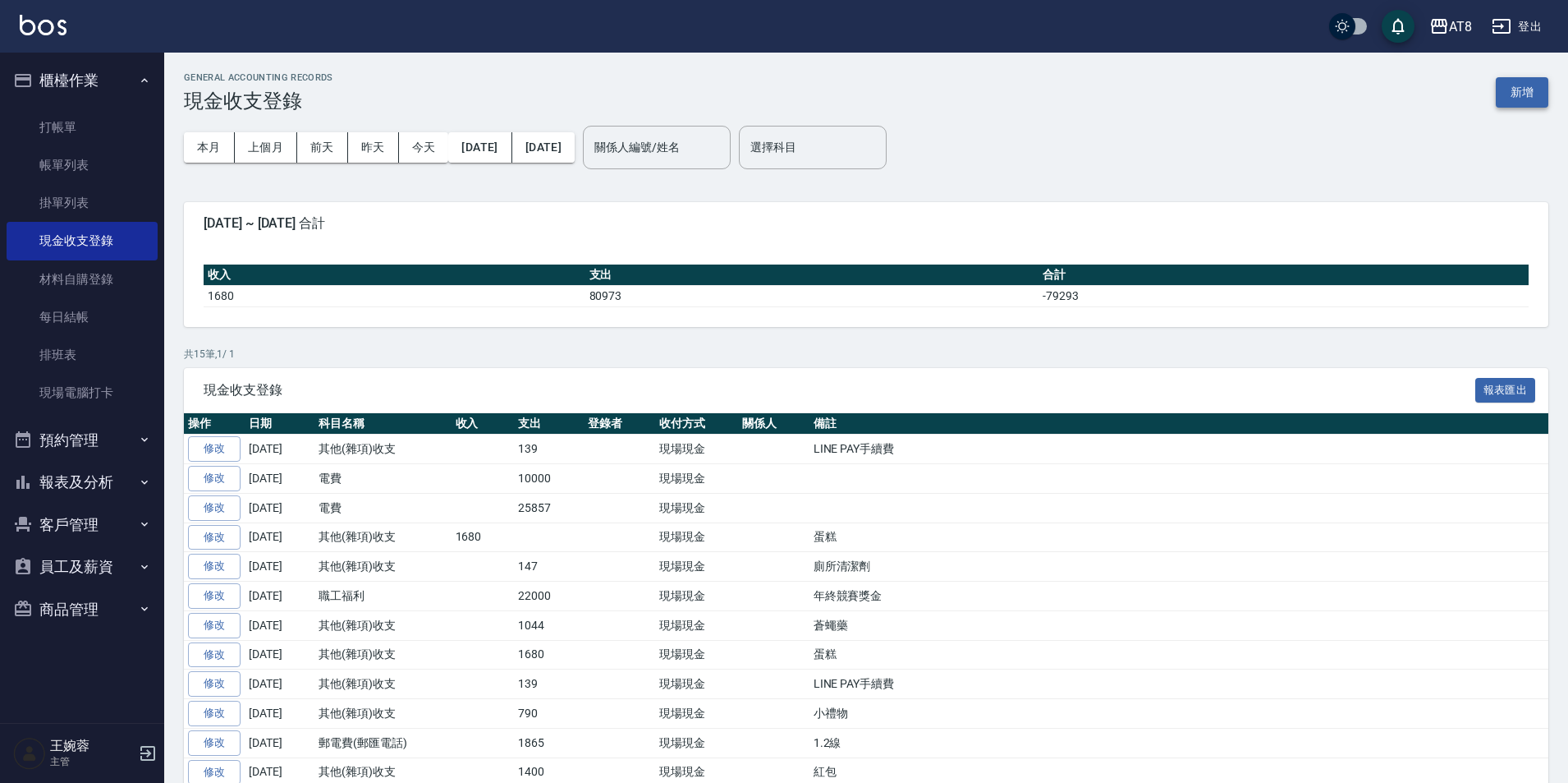
click at [1520, 83] on button "新增" at bounding box center [1522, 93] width 53 height 31
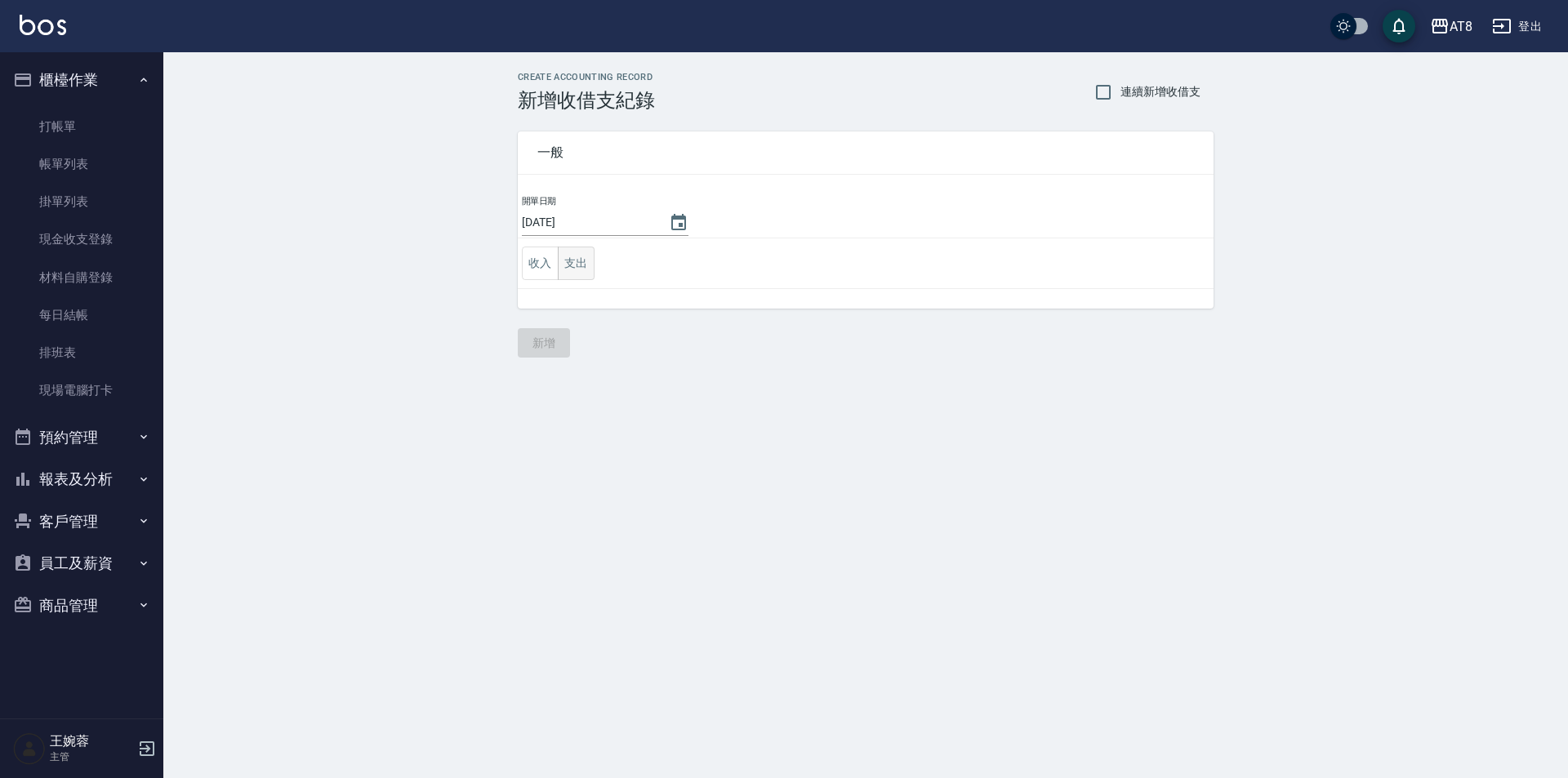
click at [584, 256] on button "支出" at bounding box center [575, 263] width 37 height 34
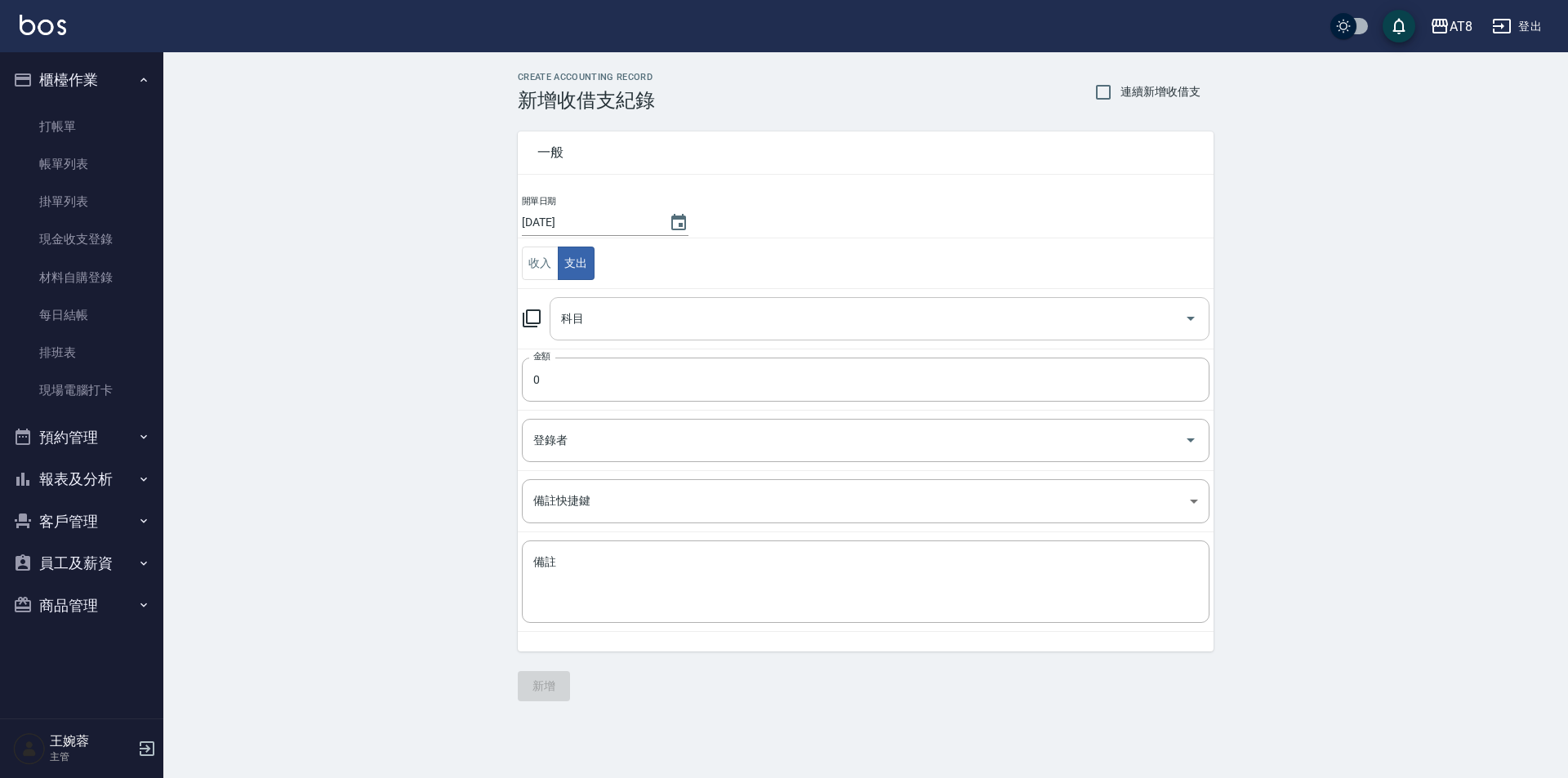
click at [603, 314] on input "科目" at bounding box center [867, 318] width 621 height 29
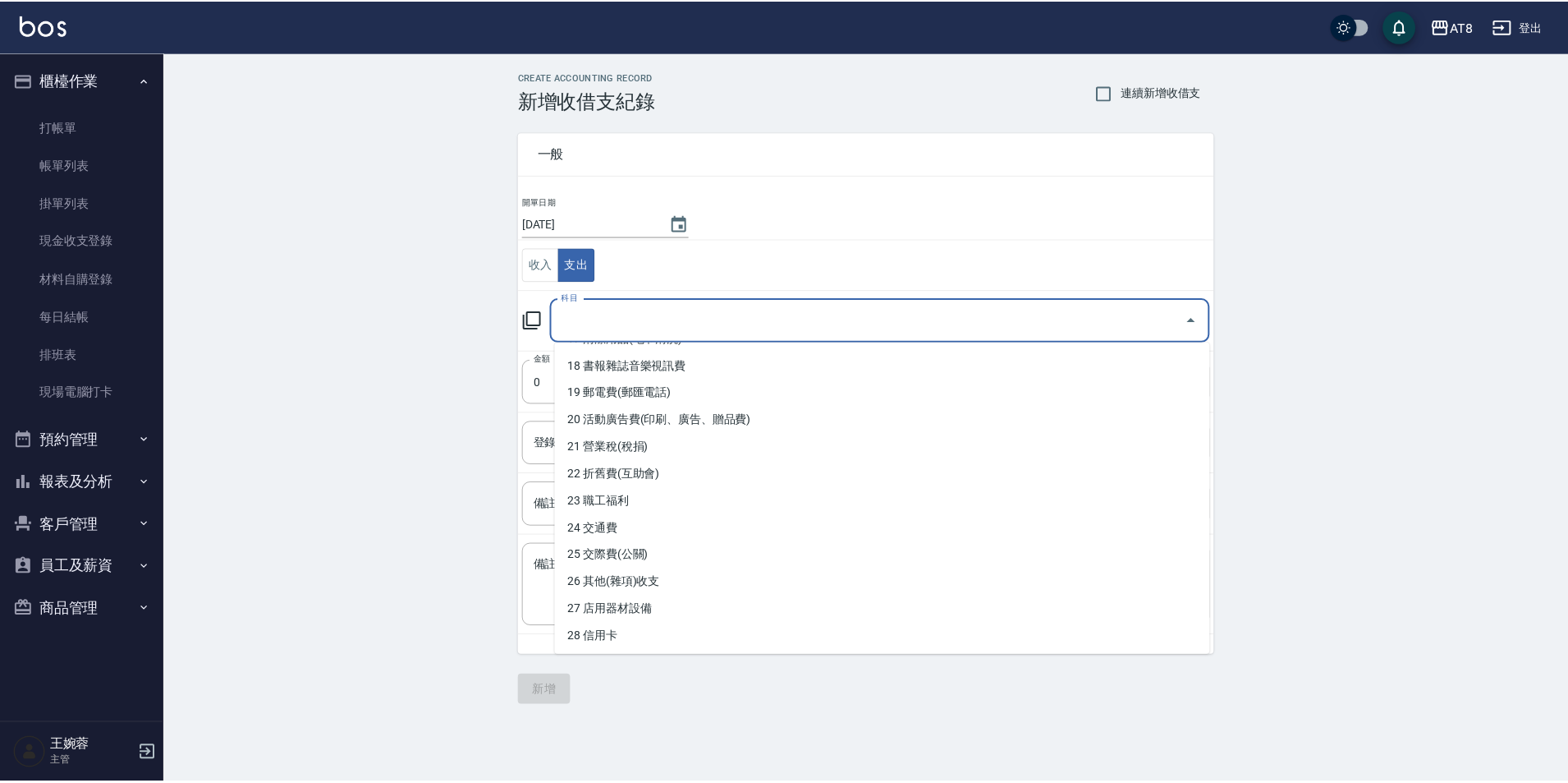
scroll to position [489, 0]
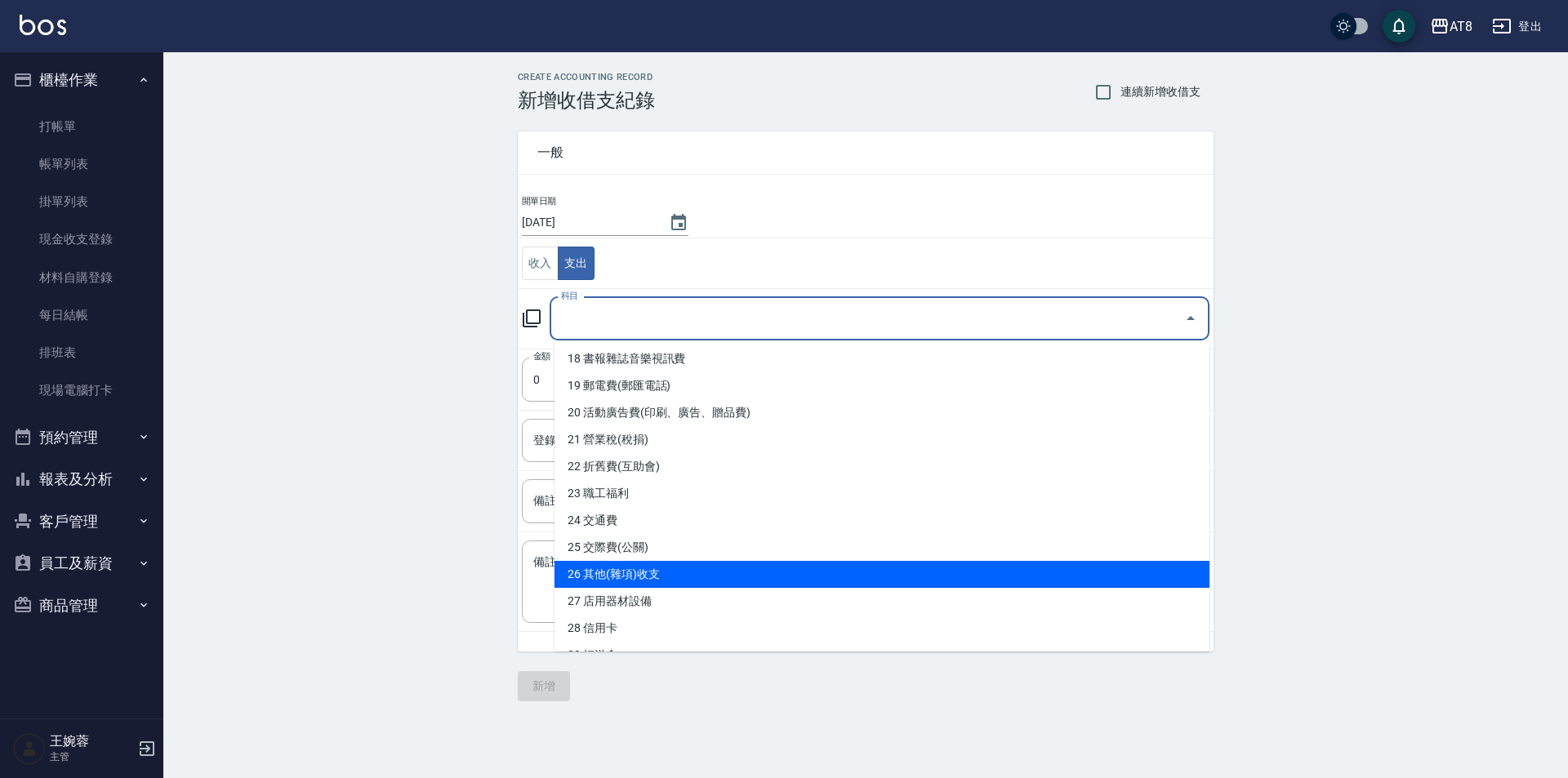
click at [893, 579] on li "26 其他(雜項)收支" at bounding box center [882, 573] width 654 height 27
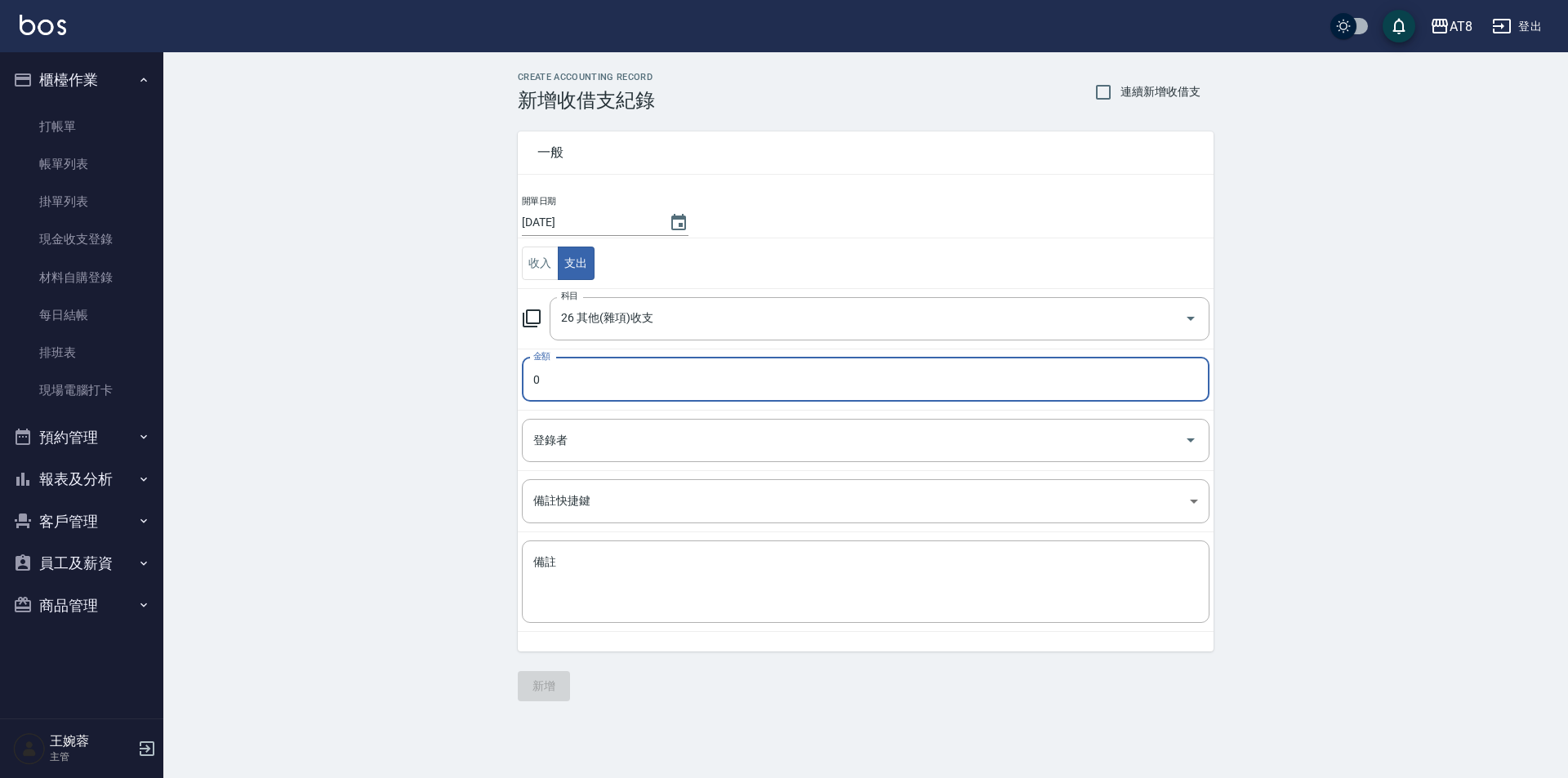
type input "26 其他(雜項)收支"
type input "120"
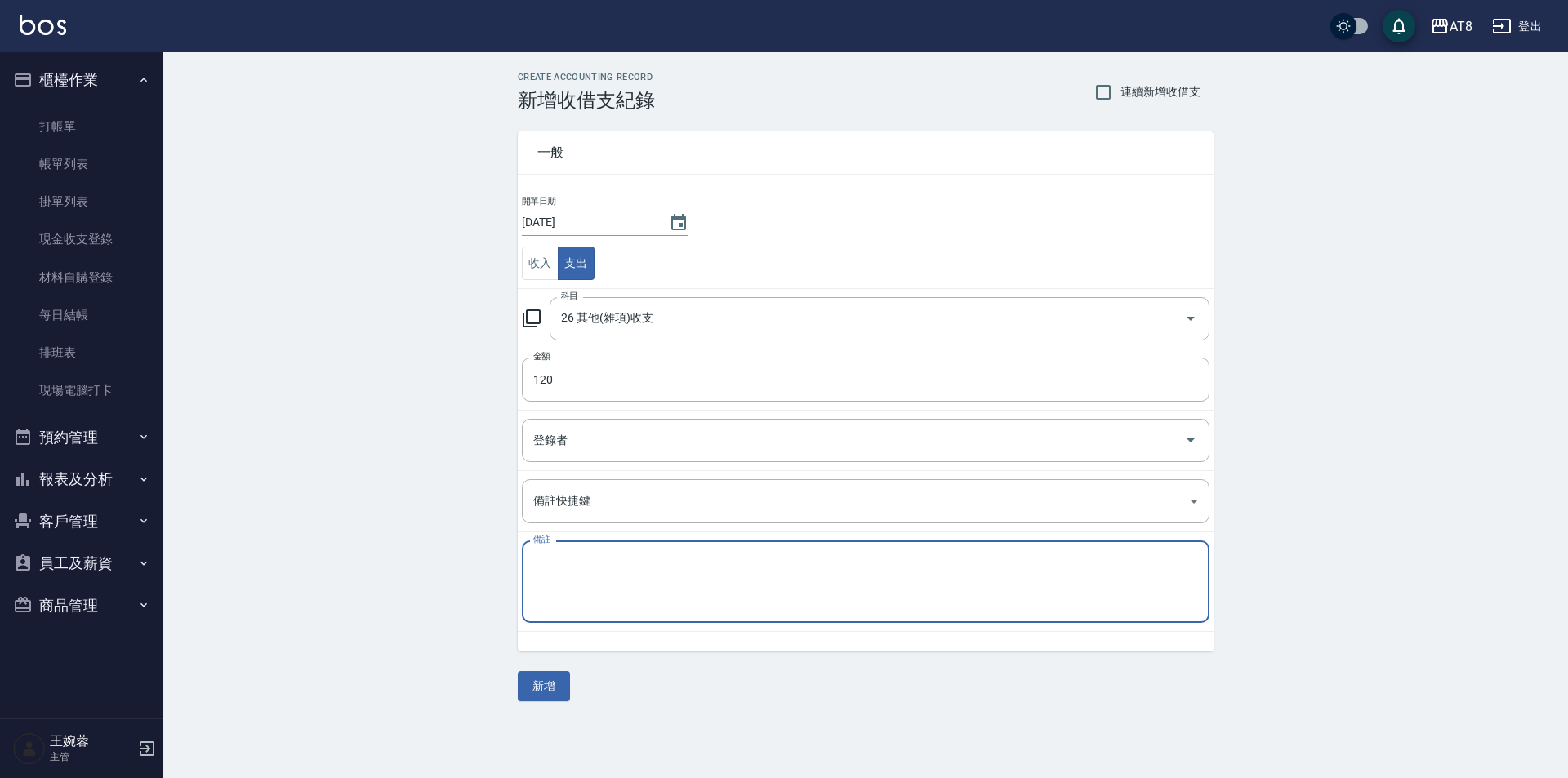
click at [654, 567] on textarea "備註" at bounding box center [865, 582] width 664 height 55
type textarea "F"
type textarea "請"
type textarea "飲料"
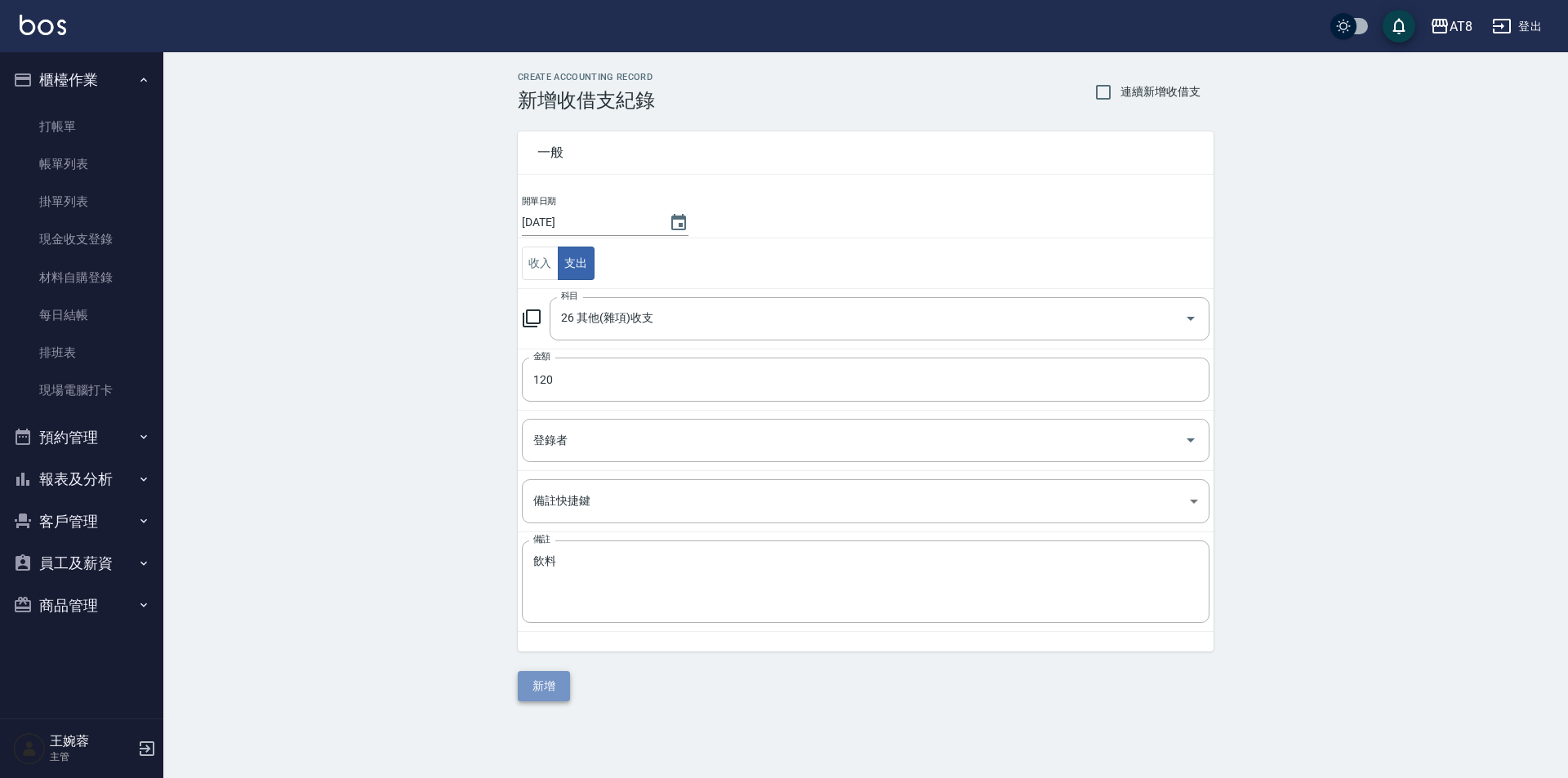
click at [556, 675] on button "新增" at bounding box center [544, 686] width 52 height 31
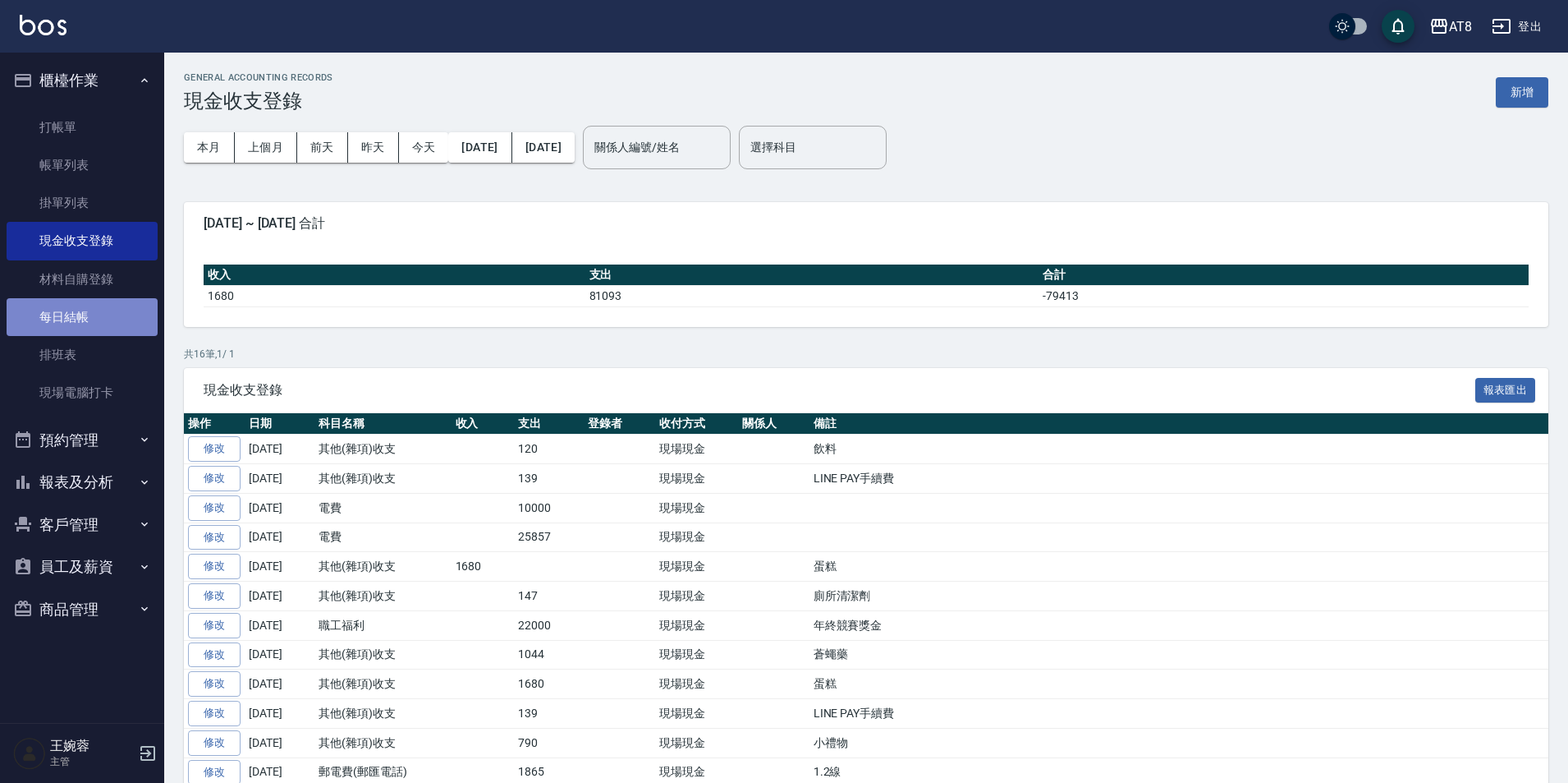
click at [59, 313] on link "每日結帳" at bounding box center [83, 317] width 151 height 38
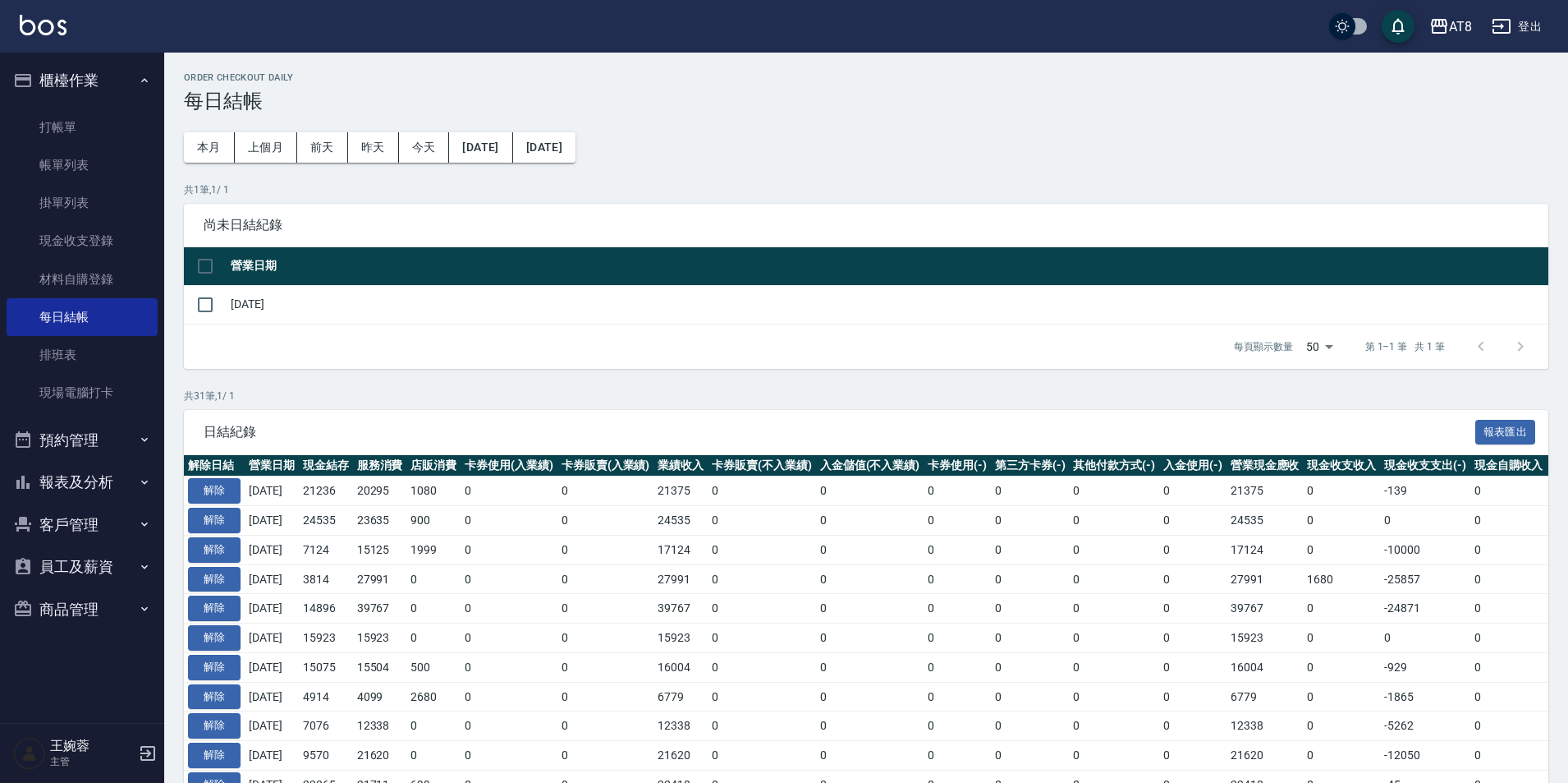
click at [242, 260] on th "營業日期" at bounding box center [888, 267] width 1322 height 39
click at [216, 271] on input "checkbox" at bounding box center [205, 266] width 35 height 35
checkbox input "true"
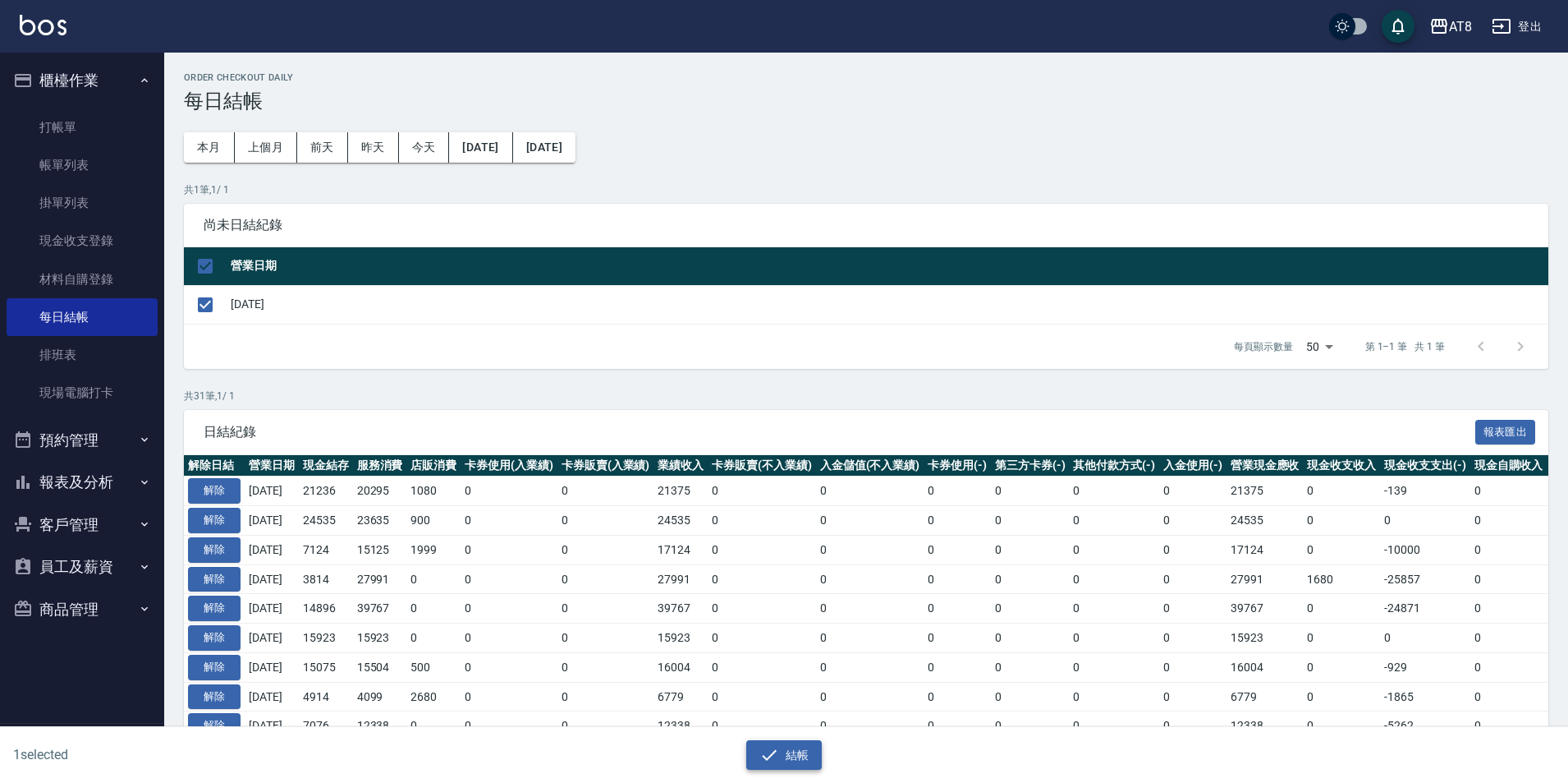
click at [770, 740] on button "結帳" at bounding box center [784, 755] width 77 height 31
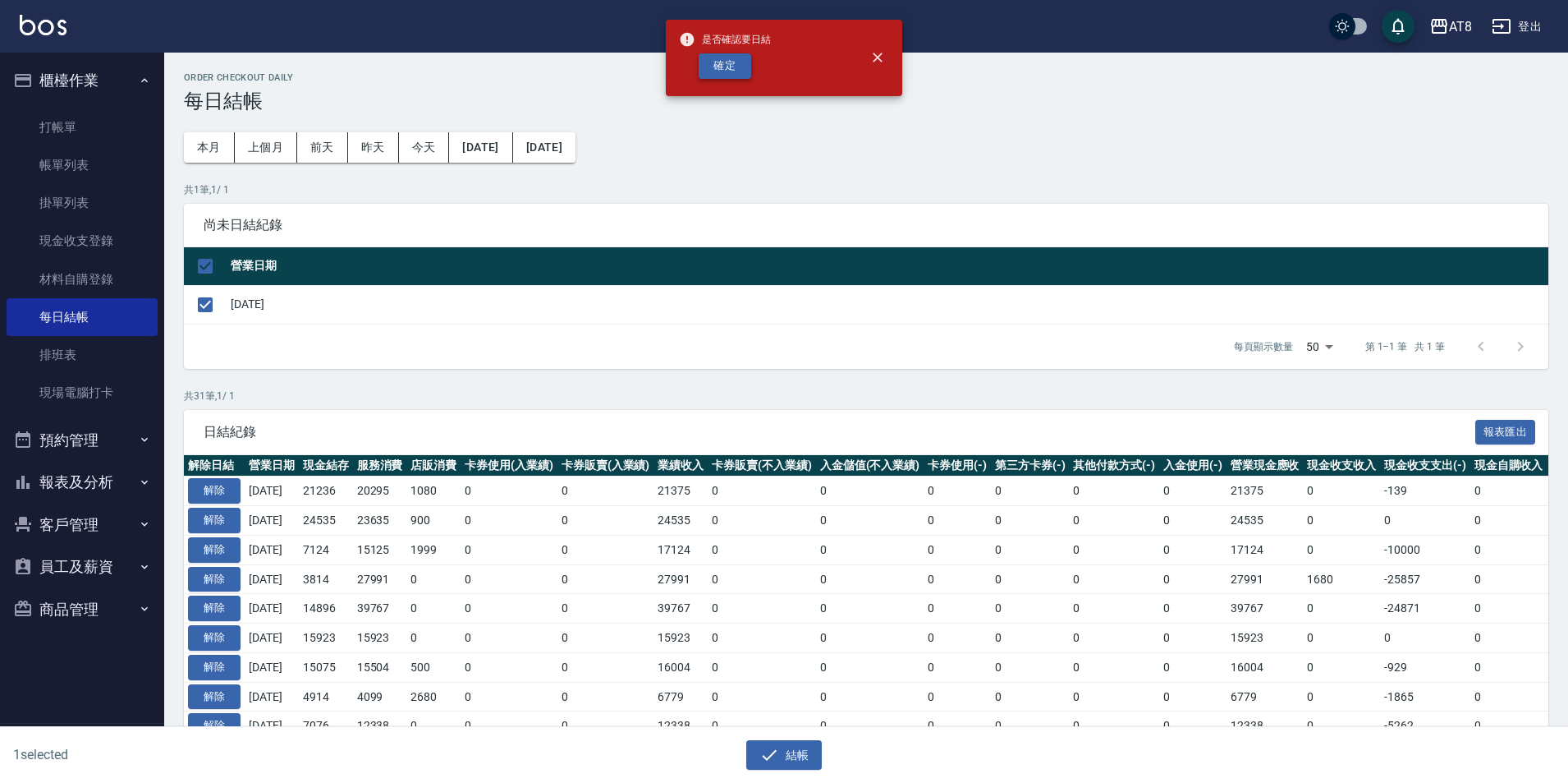
click at [732, 68] on button "確定" at bounding box center [725, 67] width 53 height 26
checkbox input "false"
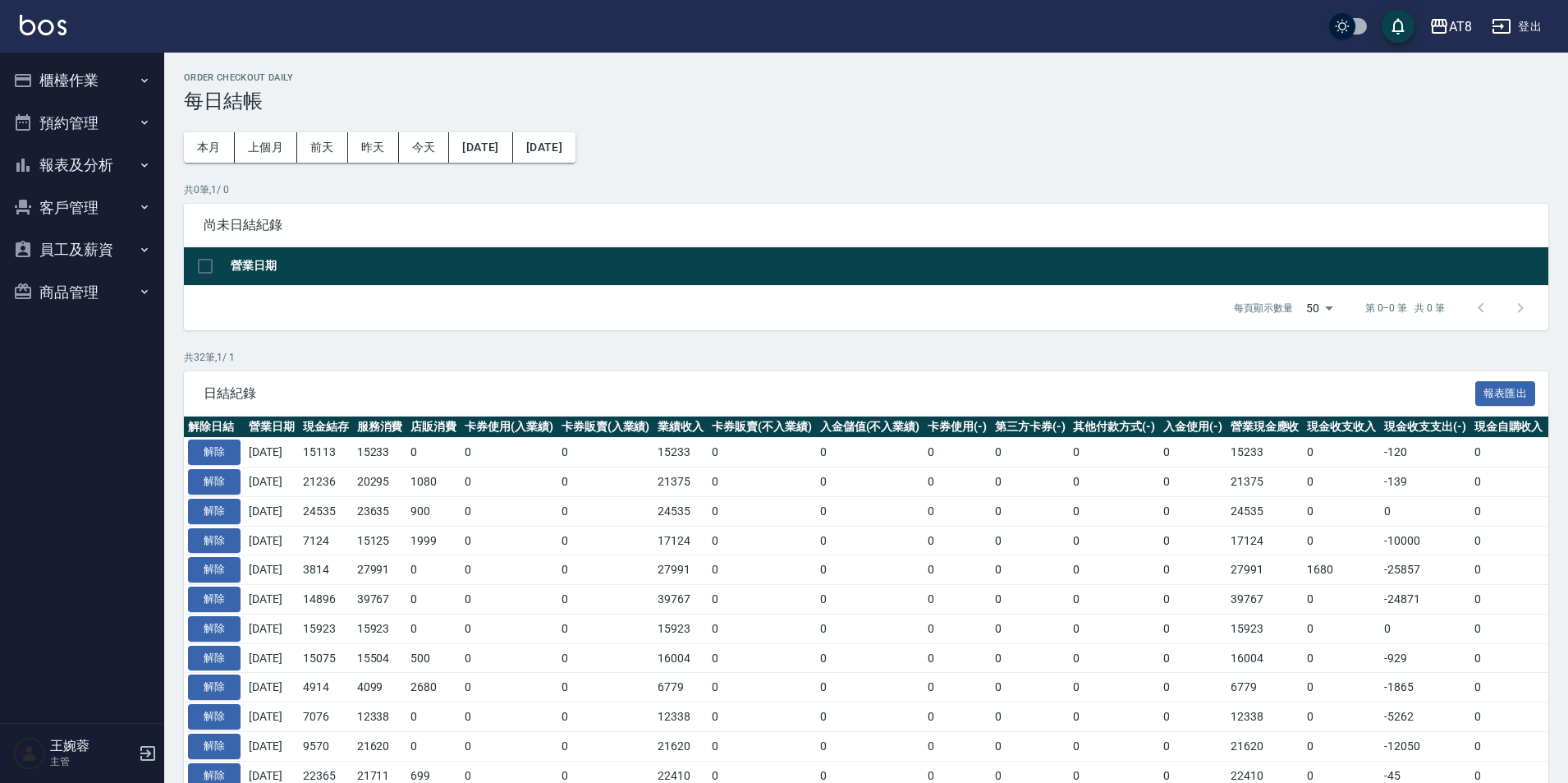
click at [67, 157] on button "報表及分析" at bounding box center [83, 165] width 151 height 43
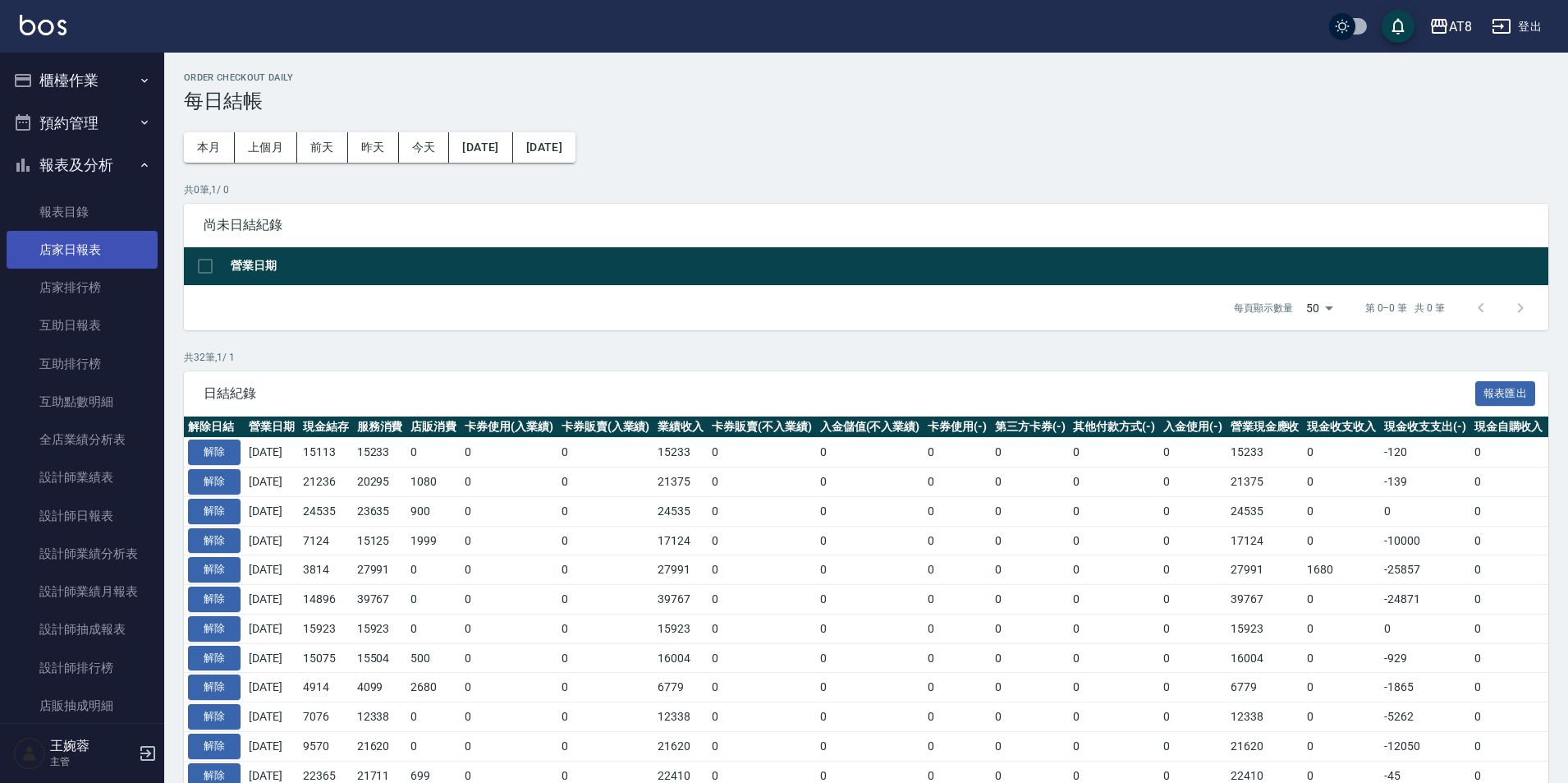
click at [80, 248] on link "店家日報表" at bounding box center [83, 250] width 151 height 38
